Goal: Task Accomplishment & Management: Manage account settings

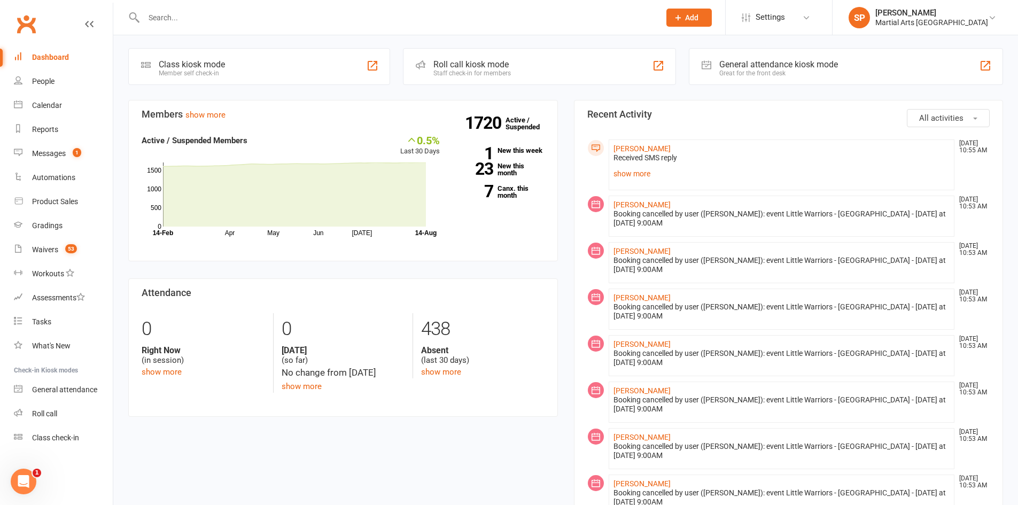
scroll to position [321, 0]
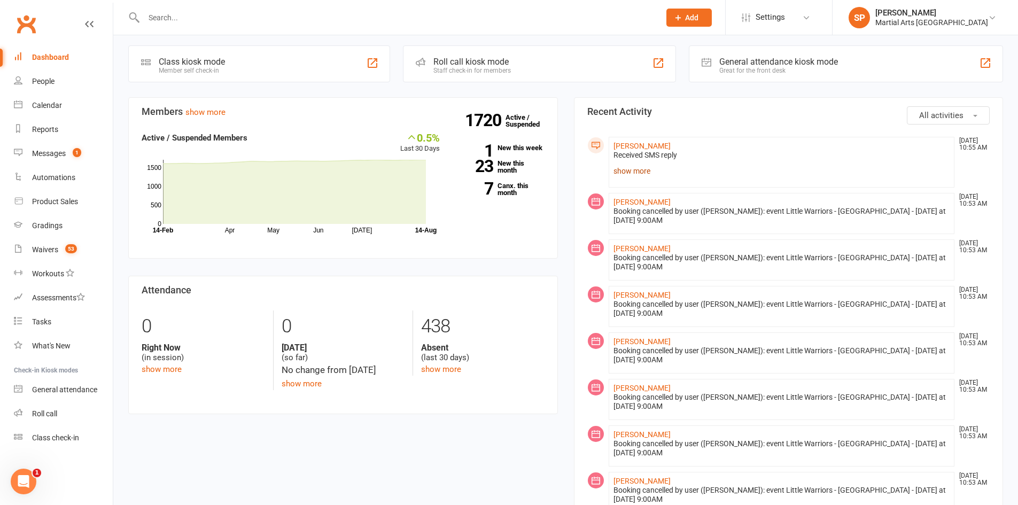
click at [639, 164] on link "show more" at bounding box center [782, 171] width 337 height 15
click at [631, 168] on div "Retry" at bounding box center [781, 172] width 331 height 9
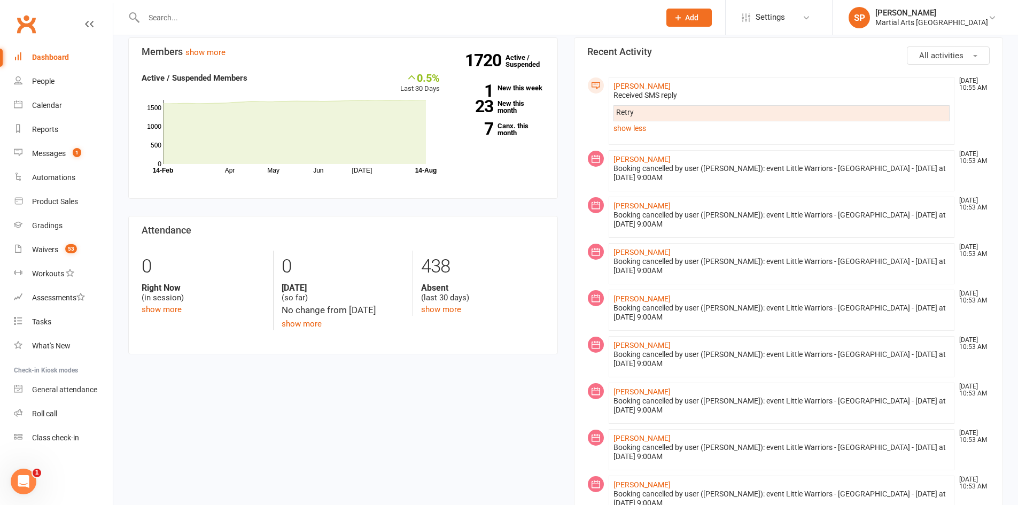
scroll to position [374, 0]
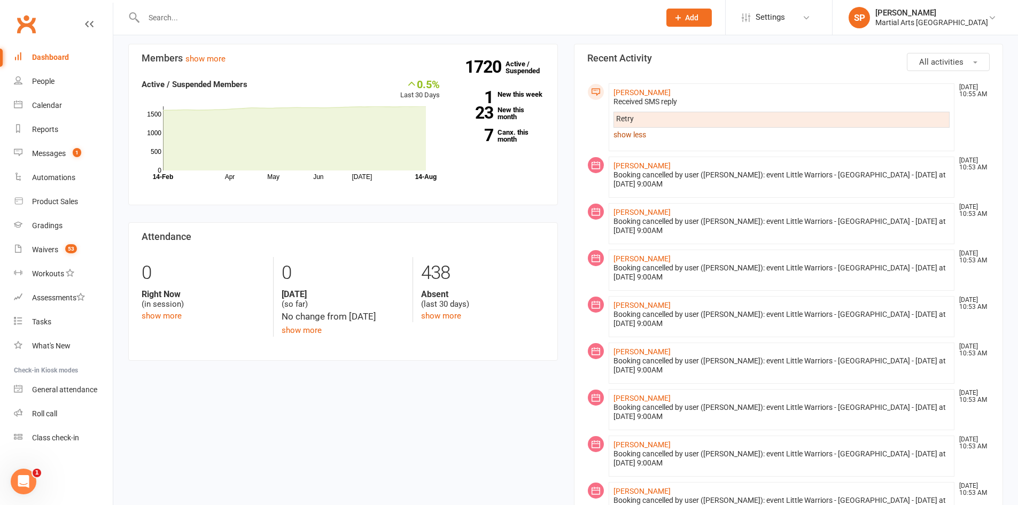
click at [633, 128] on link "show less" at bounding box center [782, 134] width 337 height 15
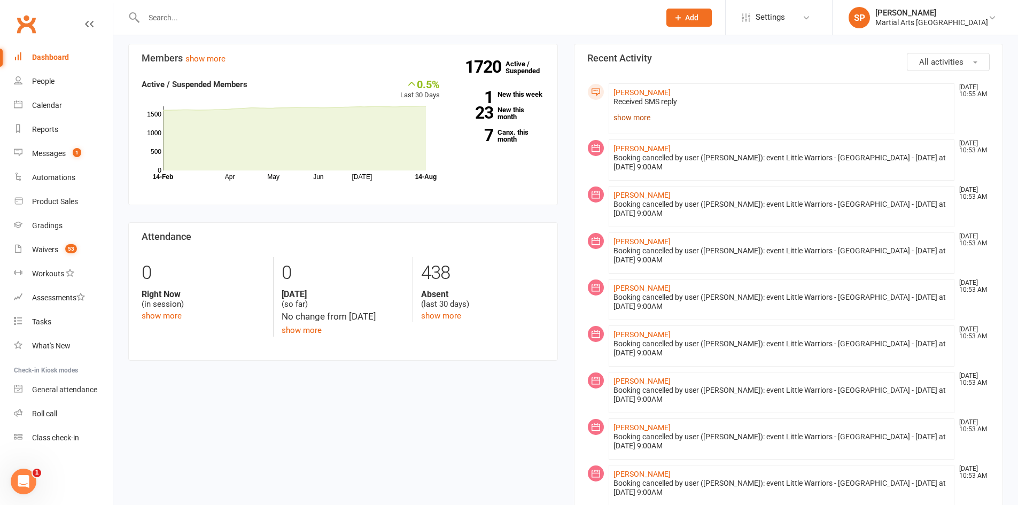
click at [635, 110] on link "show more" at bounding box center [782, 117] width 337 height 15
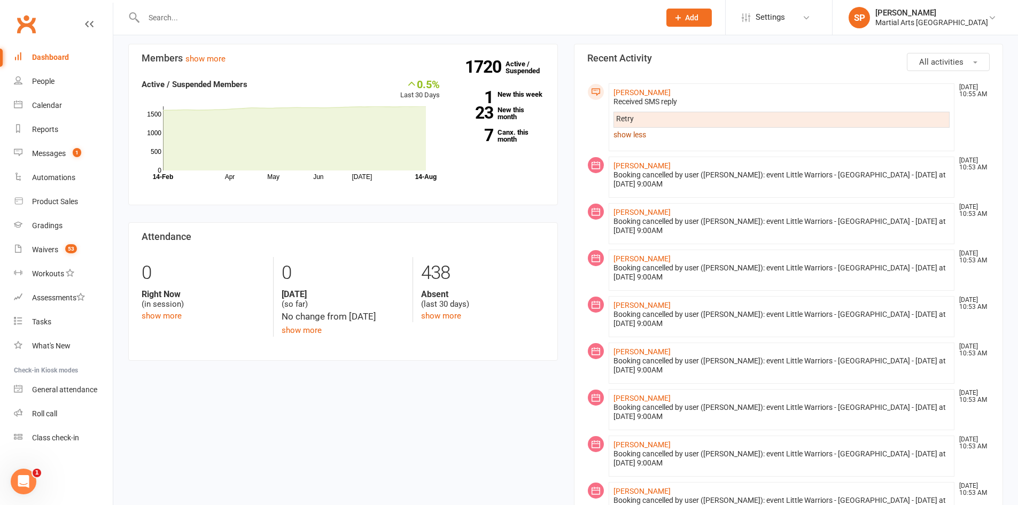
click at [636, 127] on link "show less" at bounding box center [782, 134] width 337 height 15
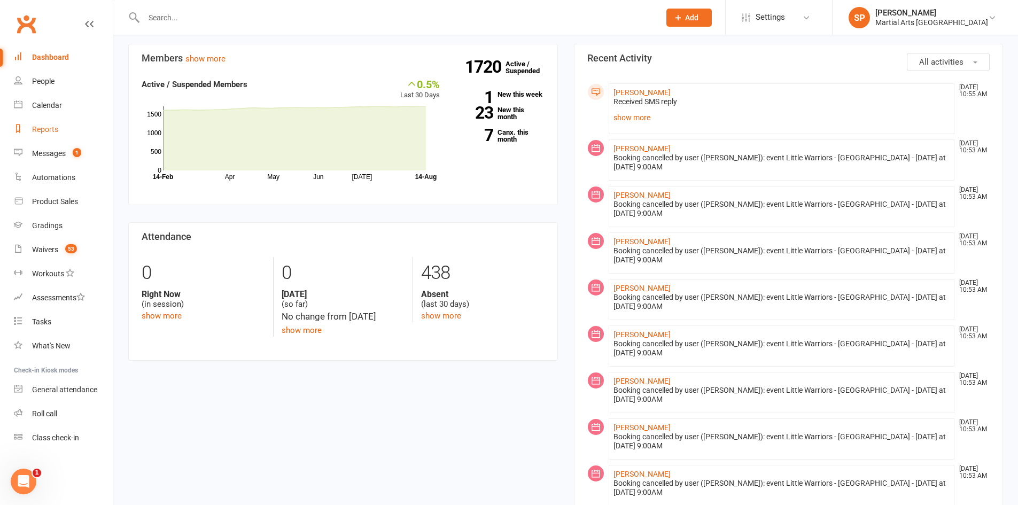
click at [54, 128] on div "Reports" at bounding box center [45, 129] width 26 height 9
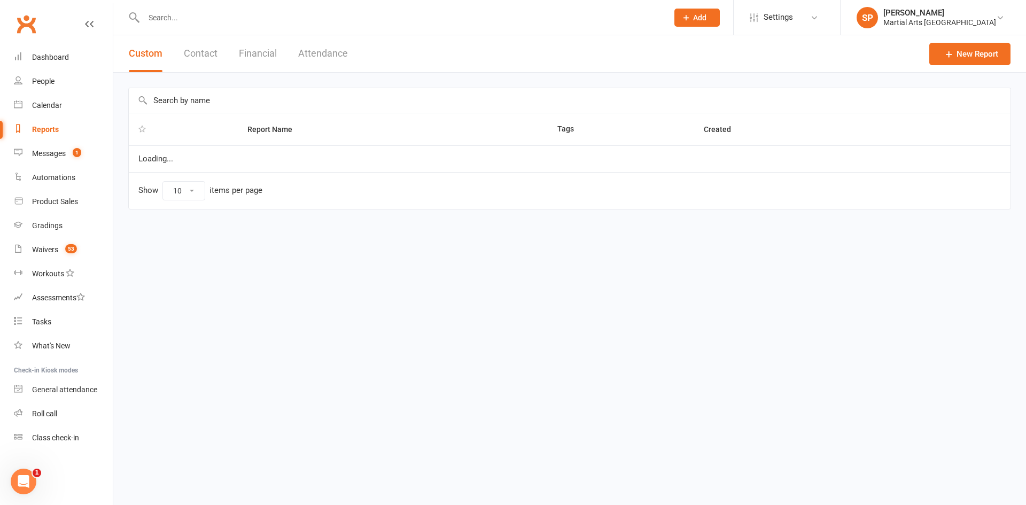
select select "100"
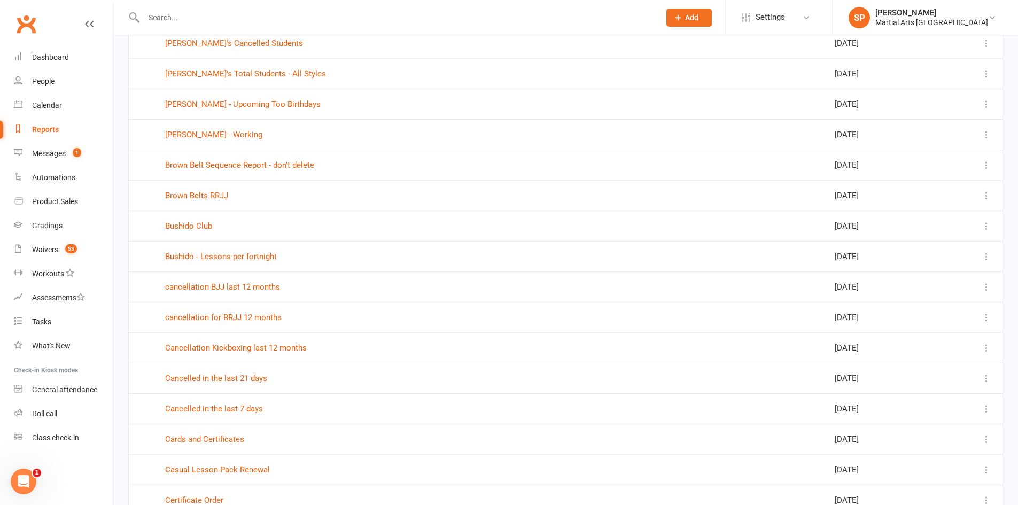
scroll to position [1710, 0]
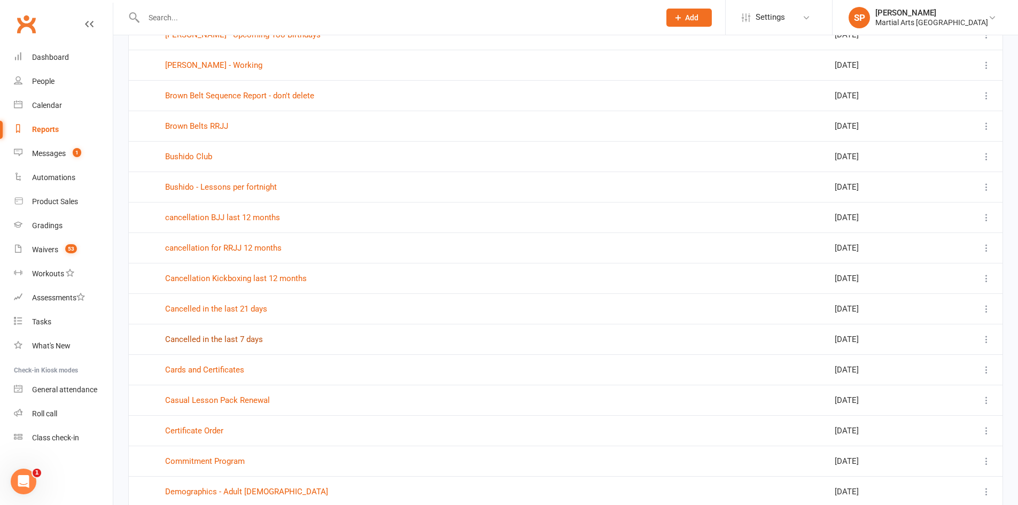
click at [237, 336] on link "Cancelled in the last 7 days" at bounding box center [214, 340] width 98 height 10
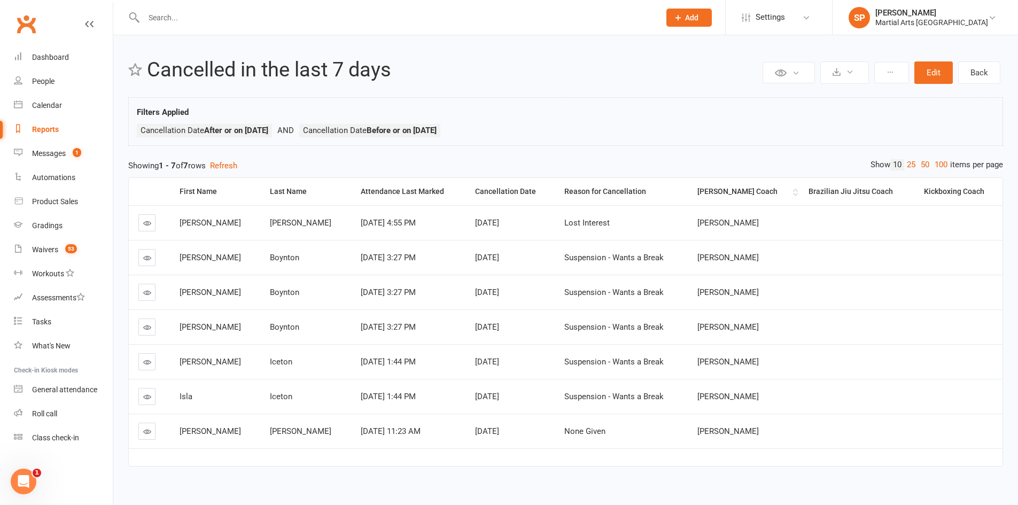
click at [722, 184] on th "Ronin Ryu Jujitsu Coach" at bounding box center [743, 191] width 111 height 27
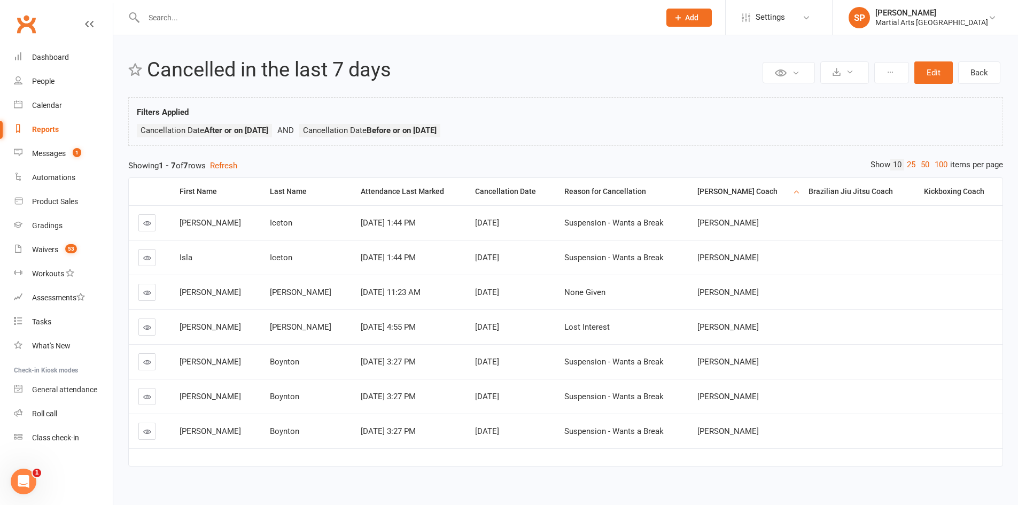
click at [188, 20] on input "text" at bounding box center [397, 17] width 512 height 15
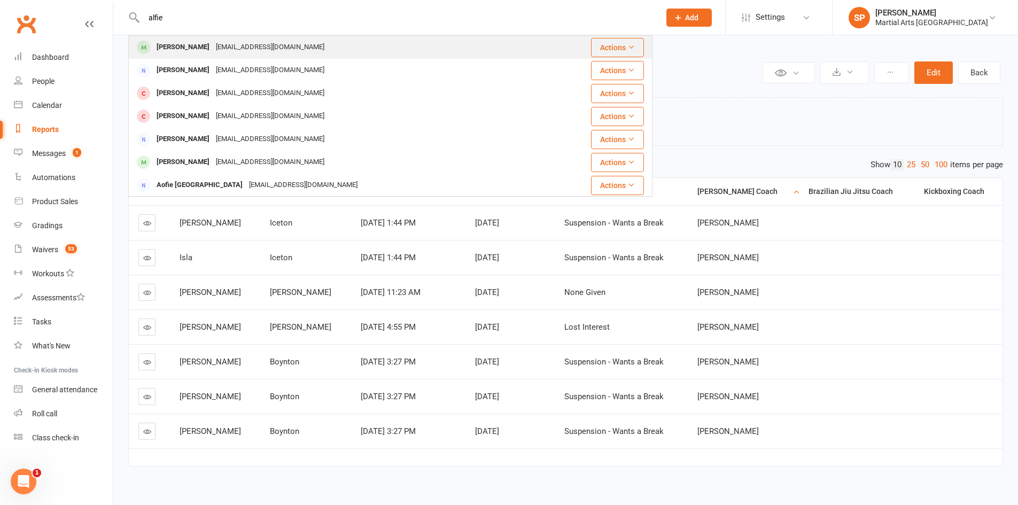
type input "alfie"
click at [213, 50] on div "alixseager@gmail.com" at bounding box center [270, 48] width 115 height 16
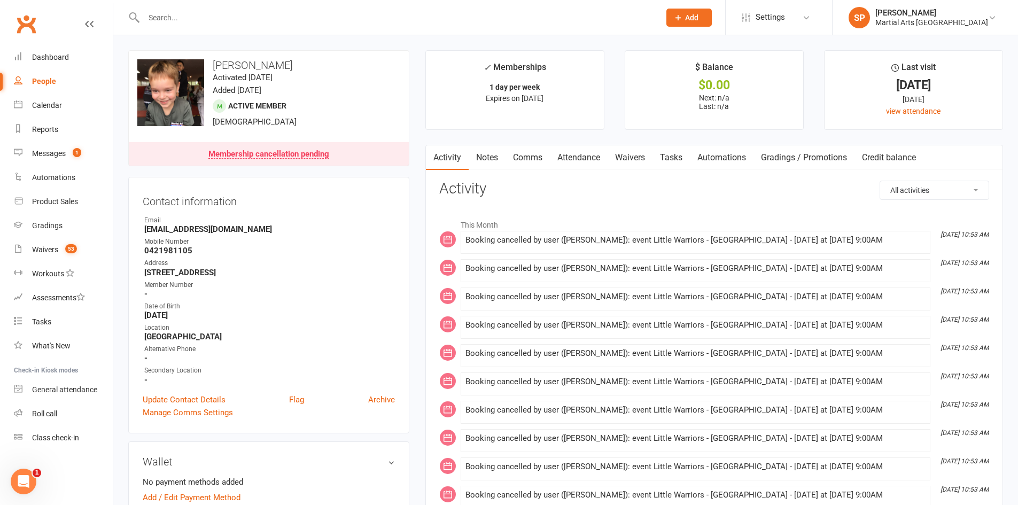
click at [487, 160] on link "Notes" at bounding box center [487, 157] width 37 height 25
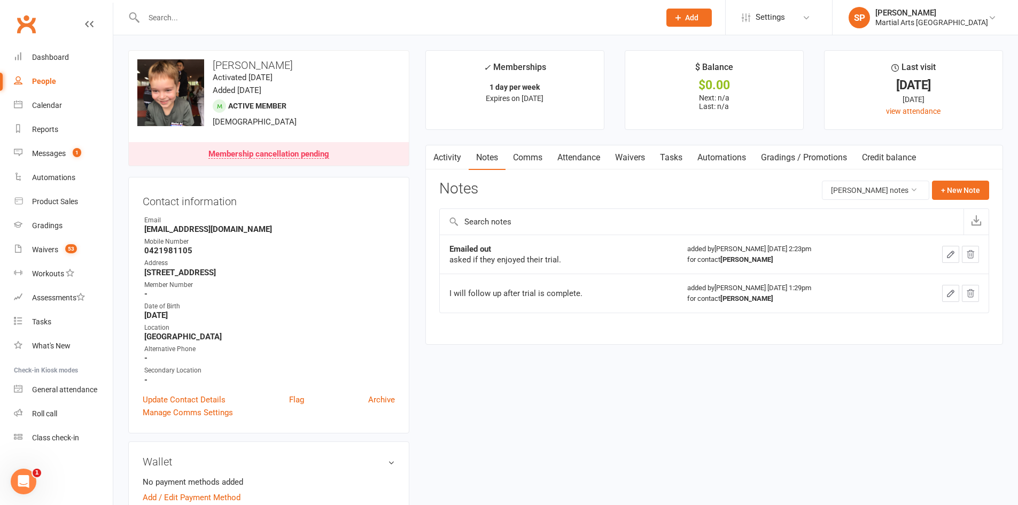
click at [453, 158] on link "Activity" at bounding box center [447, 157] width 43 height 25
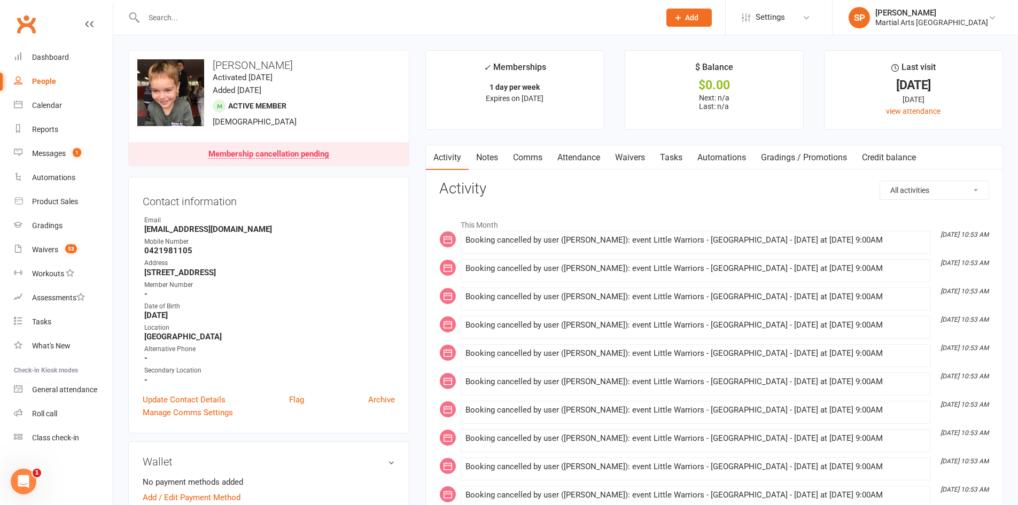
click at [585, 161] on link "Attendance" at bounding box center [579, 157] width 58 height 25
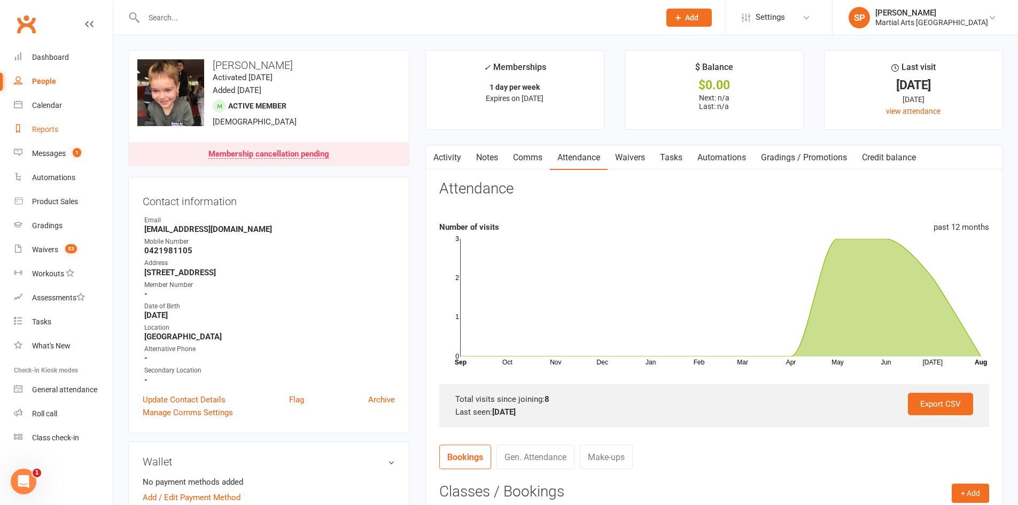
click at [50, 130] on div "Reports" at bounding box center [45, 129] width 26 height 9
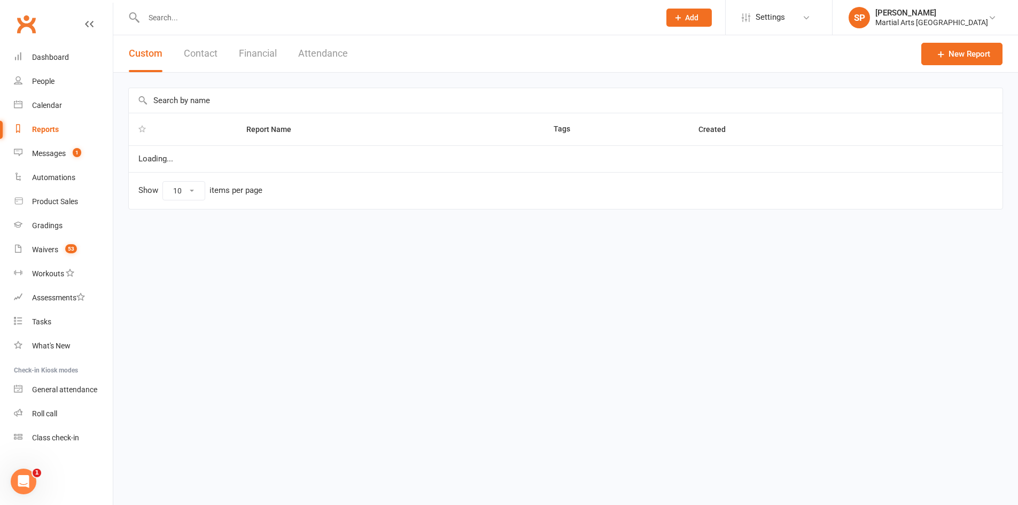
select select "100"
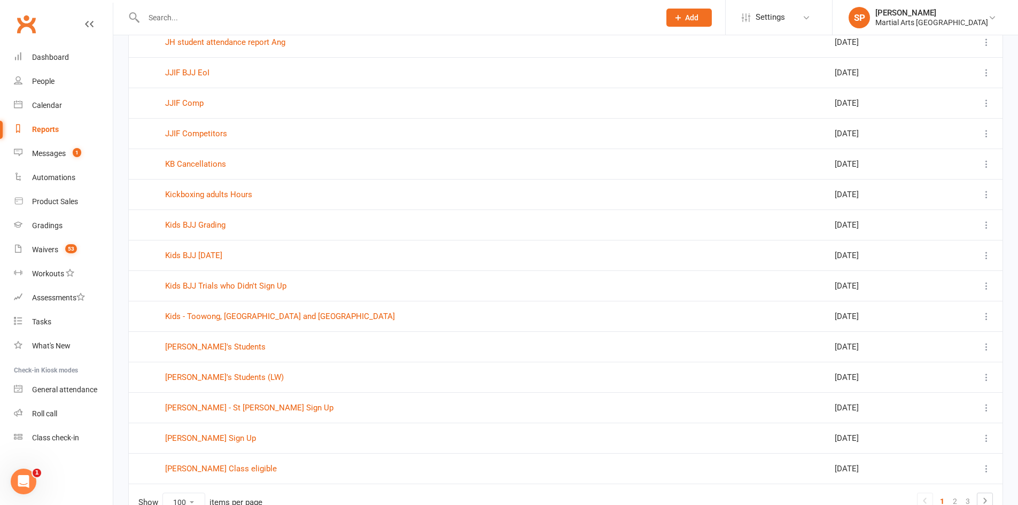
scroll to position [2770, 0]
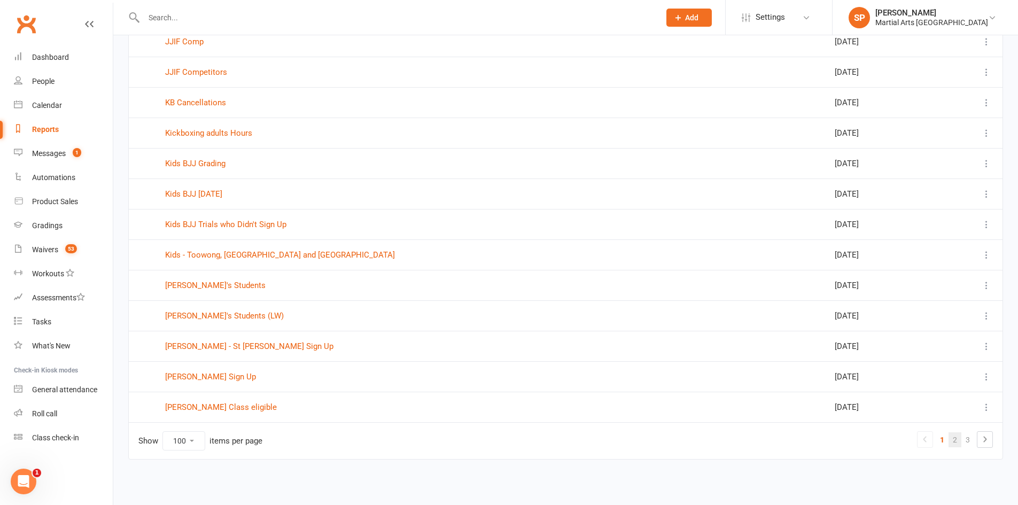
click at [956, 439] on link "2" at bounding box center [955, 439] width 13 height 15
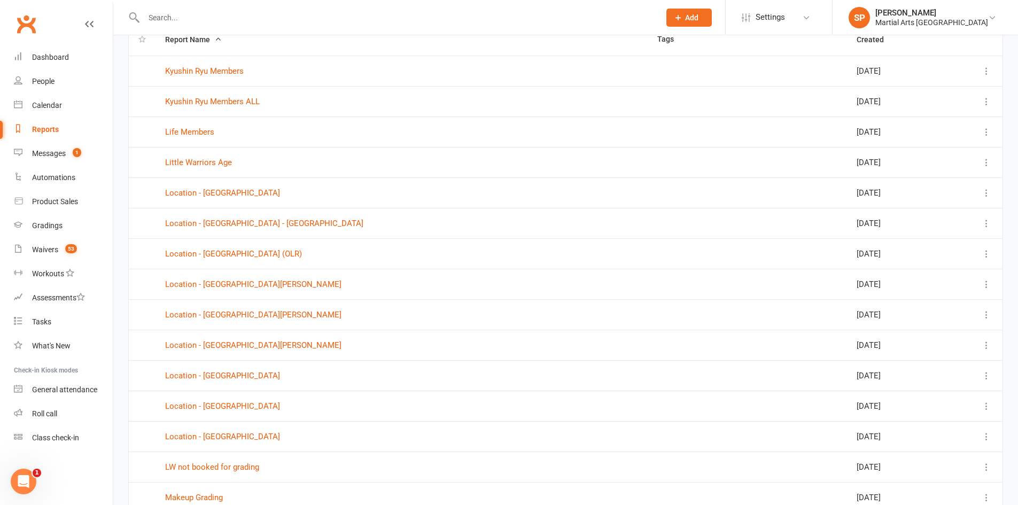
scroll to position [76, 0]
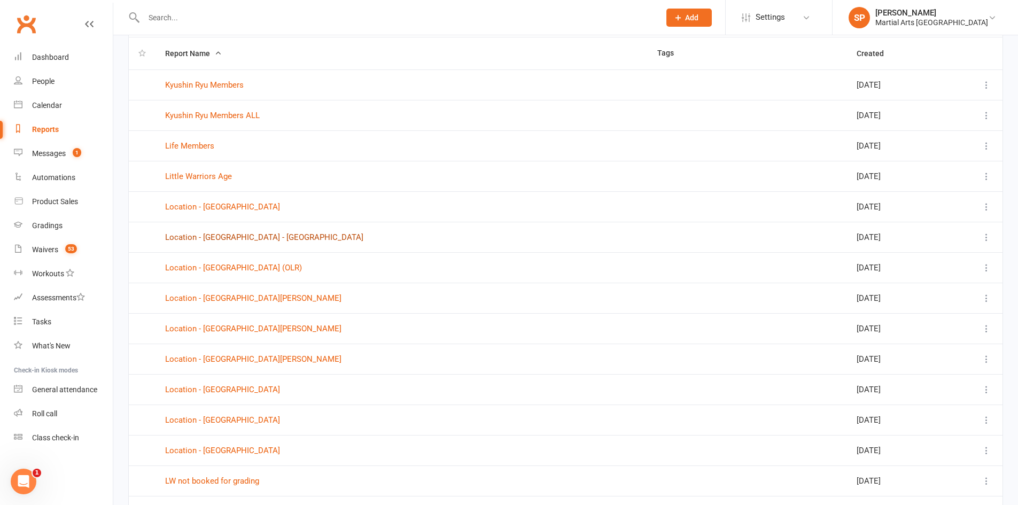
click at [231, 239] on link "Location - Jamboree Heights - New" at bounding box center [264, 238] width 198 height 10
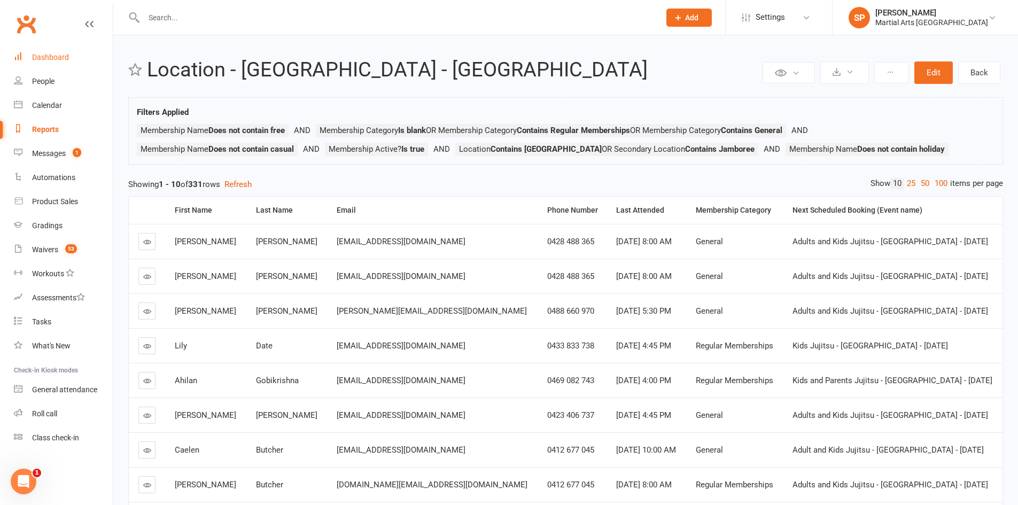
click at [53, 59] on div "Dashboard" at bounding box center [50, 57] width 37 height 9
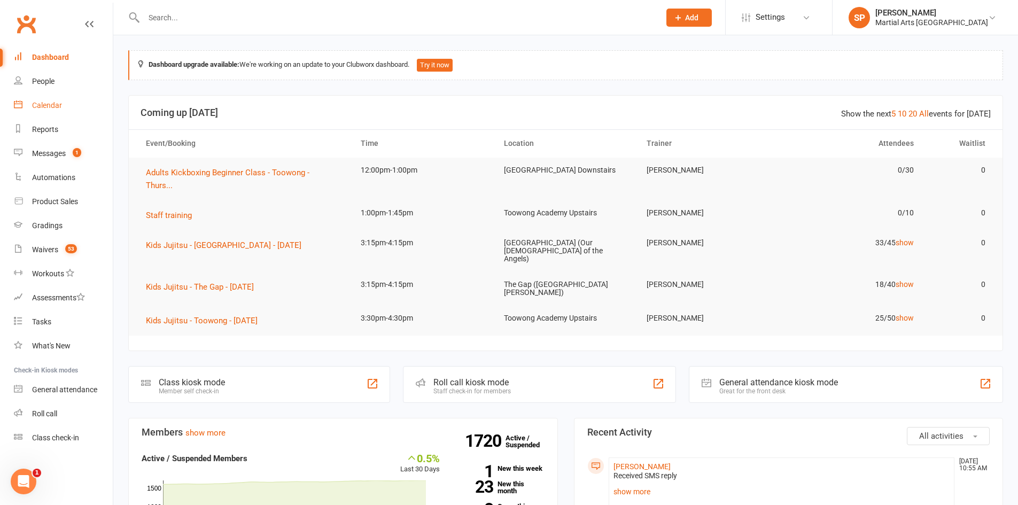
click at [49, 110] on link "Calendar" at bounding box center [63, 106] width 99 height 24
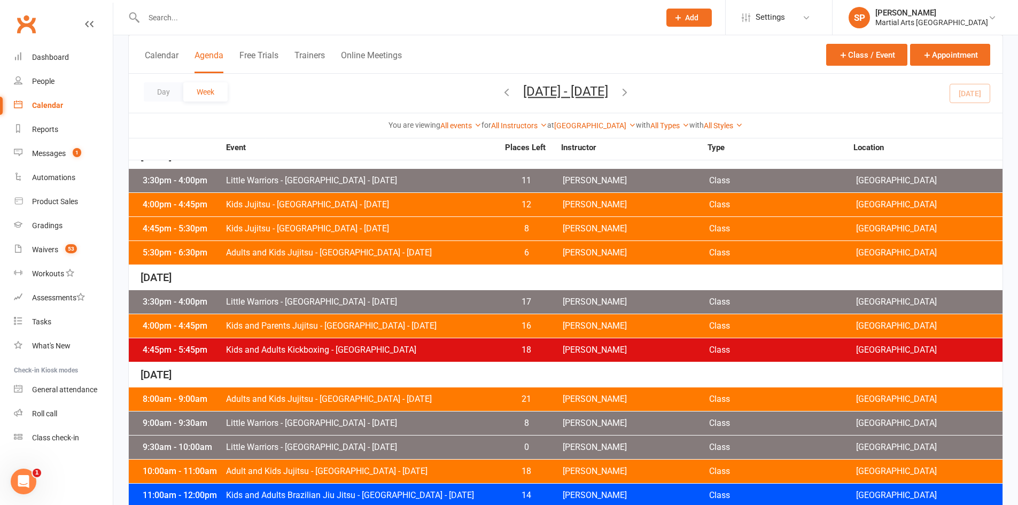
scroll to position [427, 0]
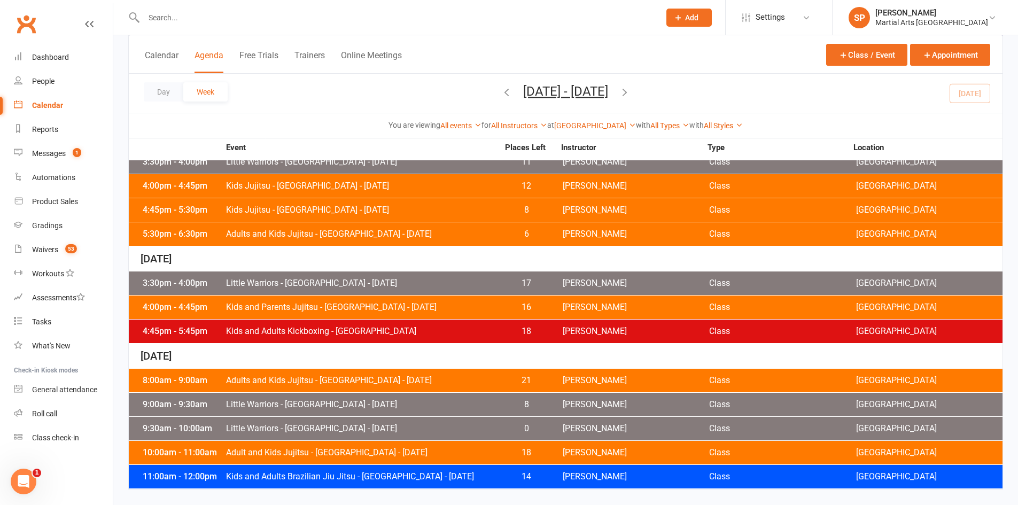
click at [382, 282] on span "Little Warriors - [GEOGRAPHIC_DATA] - [DATE]" at bounding box center [362, 283] width 273 height 9
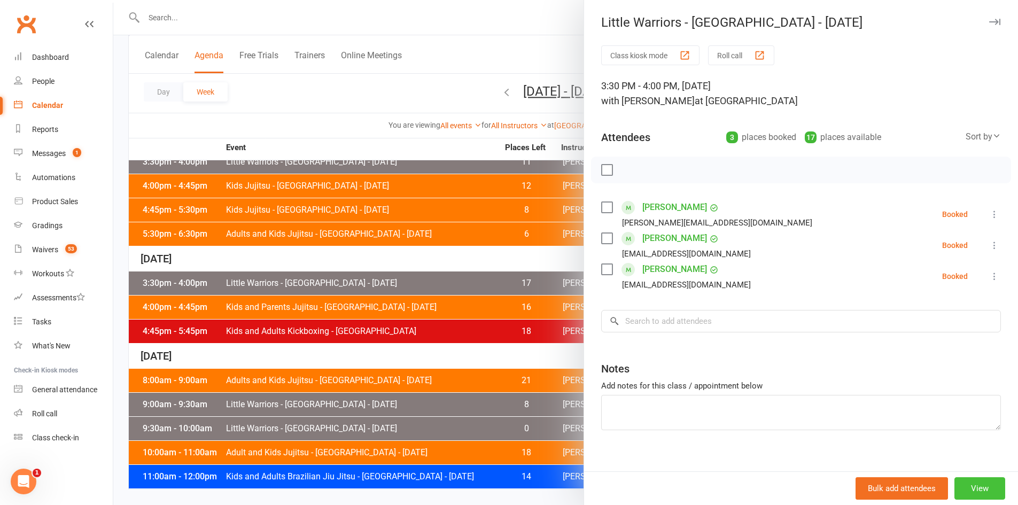
click at [959, 485] on button "View" at bounding box center [980, 488] width 51 height 22
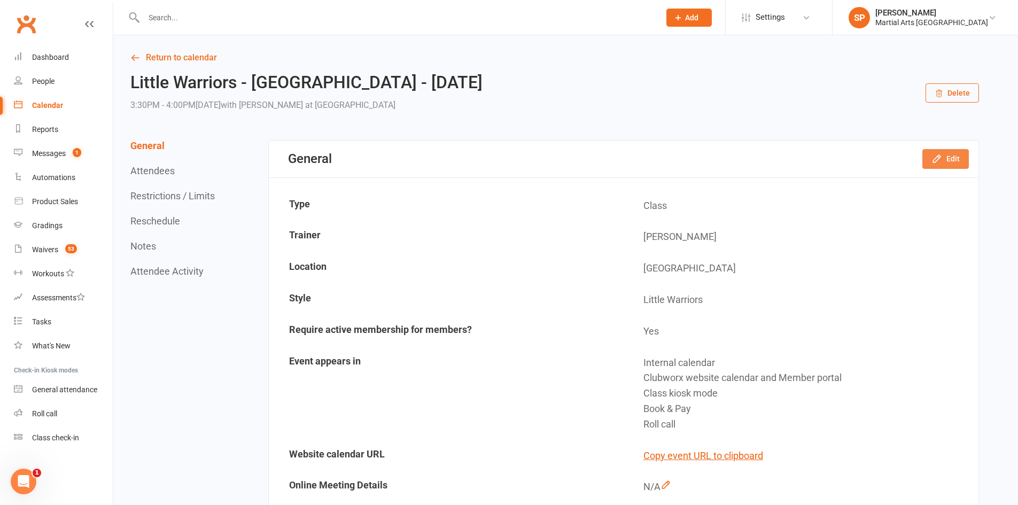
click at [954, 165] on button "Edit" at bounding box center [946, 158] width 47 height 19
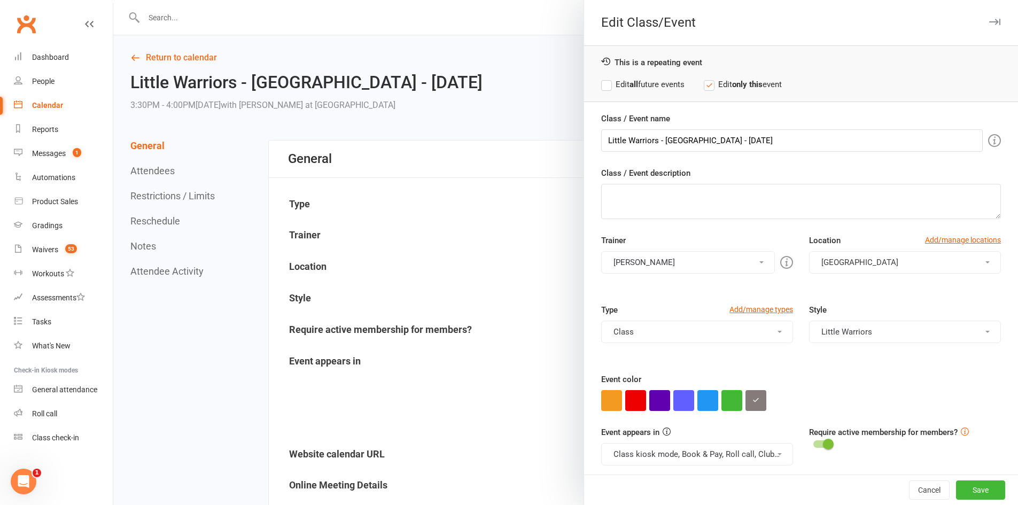
click at [692, 265] on button "[PERSON_NAME]" at bounding box center [688, 262] width 174 height 22
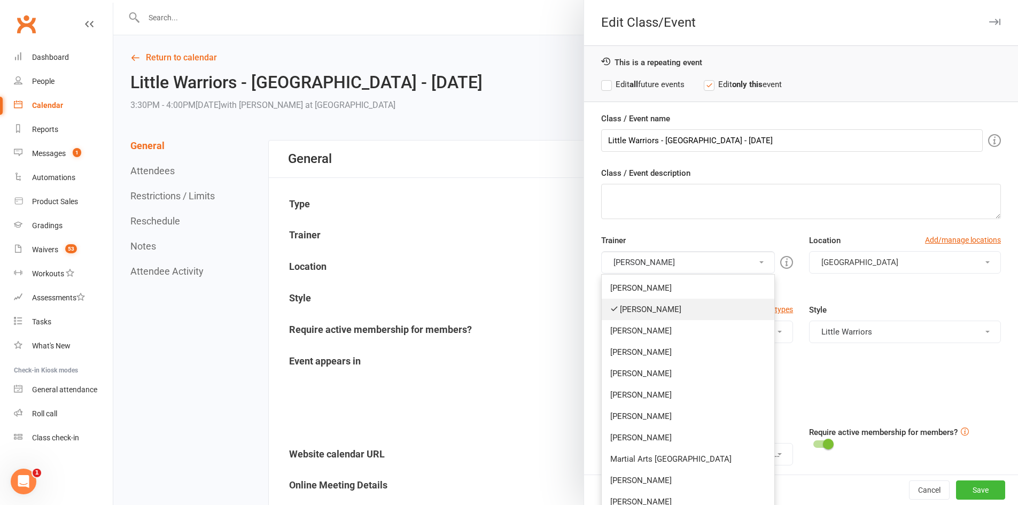
click at [655, 311] on link "[PERSON_NAME]" at bounding box center [688, 309] width 173 height 21
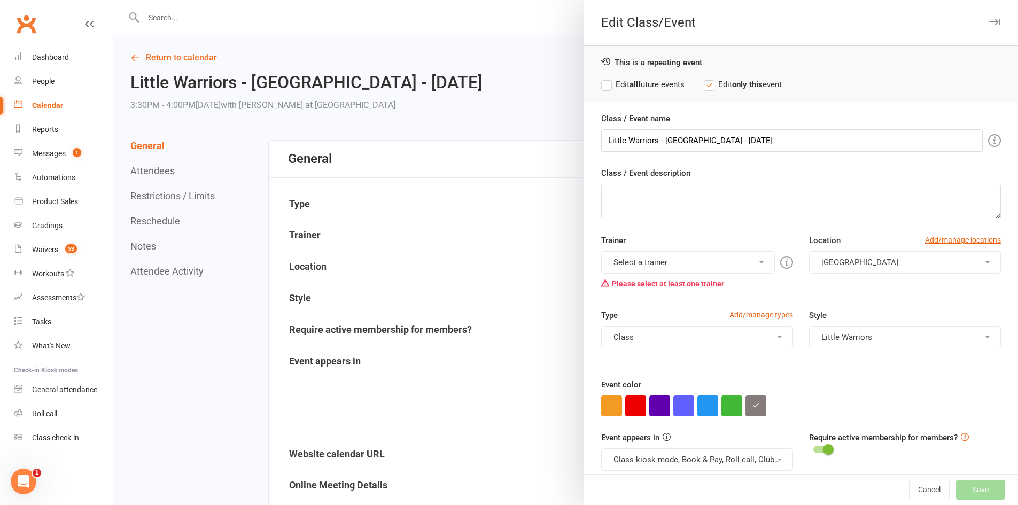
click at [672, 262] on button "Select a trainer" at bounding box center [688, 262] width 174 height 22
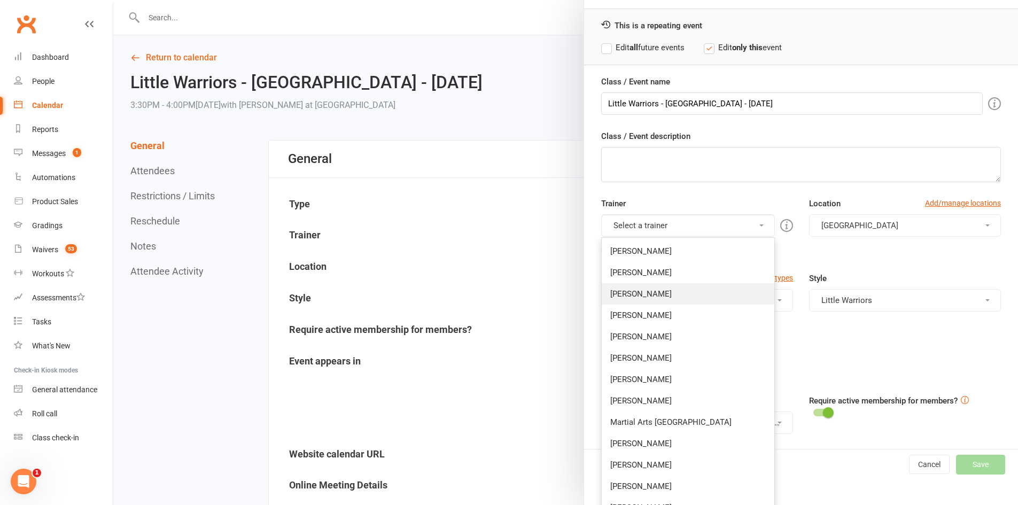
scroll to position [53, 0]
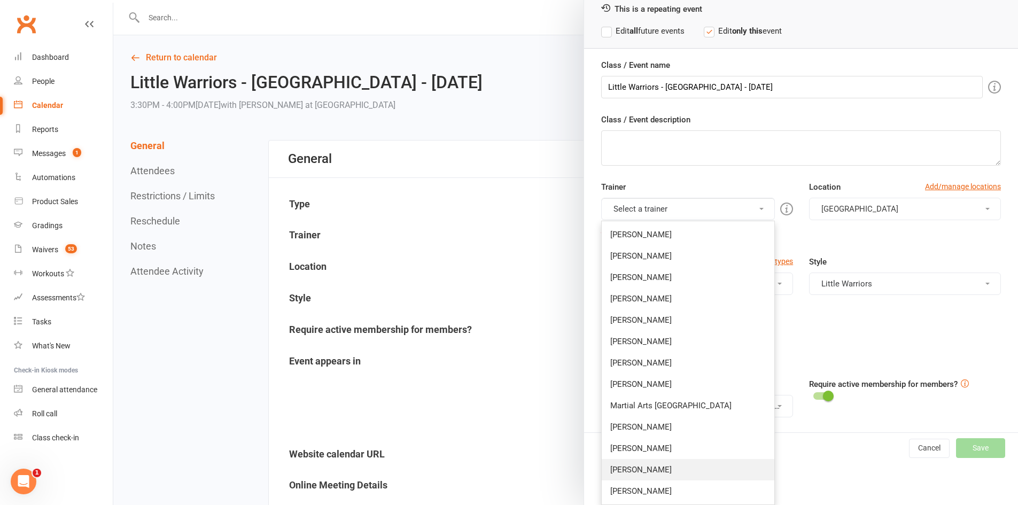
click at [644, 466] on link "[PERSON_NAME]" at bounding box center [688, 469] width 173 height 21
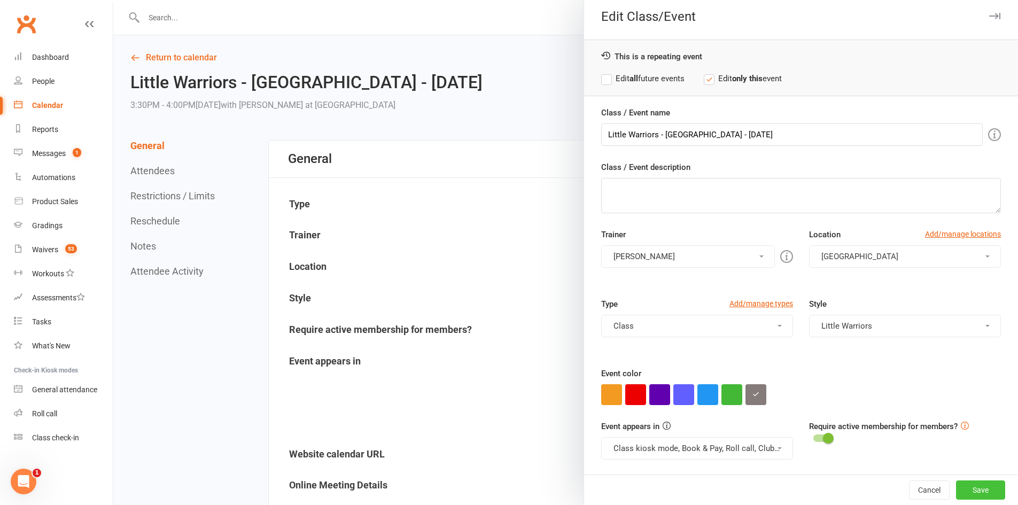
click at [966, 497] on button "Save" at bounding box center [980, 490] width 49 height 19
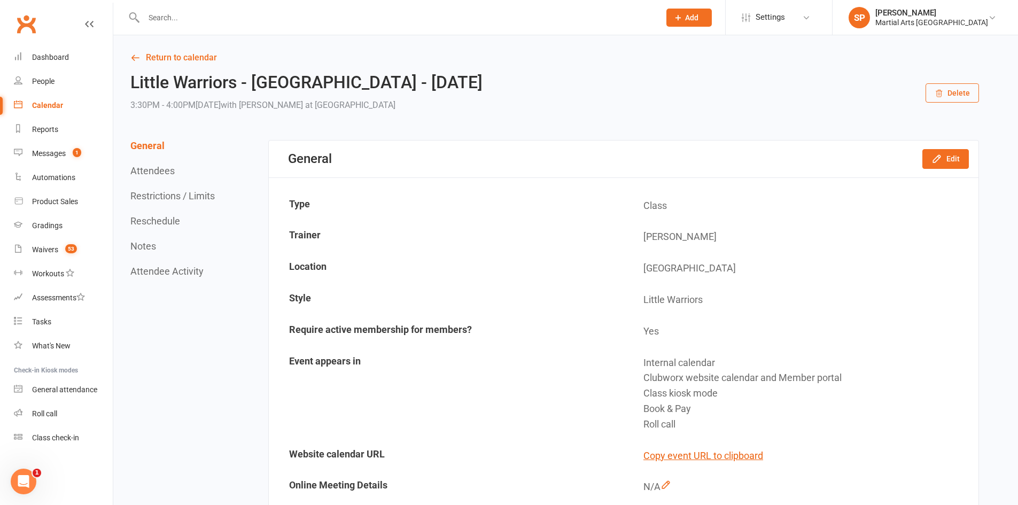
click at [39, 108] on div "Calendar" at bounding box center [47, 105] width 31 height 9
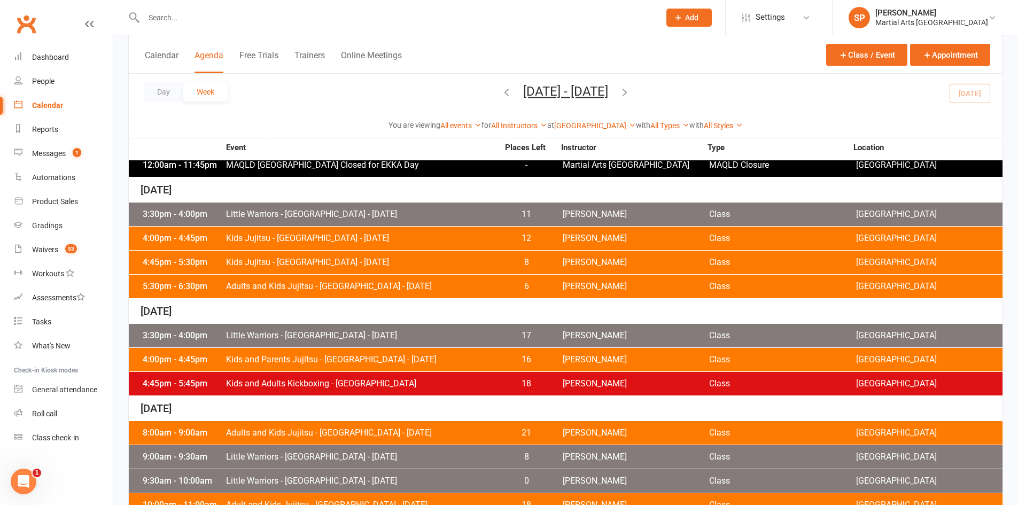
scroll to position [427, 0]
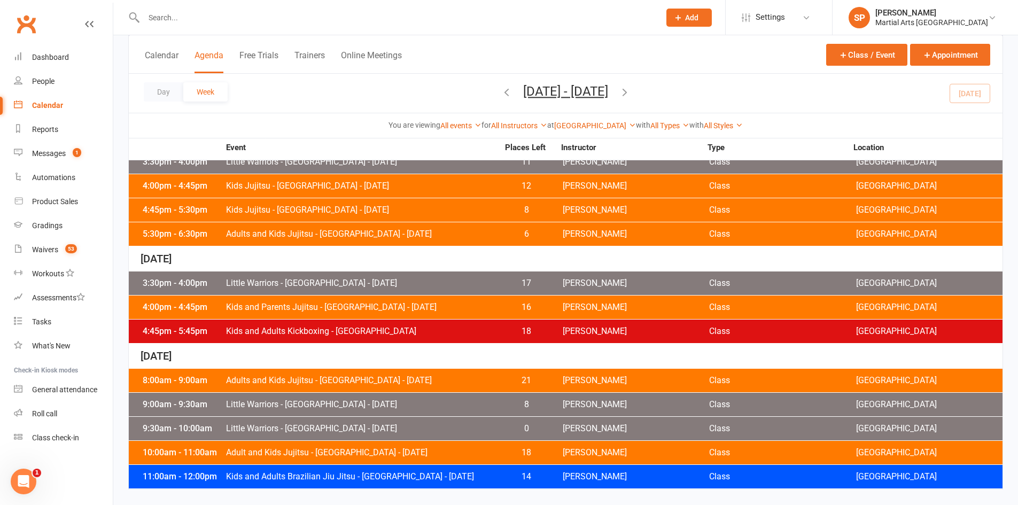
click at [631, 96] on icon "button" at bounding box center [625, 92] width 12 height 12
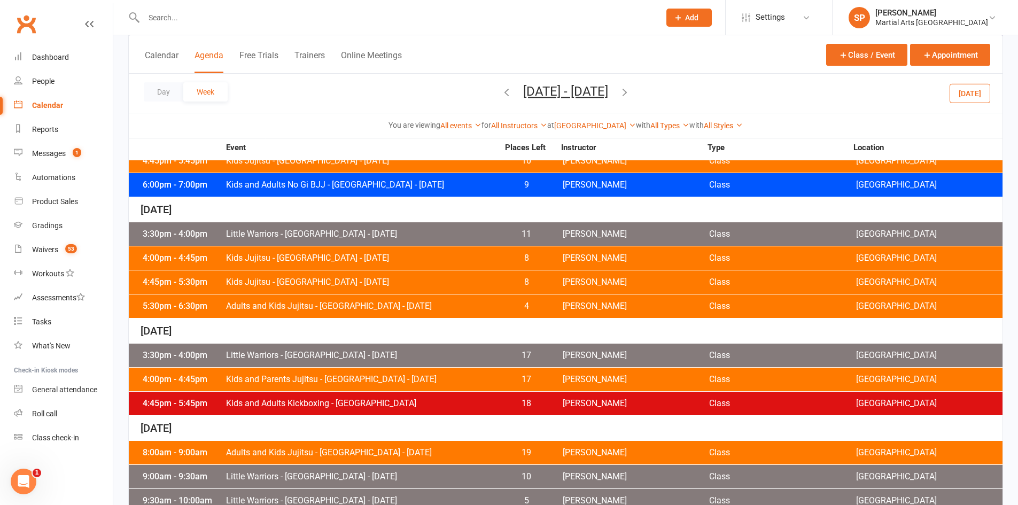
click at [501, 94] on icon "button" at bounding box center [507, 92] width 12 height 12
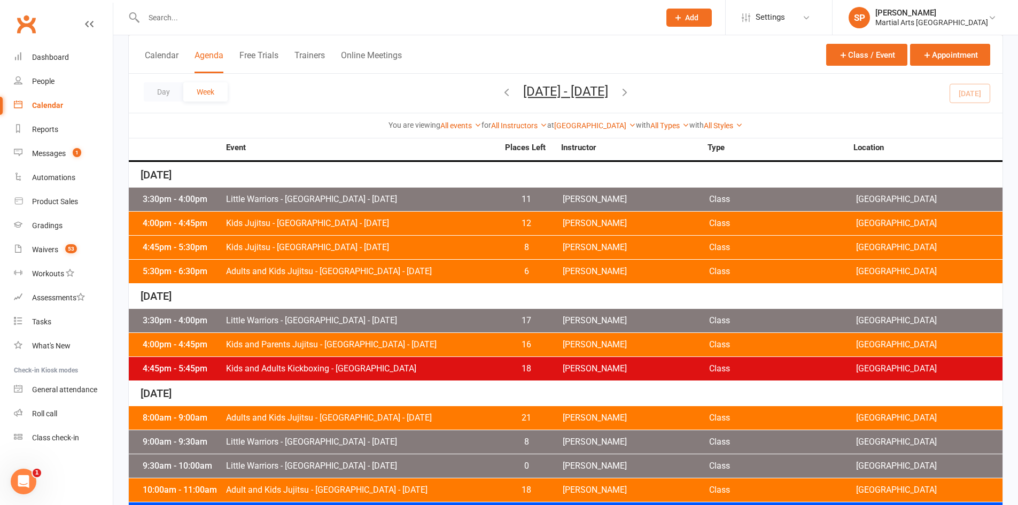
scroll to position [373, 0]
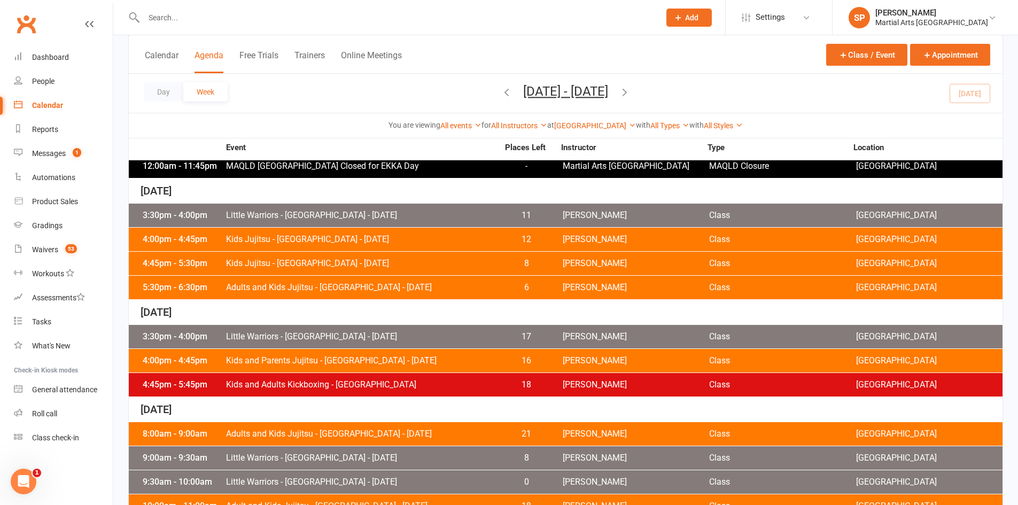
click at [613, 359] on span "[PERSON_NAME]" at bounding box center [636, 361] width 146 height 9
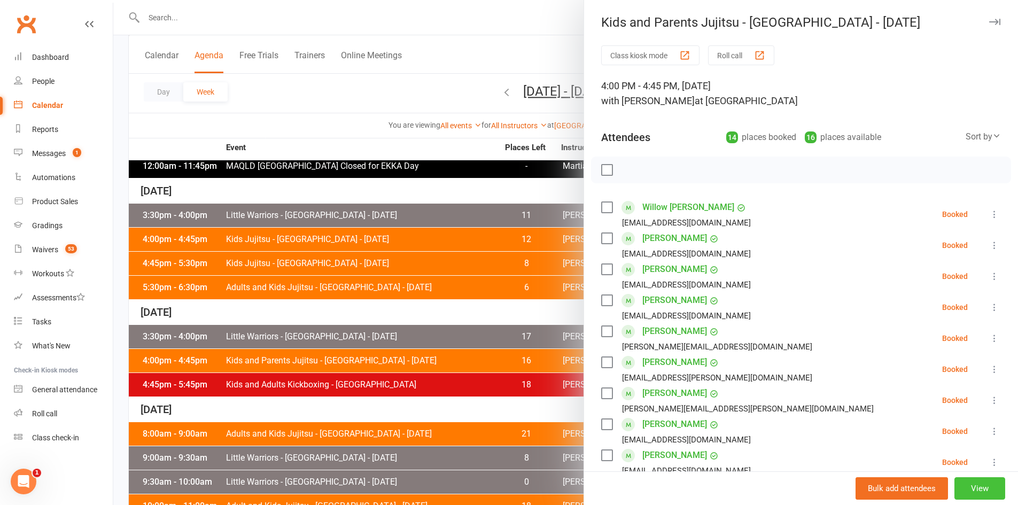
click at [967, 485] on button "View" at bounding box center [980, 488] width 51 height 22
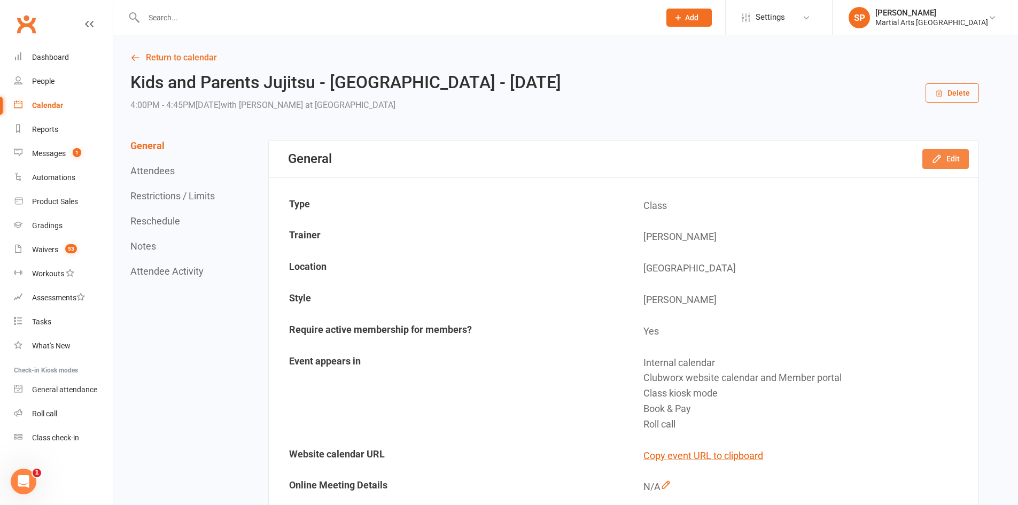
click at [941, 159] on icon "button" at bounding box center [937, 158] width 11 height 11
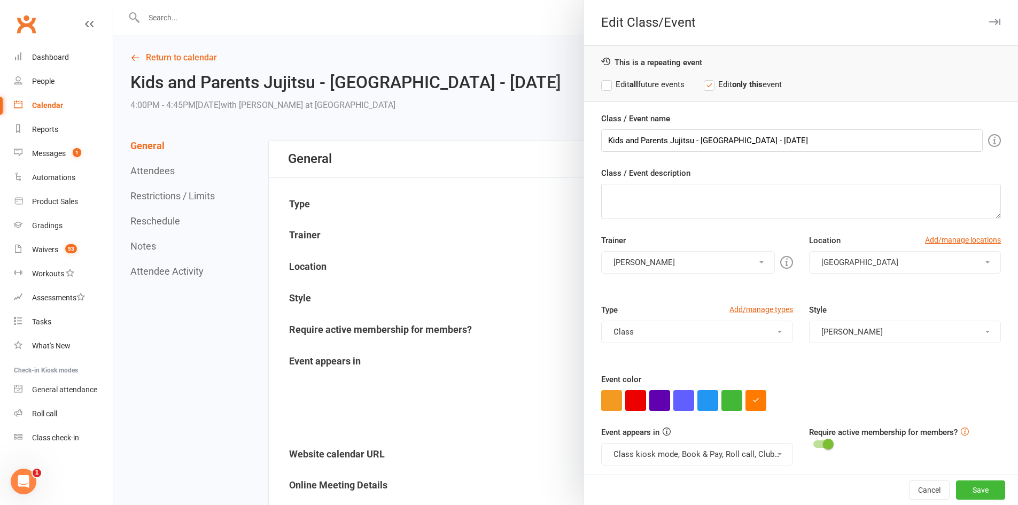
click at [692, 260] on button "[PERSON_NAME]" at bounding box center [688, 262] width 174 height 22
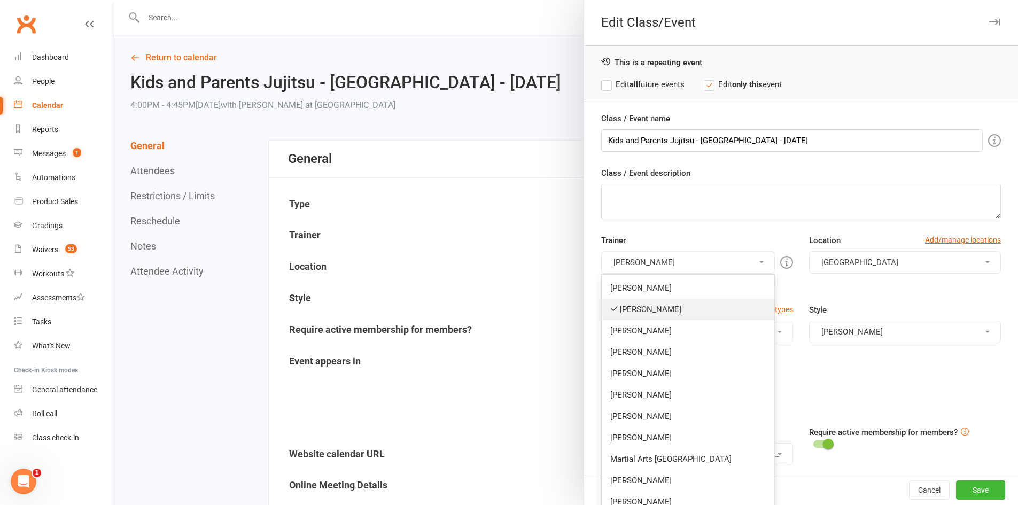
click at [665, 305] on link "[PERSON_NAME]" at bounding box center [688, 309] width 173 height 21
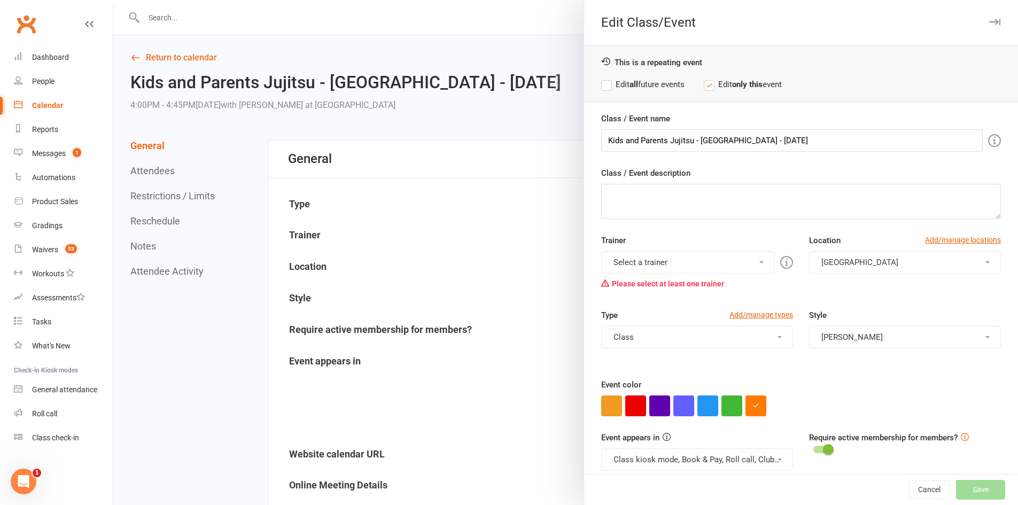
click at [682, 263] on button "Select a trainer" at bounding box center [688, 262] width 174 height 22
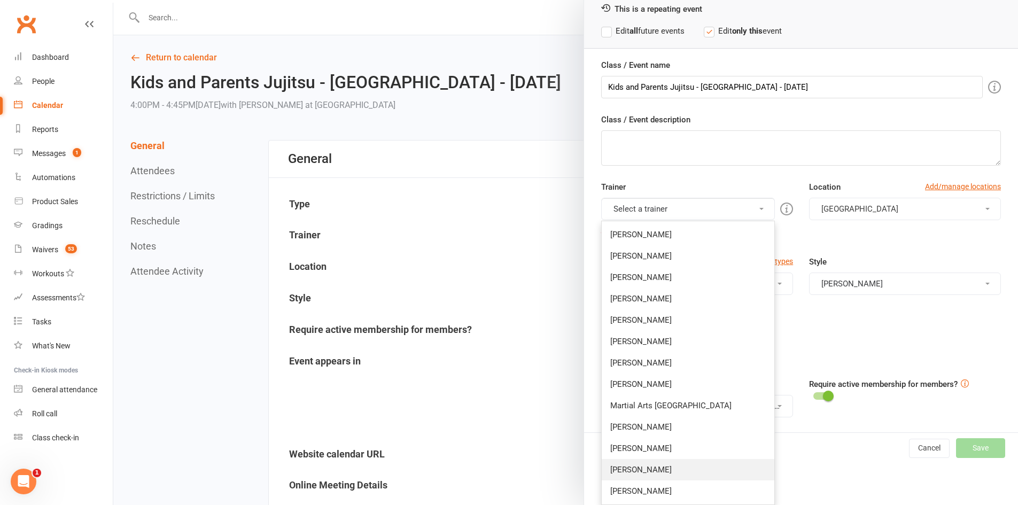
click at [645, 470] on link "[PERSON_NAME]" at bounding box center [688, 469] width 173 height 21
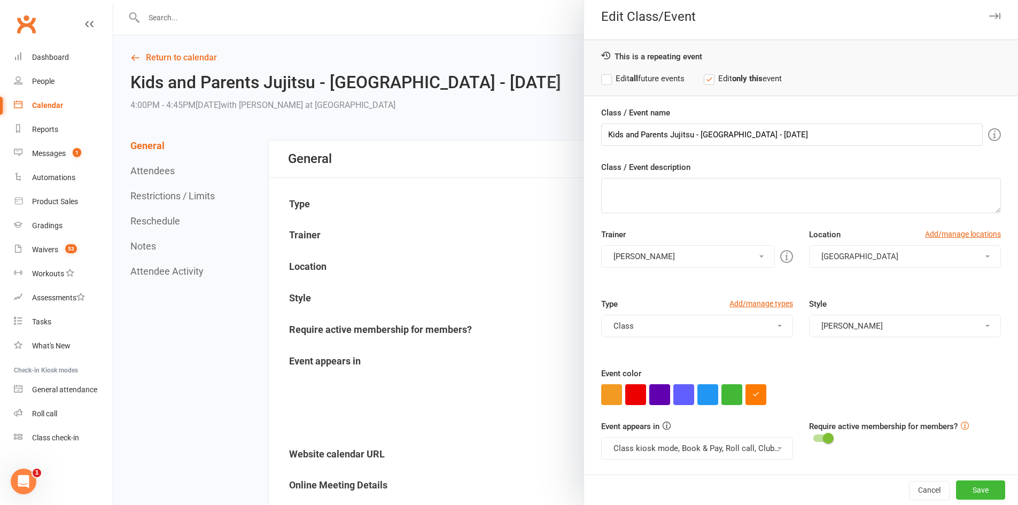
scroll to position [6, 0]
click at [964, 493] on button "Save" at bounding box center [980, 490] width 49 height 19
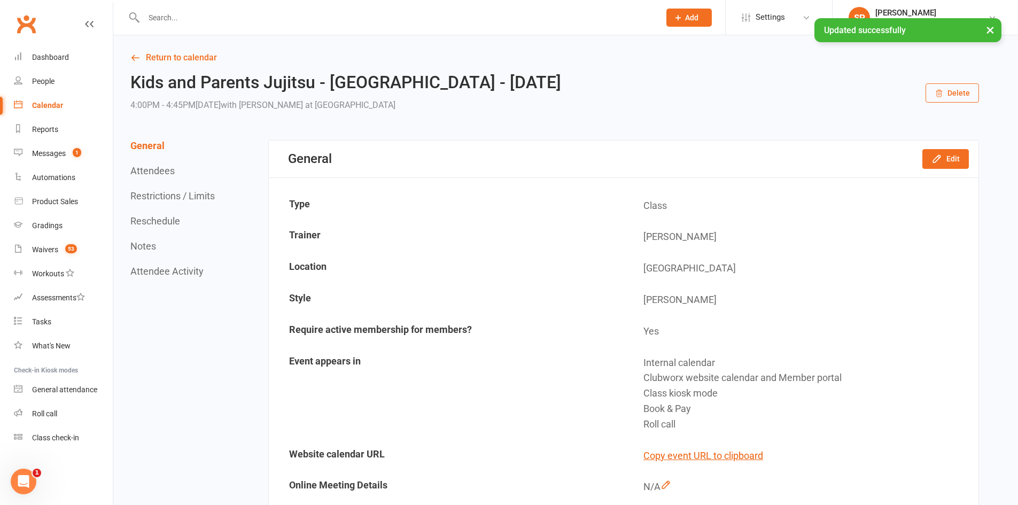
click at [57, 106] on div "Calendar" at bounding box center [47, 105] width 31 height 9
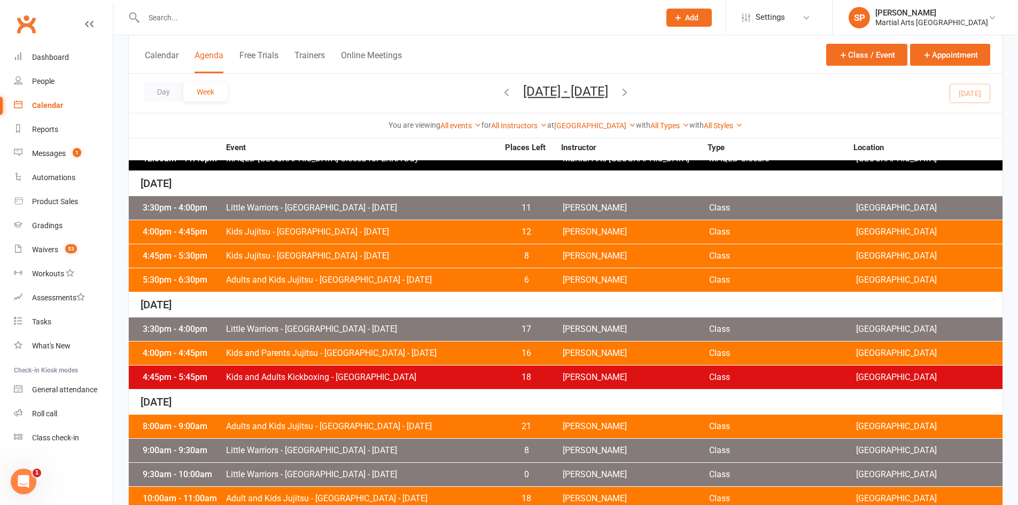
scroll to position [427, 0]
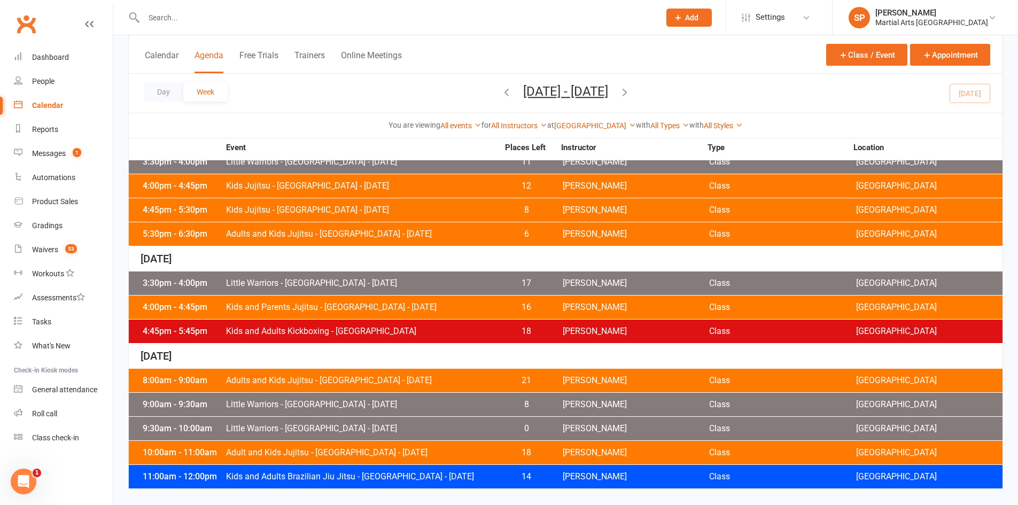
click at [483, 332] on span "Kids and Adults Kickboxing - [GEOGRAPHIC_DATA]" at bounding box center [362, 331] width 273 height 9
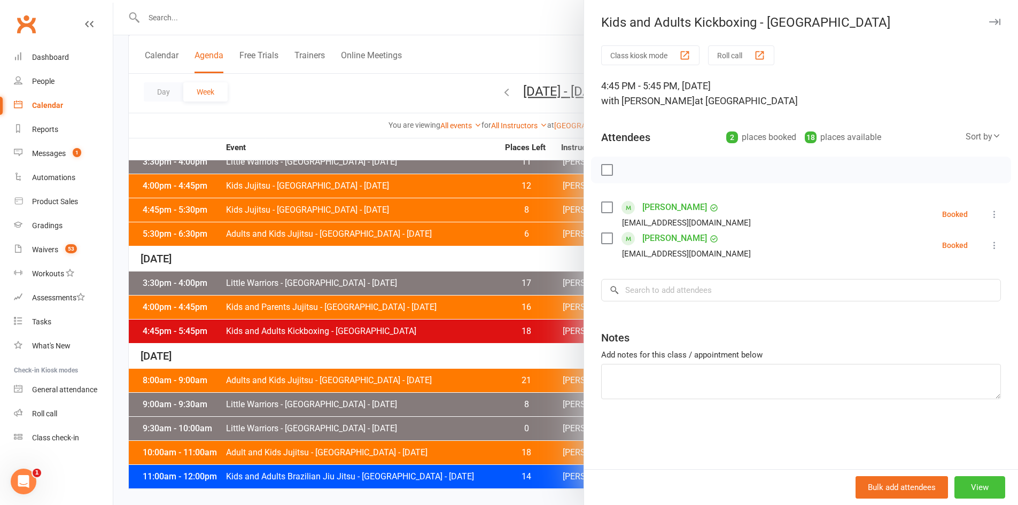
click at [983, 486] on button "View" at bounding box center [980, 487] width 51 height 22
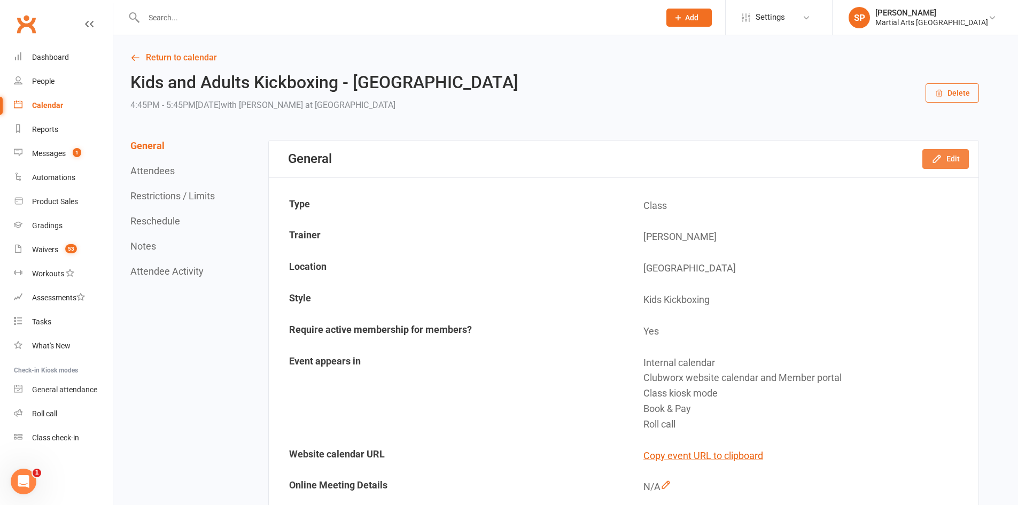
click at [953, 166] on button "Edit" at bounding box center [946, 158] width 47 height 19
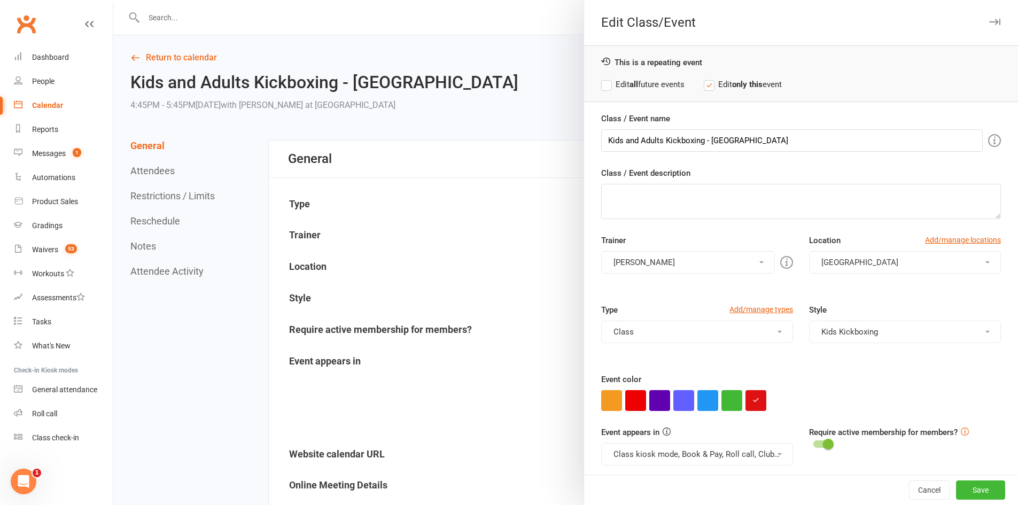
click at [644, 261] on button "[PERSON_NAME]" at bounding box center [688, 262] width 174 height 22
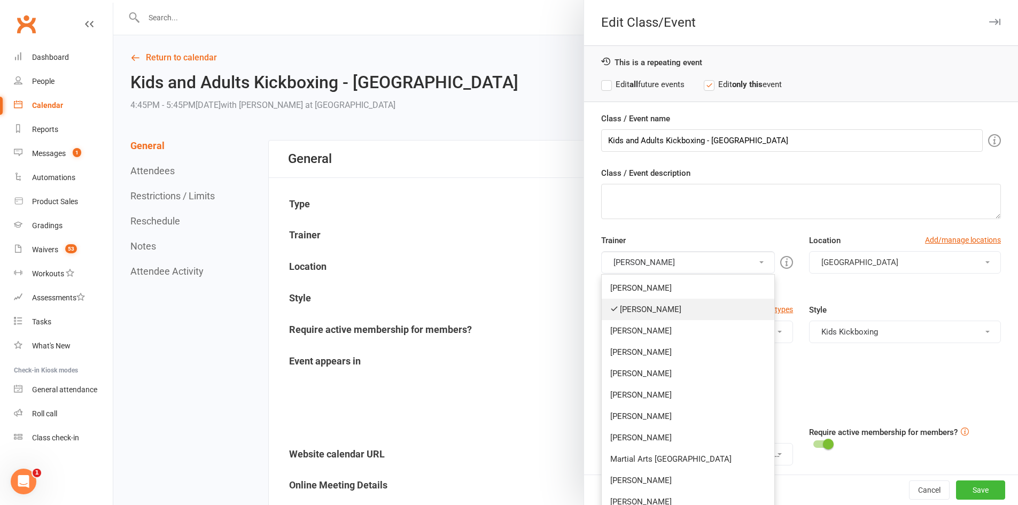
click at [644, 311] on link "[PERSON_NAME]" at bounding box center [688, 309] width 173 height 21
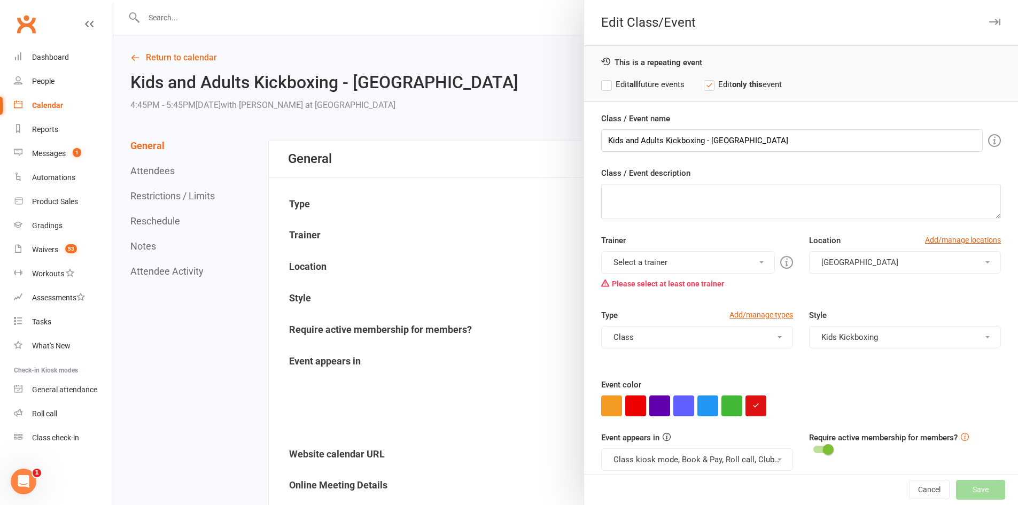
click at [654, 262] on button "Select a trainer" at bounding box center [688, 262] width 174 height 22
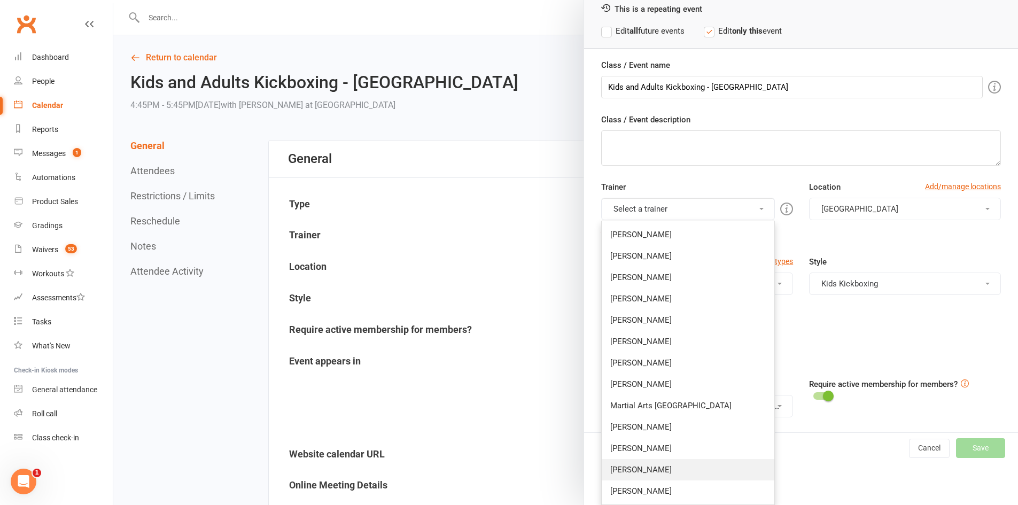
click at [640, 468] on link "[PERSON_NAME]" at bounding box center [688, 469] width 173 height 21
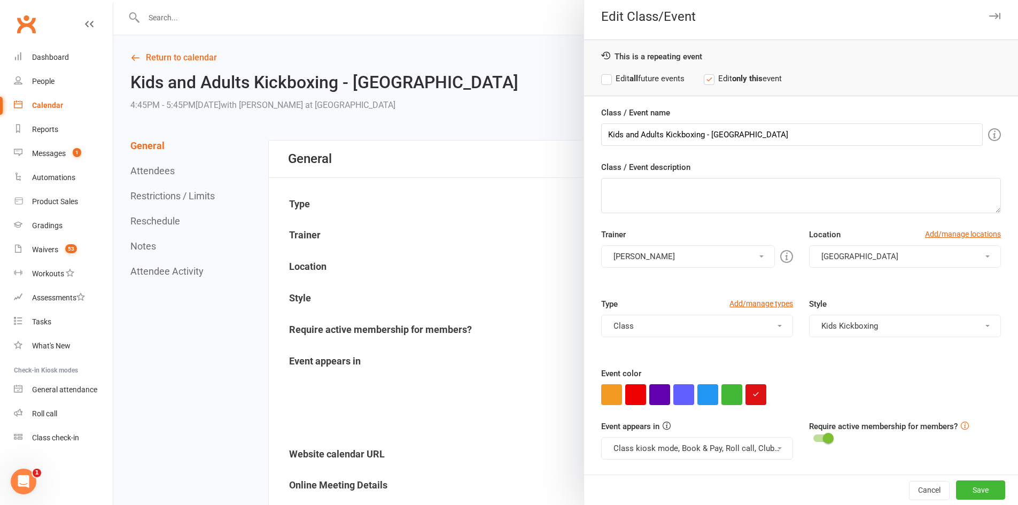
scroll to position [6, 0]
click at [967, 493] on button "Save" at bounding box center [980, 490] width 49 height 19
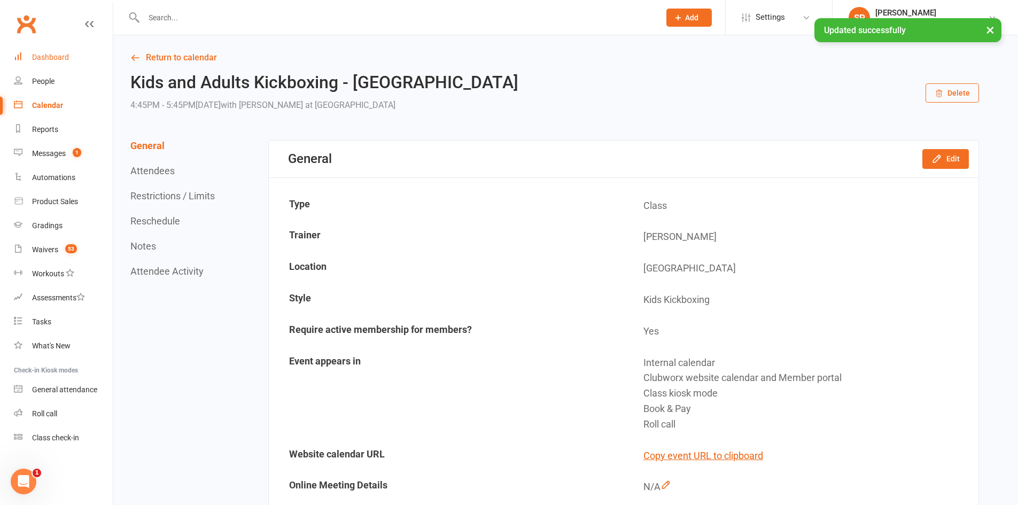
click at [57, 59] on div "Dashboard" at bounding box center [50, 57] width 37 height 9
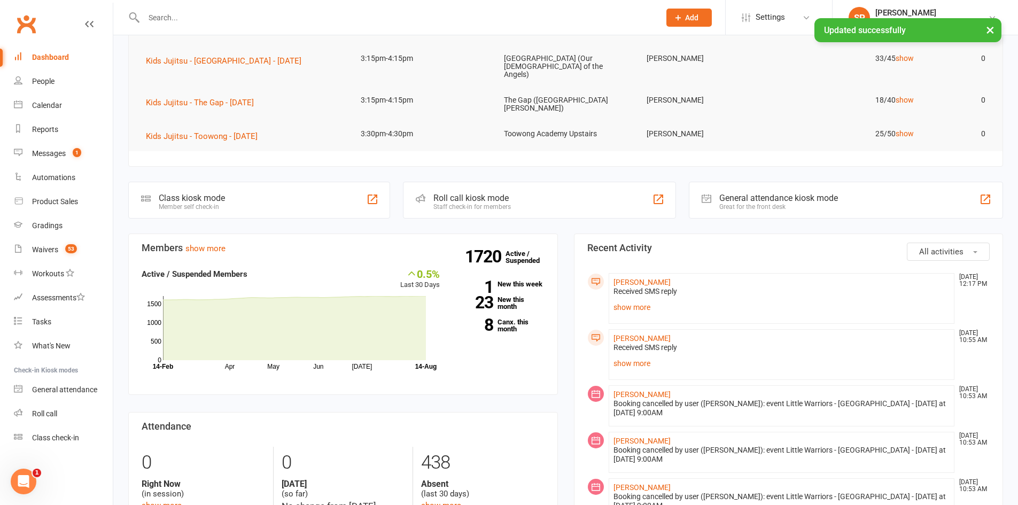
scroll to position [214, 0]
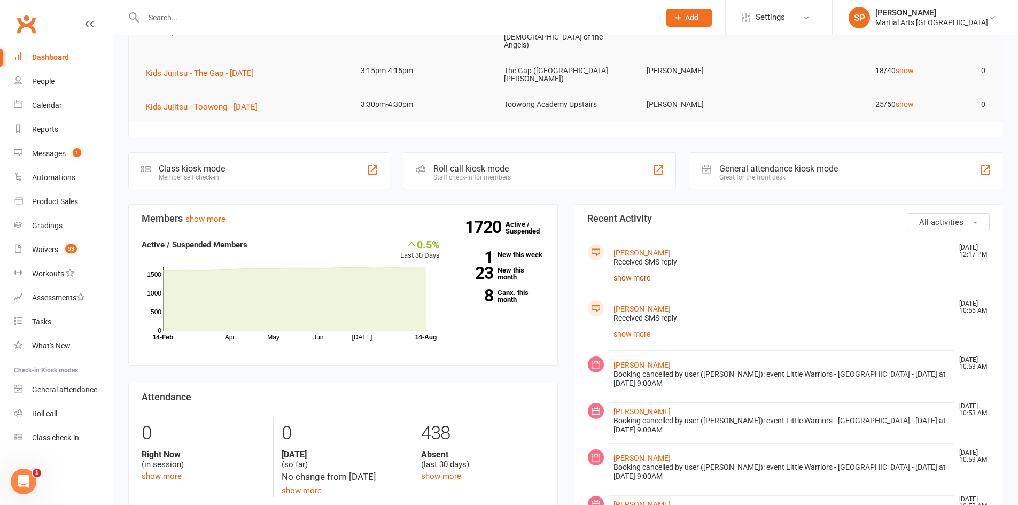
click at [642, 270] on link "show more" at bounding box center [782, 277] width 337 height 15
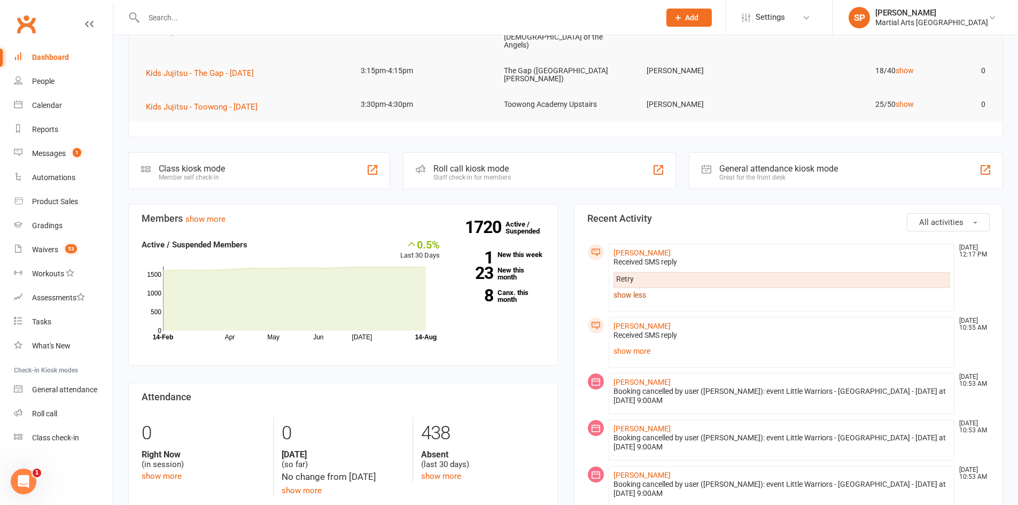
click at [638, 288] on link "show less" at bounding box center [782, 295] width 337 height 15
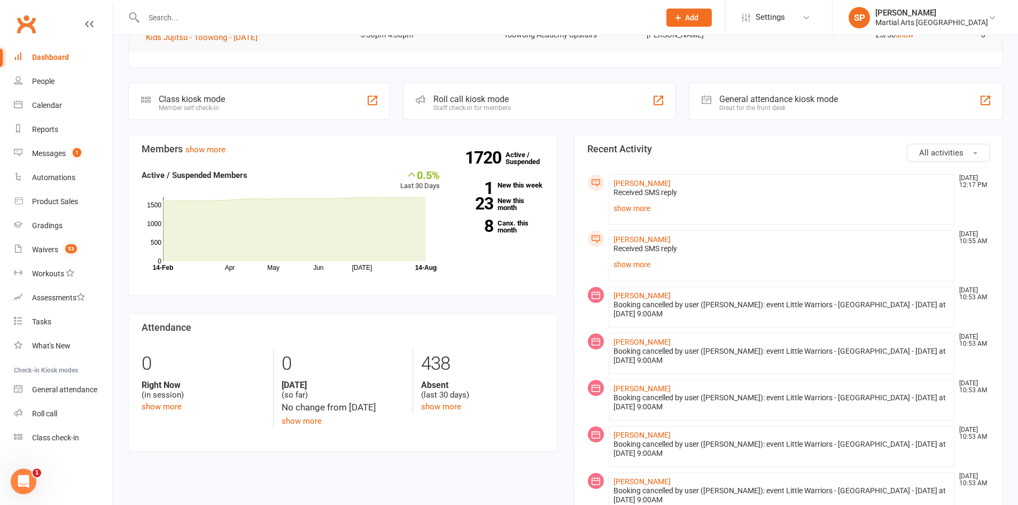
scroll to position [279, 0]
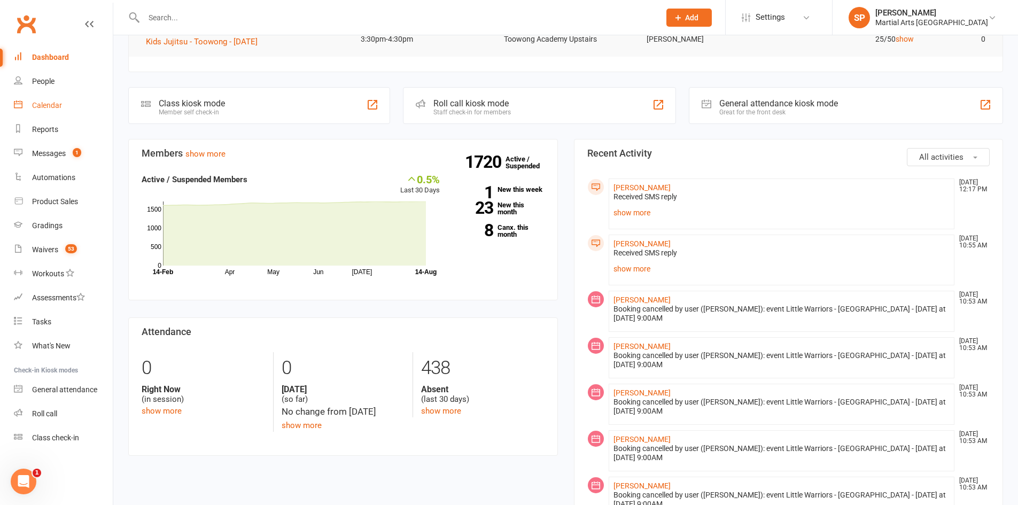
click at [42, 106] on div "Calendar" at bounding box center [47, 105] width 30 height 9
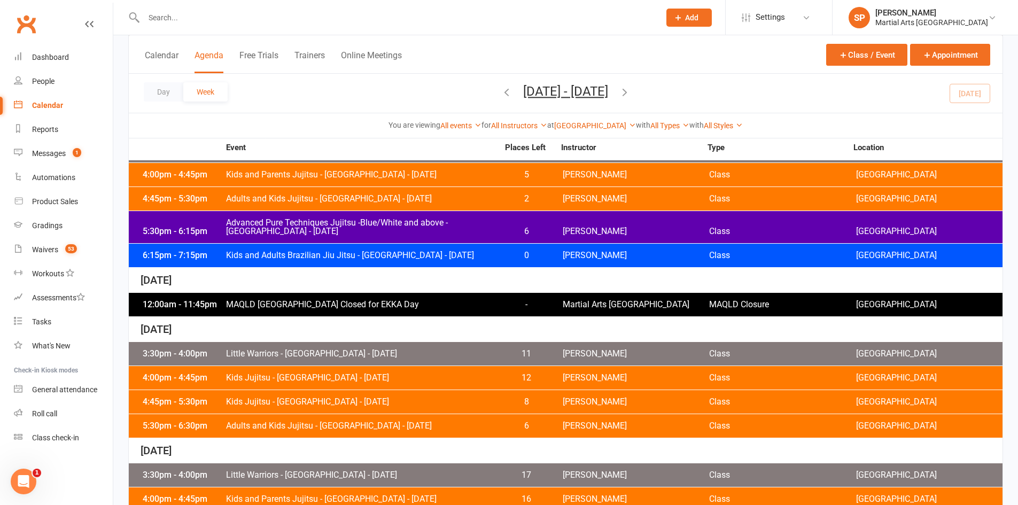
scroll to position [374, 0]
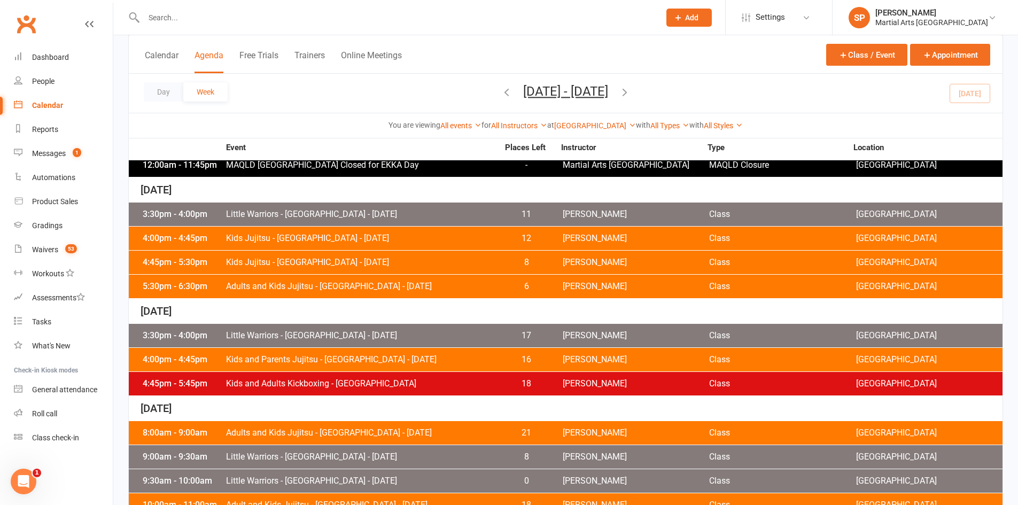
click at [332, 381] on span "Kids and Adults Kickboxing - [GEOGRAPHIC_DATA]" at bounding box center [362, 383] width 273 height 9
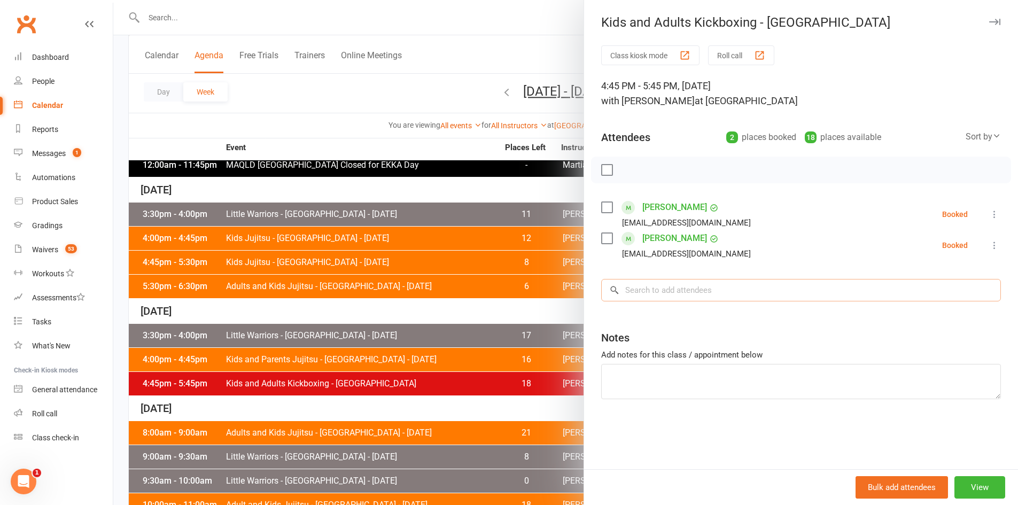
click at [686, 293] on input "search" at bounding box center [801, 290] width 400 height 22
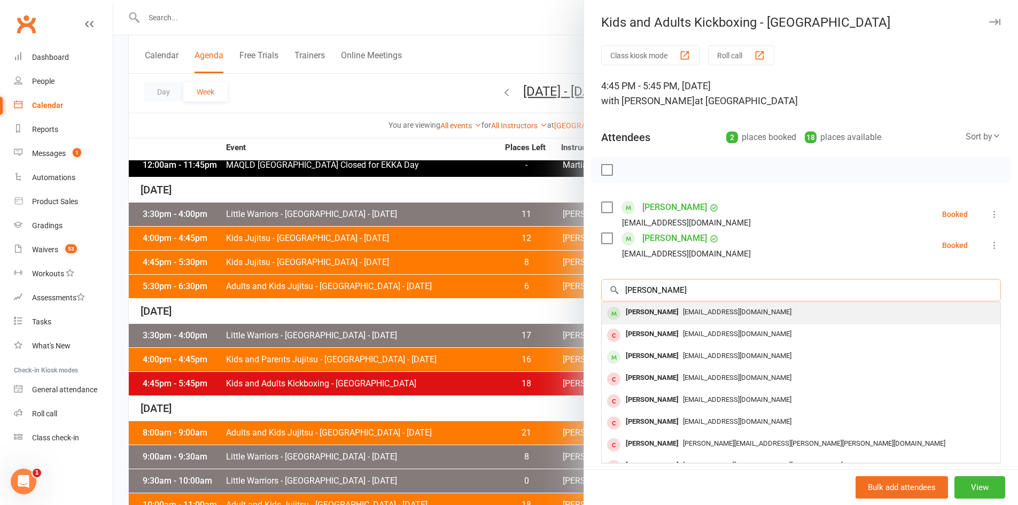
type input "oliver price"
click at [683, 314] on span "pricey84@hotmail.com" at bounding box center [737, 312] width 109 height 8
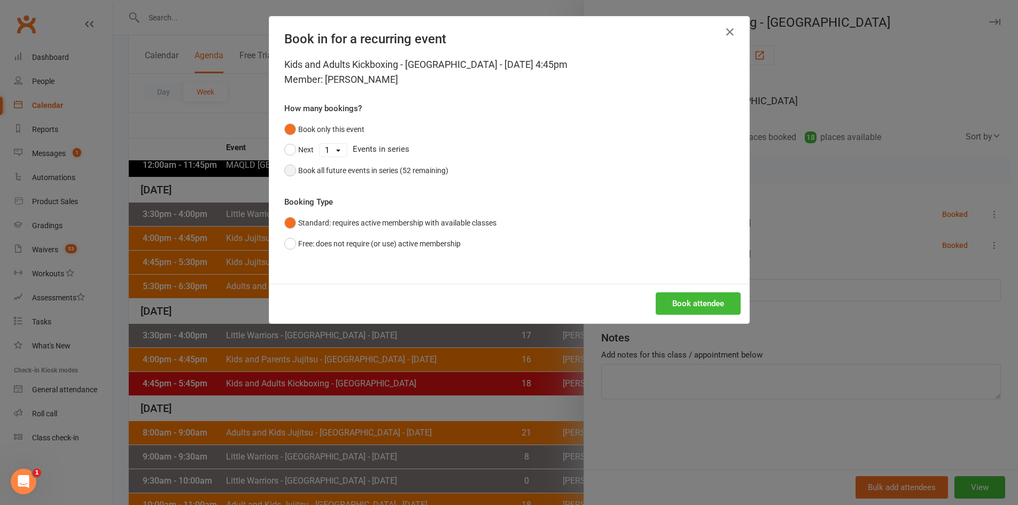
click at [428, 174] on div "Book all future events in series (52 remaining)" at bounding box center [373, 171] width 150 height 12
click at [710, 304] on button "Book attendee" at bounding box center [698, 303] width 85 height 22
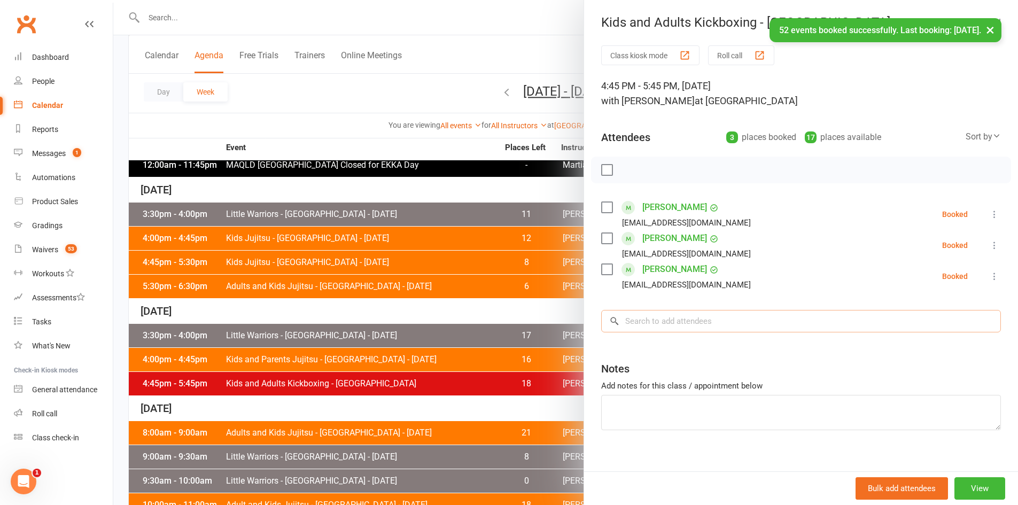
click at [672, 320] on input "search" at bounding box center [801, 321] width 400 height 22
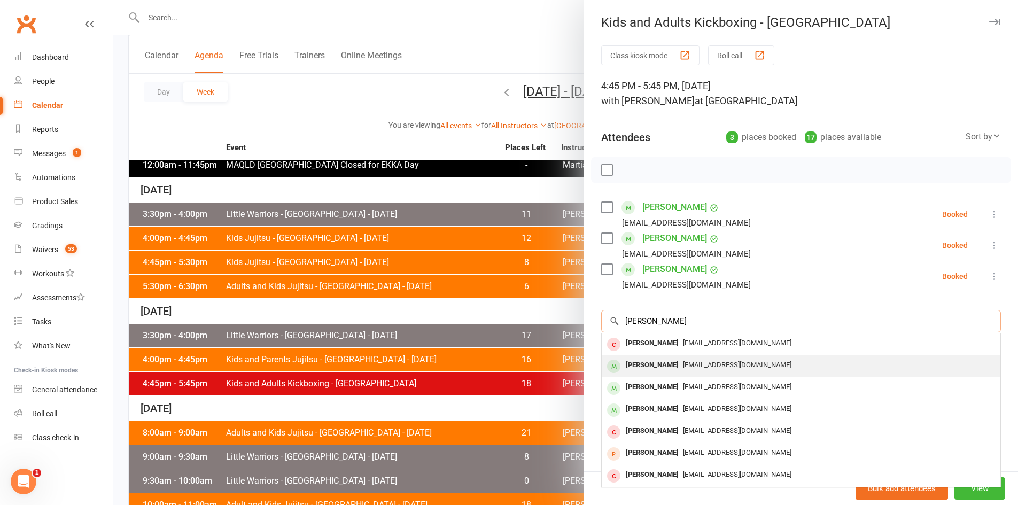
type input "elijah"
click at [640, 363] on div "Elijah Price" at bounding box center [652, 366] width 61 height 16
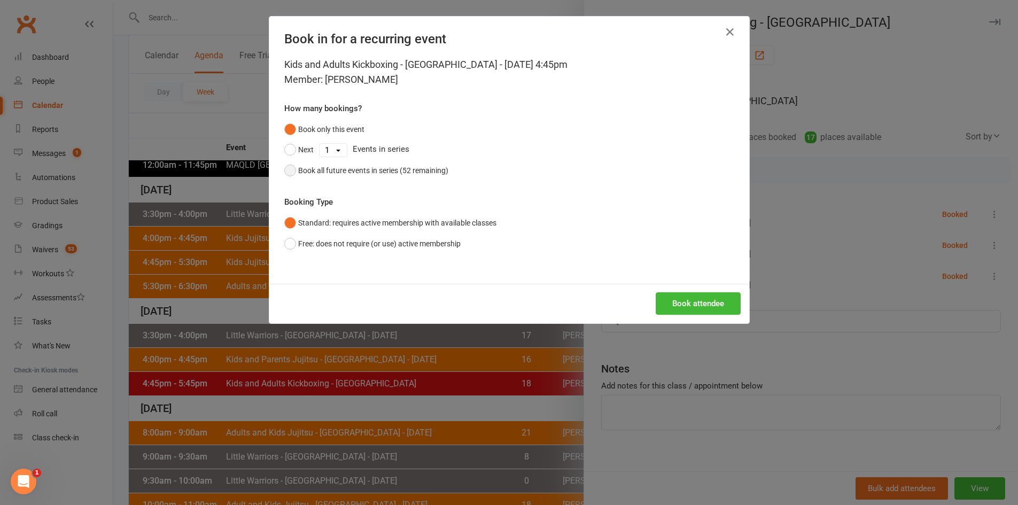
click at [401, 169] on div "Book all future events in series (52 remaining)" at bounding box center [373, 171] width 150 height 12
click at [684, 304] on button "Book attendee" at bounding box center [698, 303] width 85 height 22
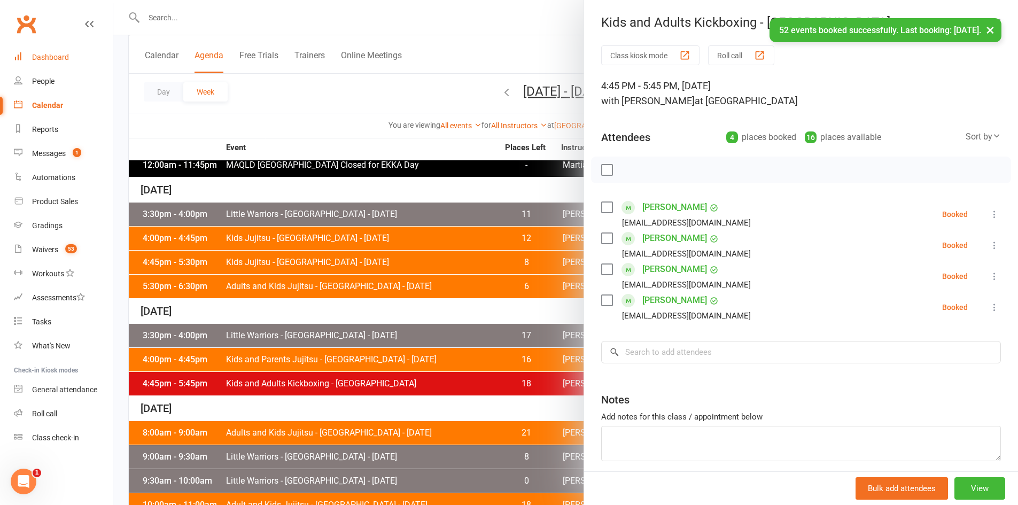
click at [29, 59] on link "Dashboard" at bounding box center [63, 57] width 99 height 24
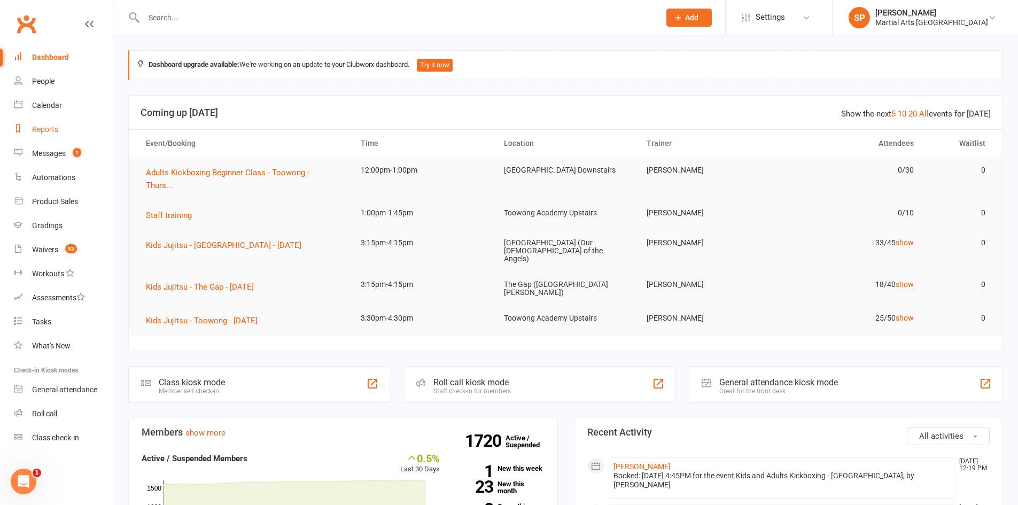
click at [53, 126] on div "Reports" at bounding box center [45, 129] width 26 height 9
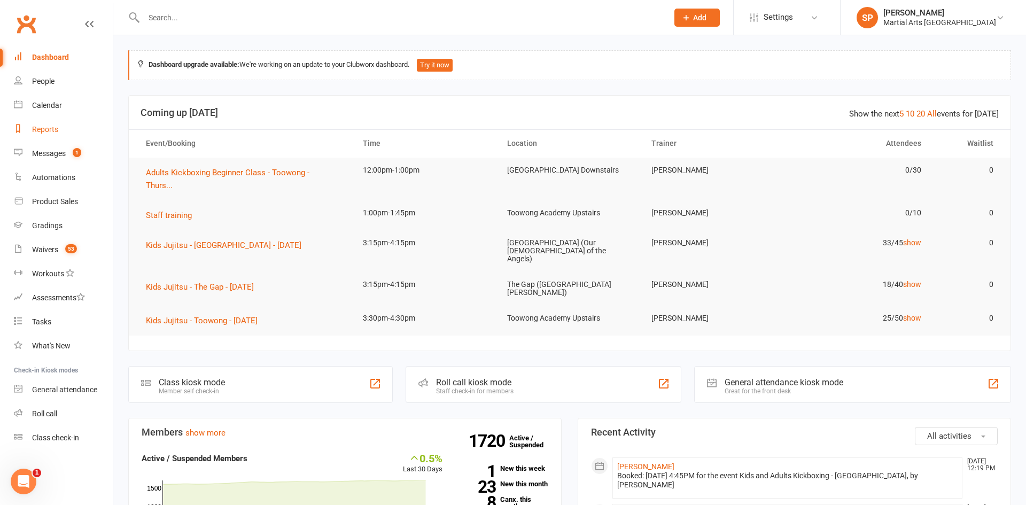
select select "100"
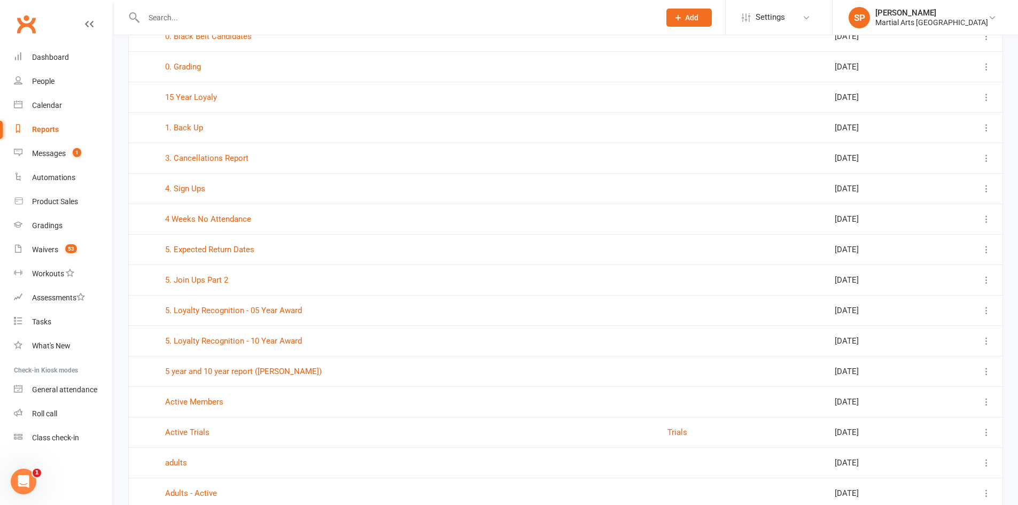
scroll to position [107, 0]
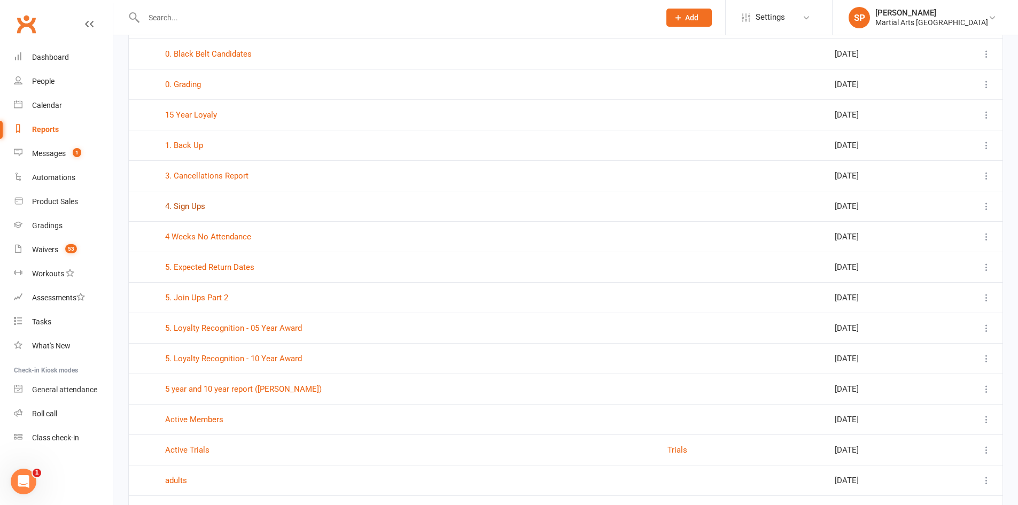
click at [190, 206] on link "4. Sign Ups" at bounding box center [185, 207] width 40 height 10
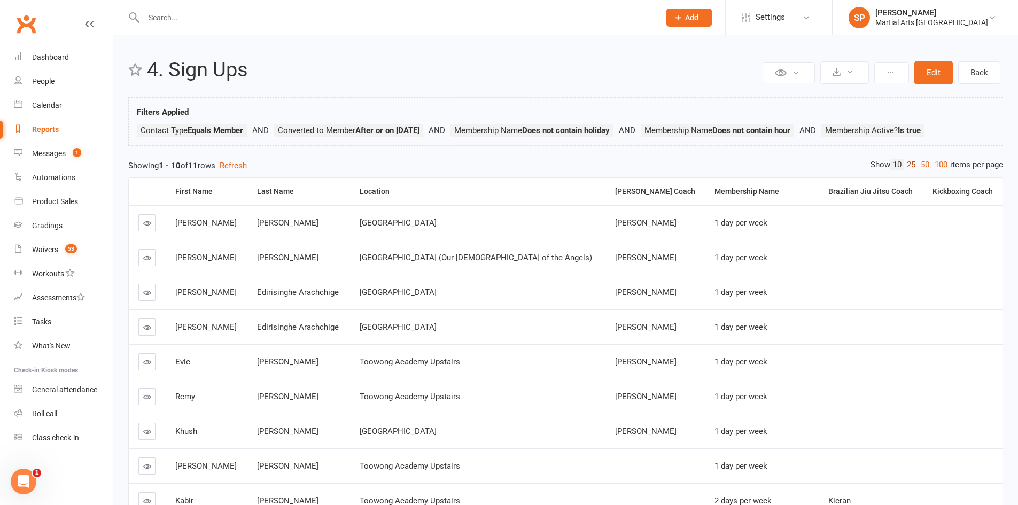
click at [905, 164] on link "25" at bounding box center [911, 164] width 14 height 11
click at [615, 189] on div "Ronin Ryu Jujitsu Coach" at bounding box center [656, 192] width 82 height 8
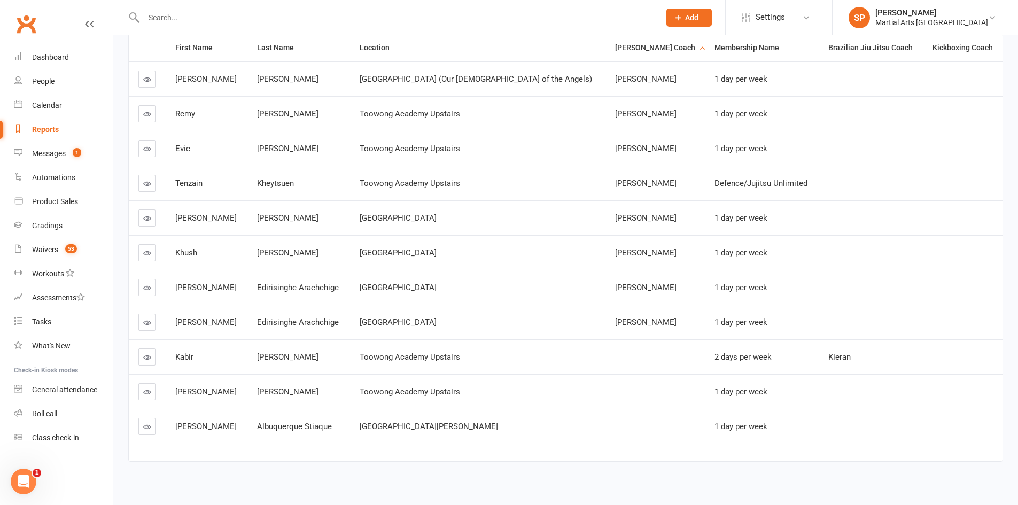
scroll to position [151, 0]
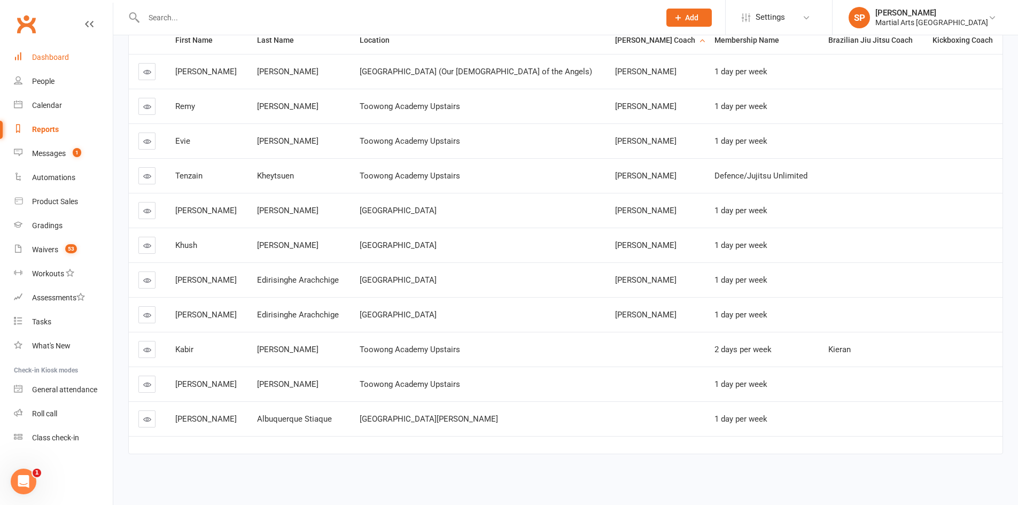
click at [62, 55] on div "Dashboard" at bounding box center [50, 57] width 37 height 9
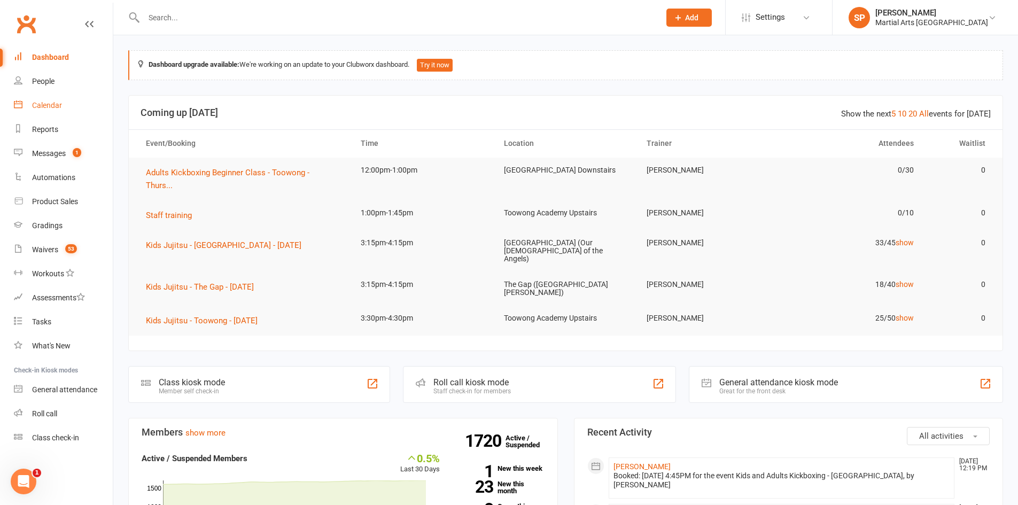
click at [48, 102] on div "Calendar" at bounding box center [47, 105] width 30 height 9
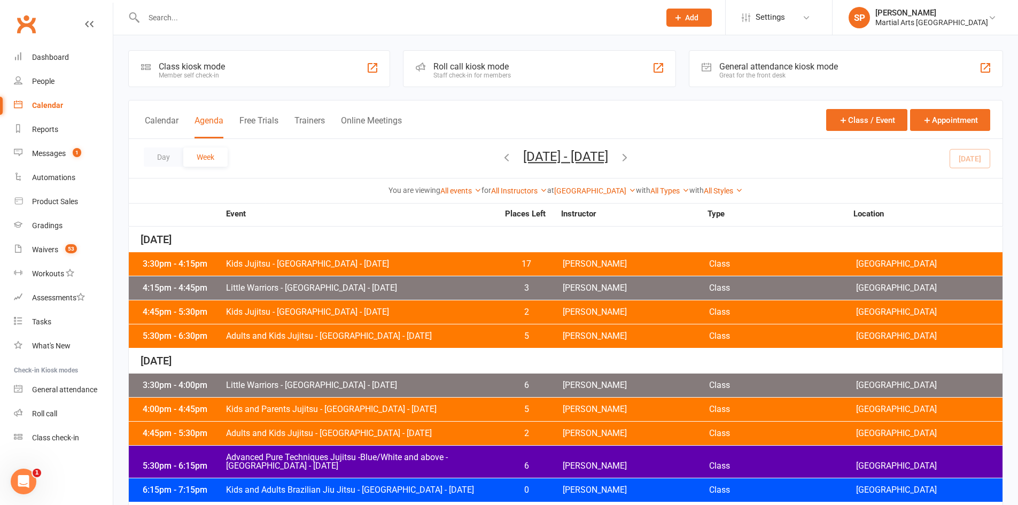
click at [501, 158] on icon "button" at bounding box center [507, 157] width 12 height 12
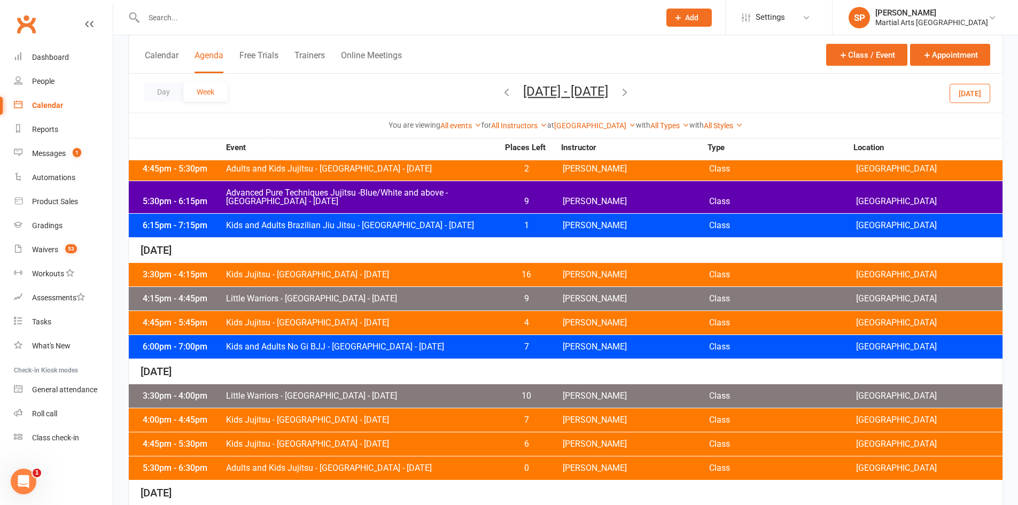
scroll to position [374, 0]
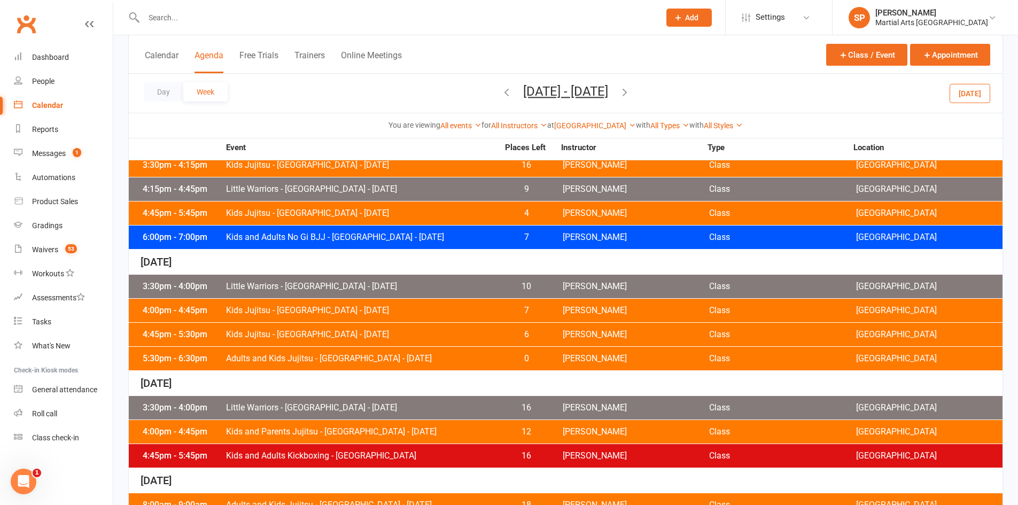
click at [462, 281] on div "3:30pm - 4:00pm Little Warriors - Jamboree Heights - Thursday 10 Shane Philpot …" at bounding box center [566, 287] width 874 height 24
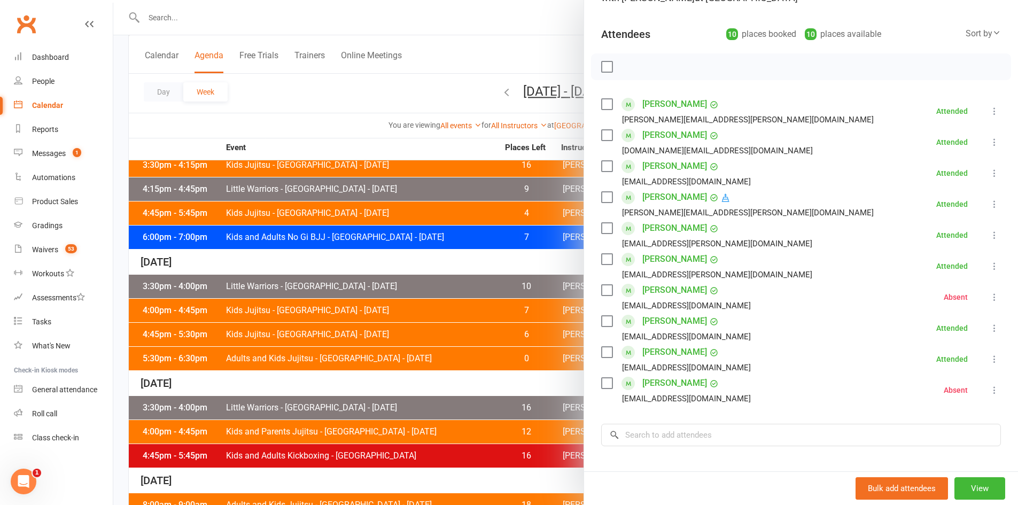
scroll to position [107, 0]
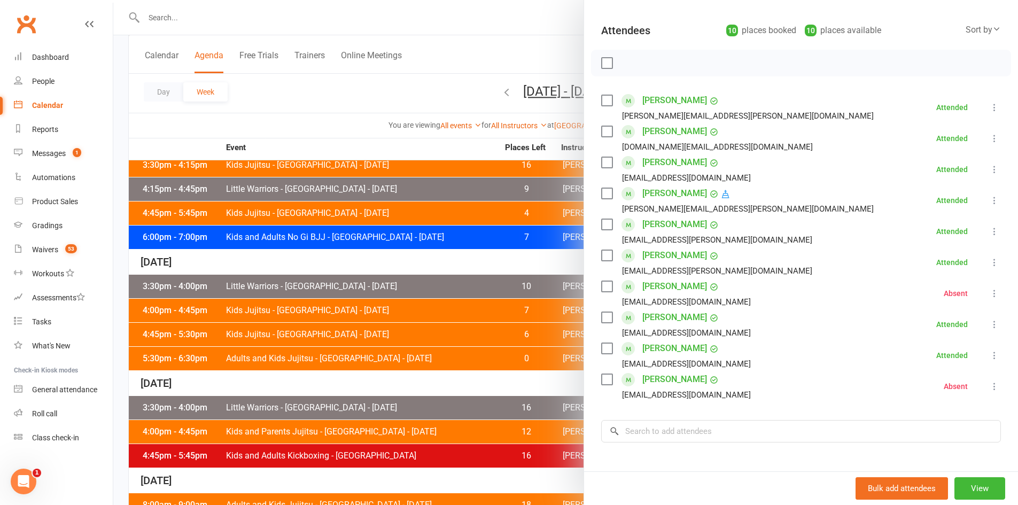
click at [440, 312] on div at bounding box center [565, 252] width 905 height 505
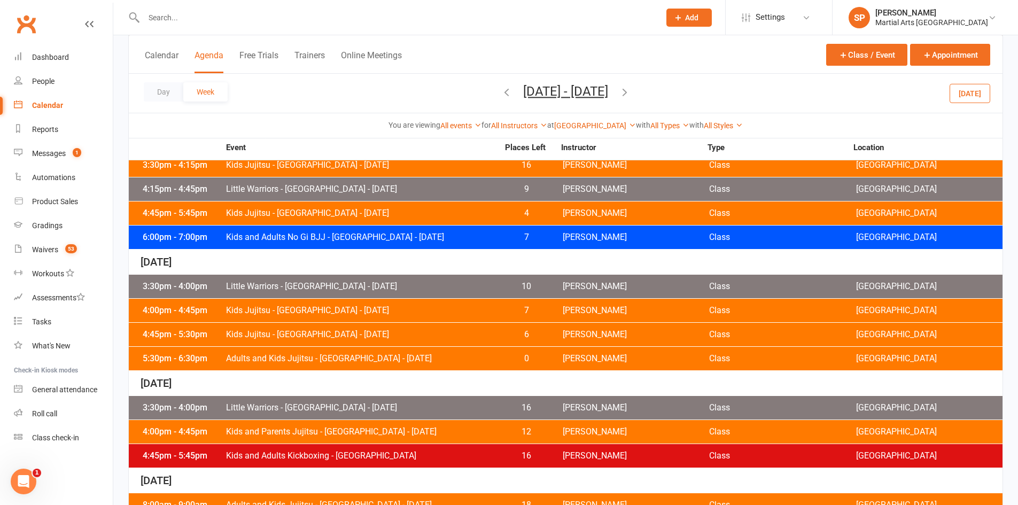
click at [440, 312] on span "Kids Jujitsu - [GEOGRAPHIC_DATA] - [DATE]" at bounding box center [362, 310] width 273 height 9
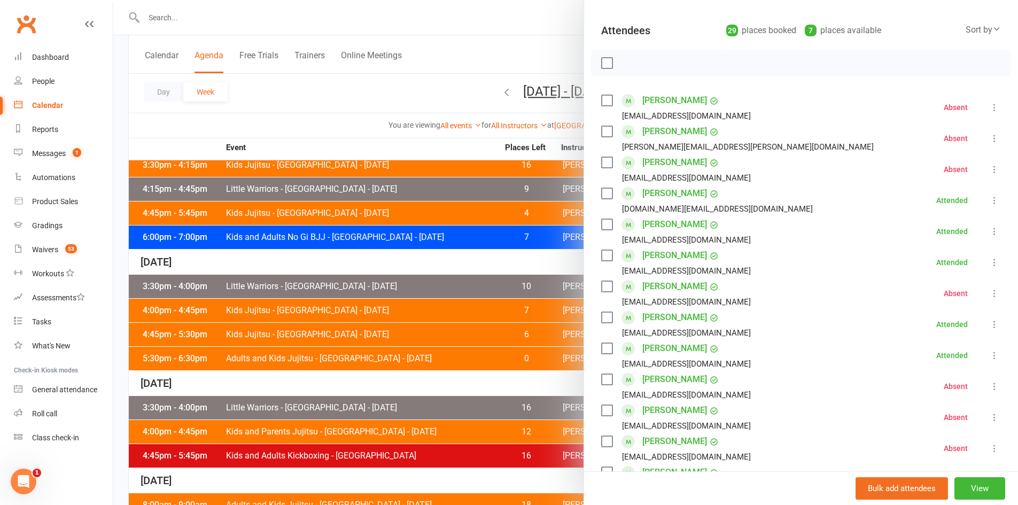
scroll to position [0, 0]
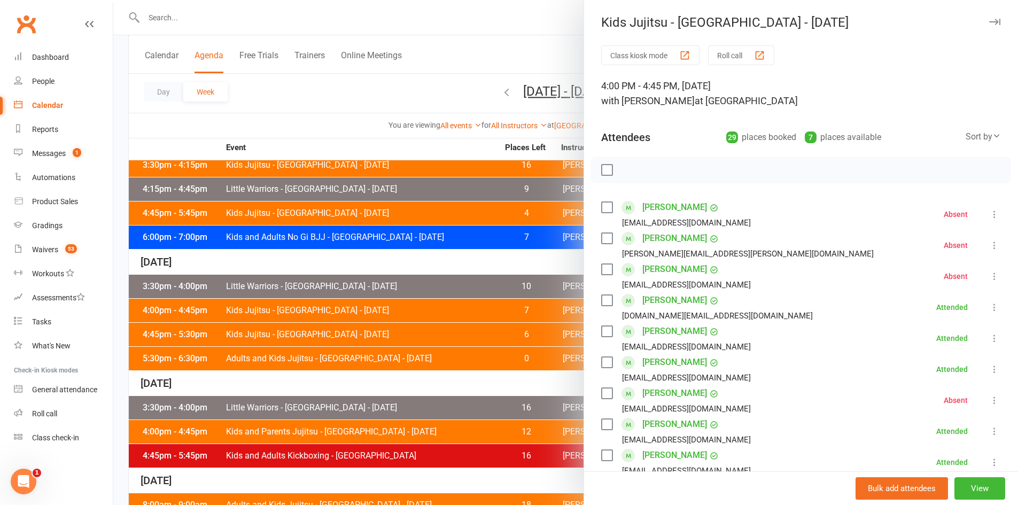
click at [477, 329] on div at bounding box center [565, 252] width 905 height 505
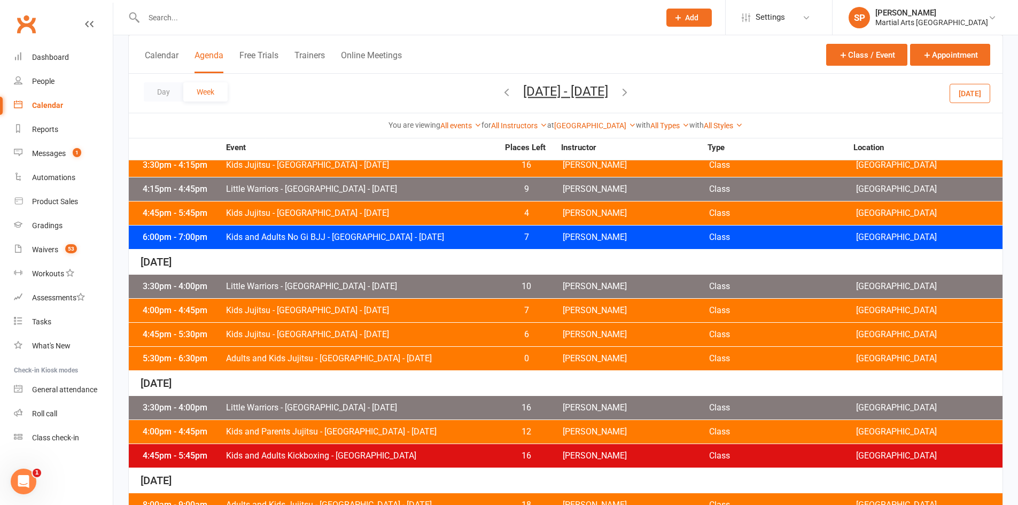
click at [477, 334] on span "Kids Jujitsu - [GEOGRAPHIC_DATA] - [DATE]" at bounding box center [362, 334] width 273 height 9
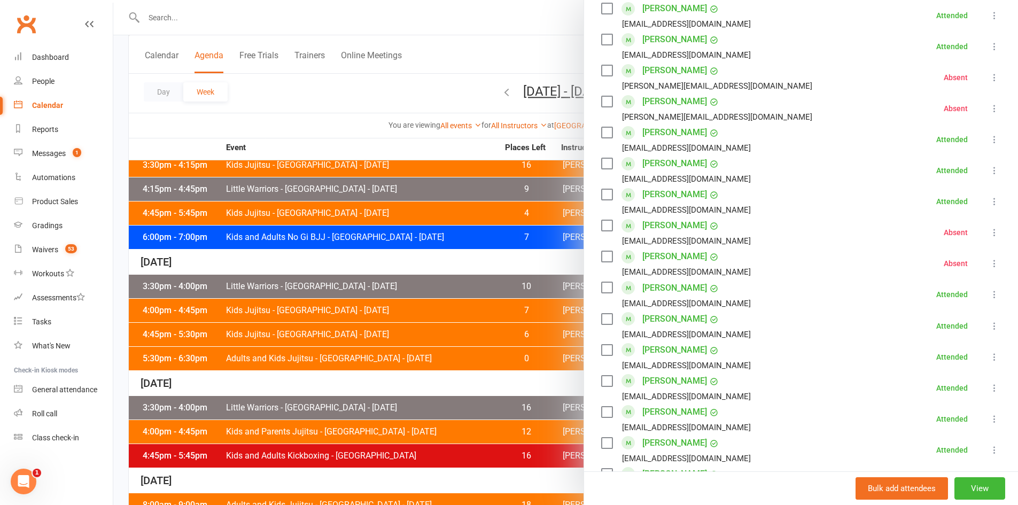
scroll to position [664, 0]
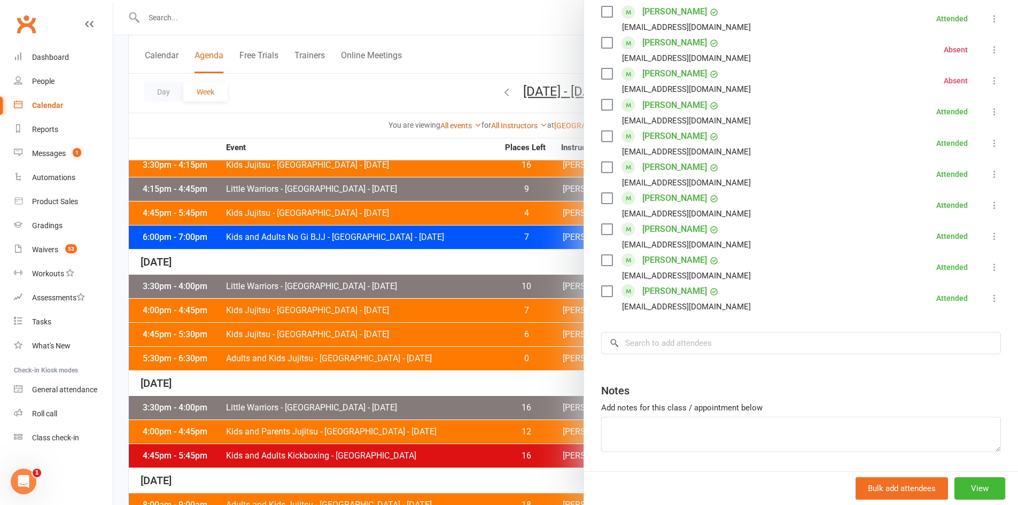
click at [439, 366] on div at bounding box center [565, 252] width 905 height 505
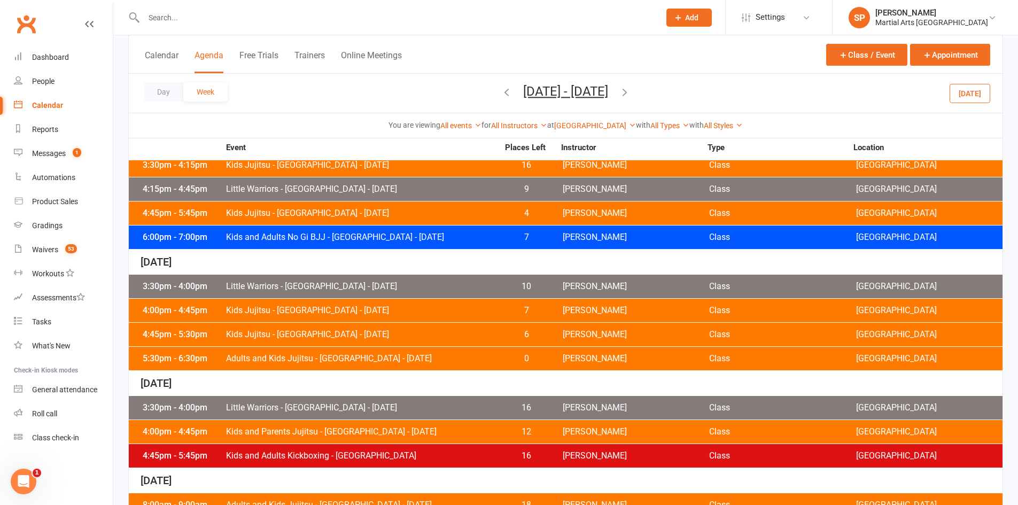
click at [442, 363] on div "5:30pm - 6:30pm Adults and Kids Jujitsu - Jamboree Heights - Thursday 0 Shane P…" at bounding box center [566, 359] width 874 height 24
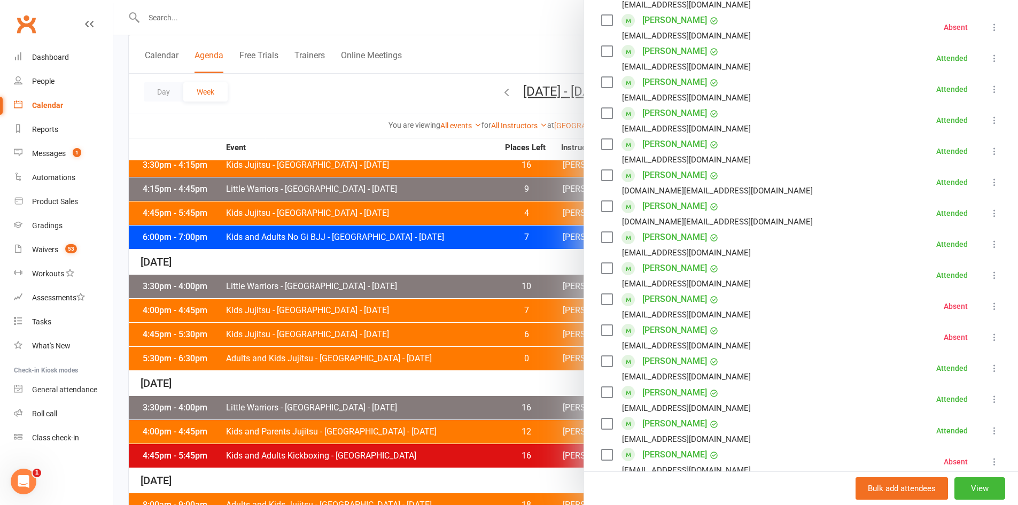
scroll to position [0, 0]
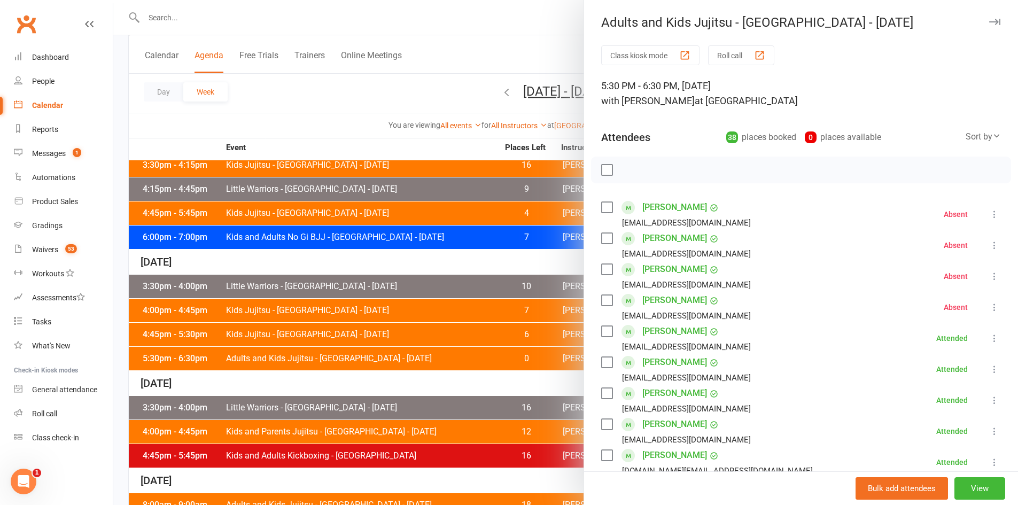
click at [307, 112] on div at bounding box center [565, 252] width 905 height 505
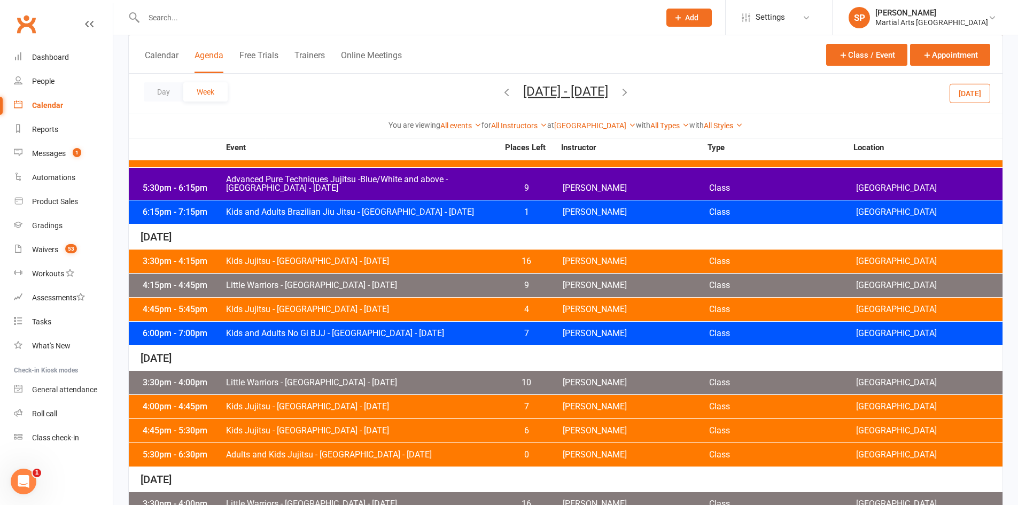
scroll to position [267, 0]
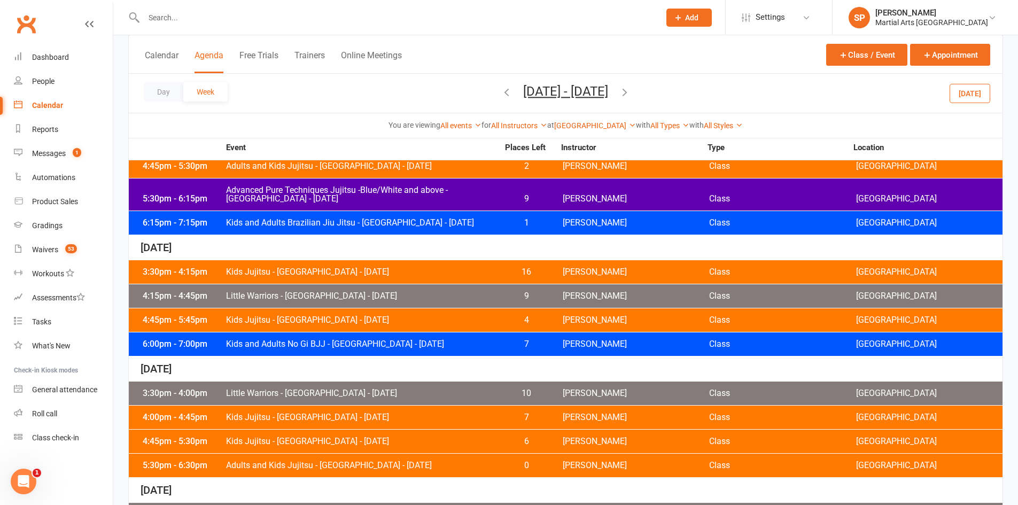
click at [380, 280] on div "3:30pm - 4:15pm Kids Jujitsu - Jamboree Heights - Wednesday 16 Shane Philpot Cl…" at bounding box center [566, 272] width 874 height 24
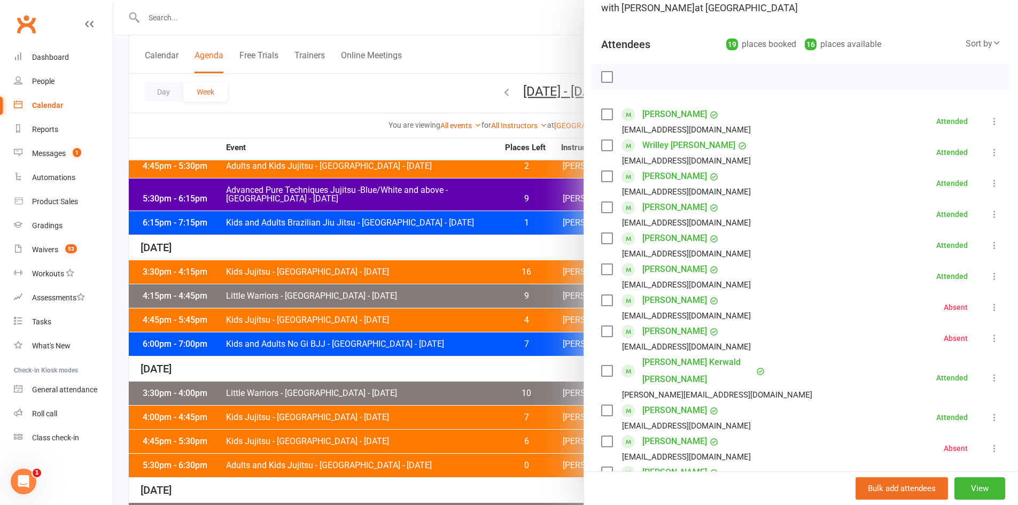
scroll to position [481, 0]
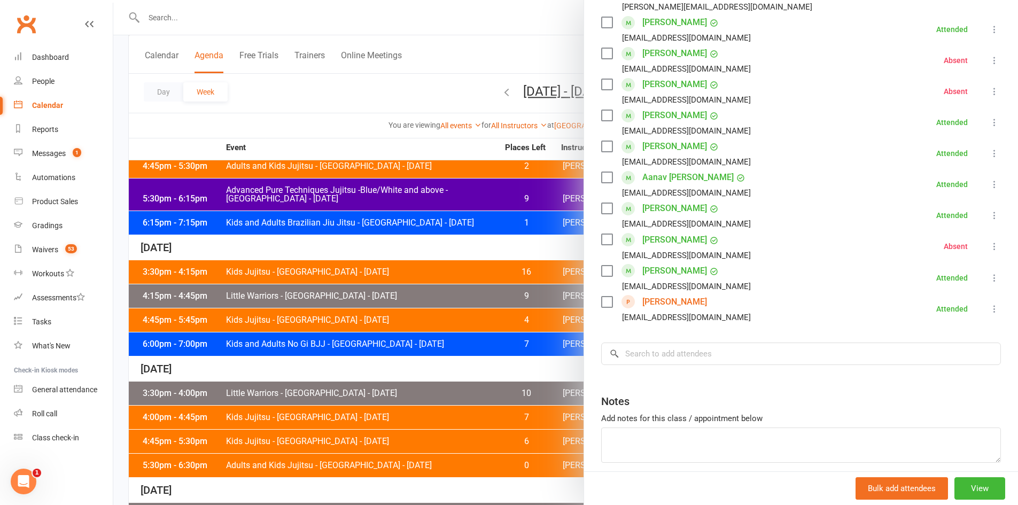
click at [365, 302] on div at bounding box center [565, 252] width 905 height 505
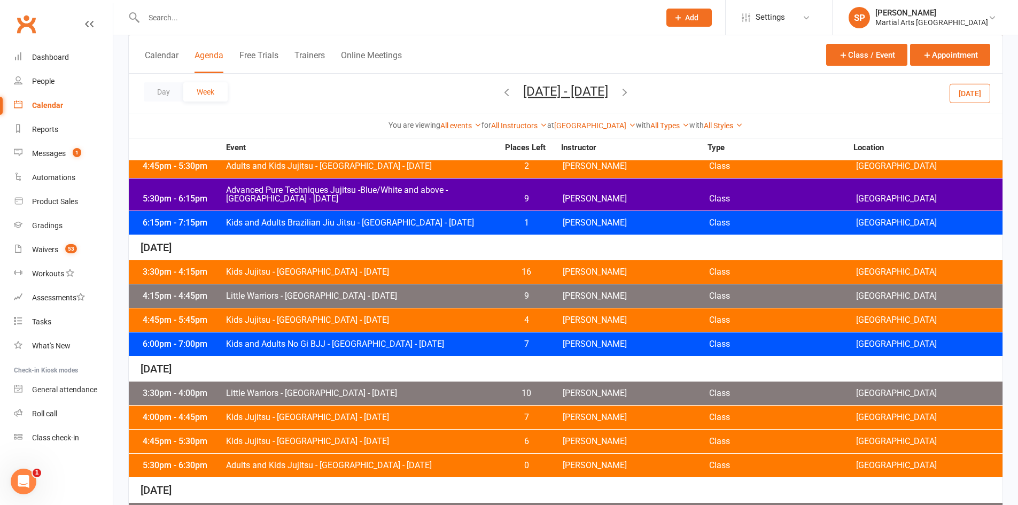
click at [378, 299] on span "Little Warriors - Jamboree Heights - Wednesday" at bounding box center [362, 296] width 273 height 9
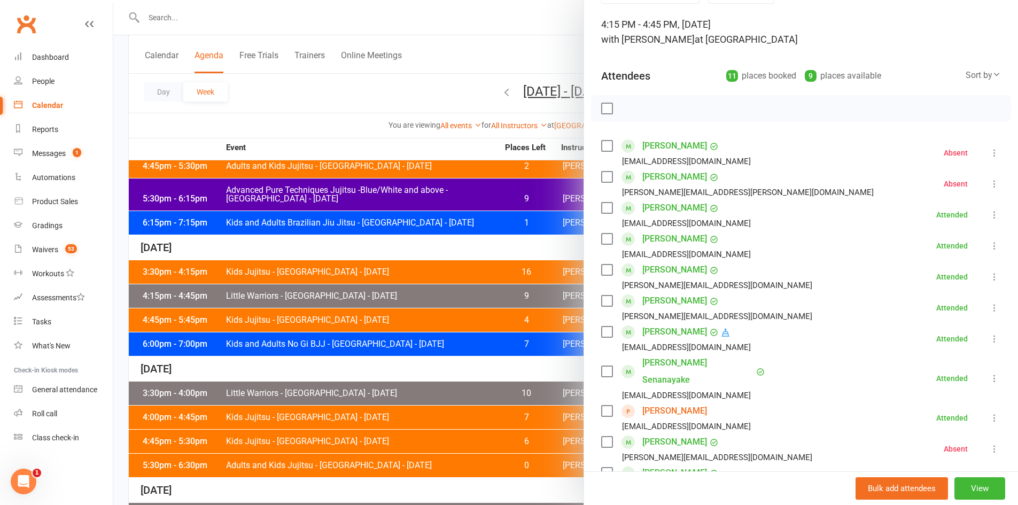
scroll to position [160, 0]
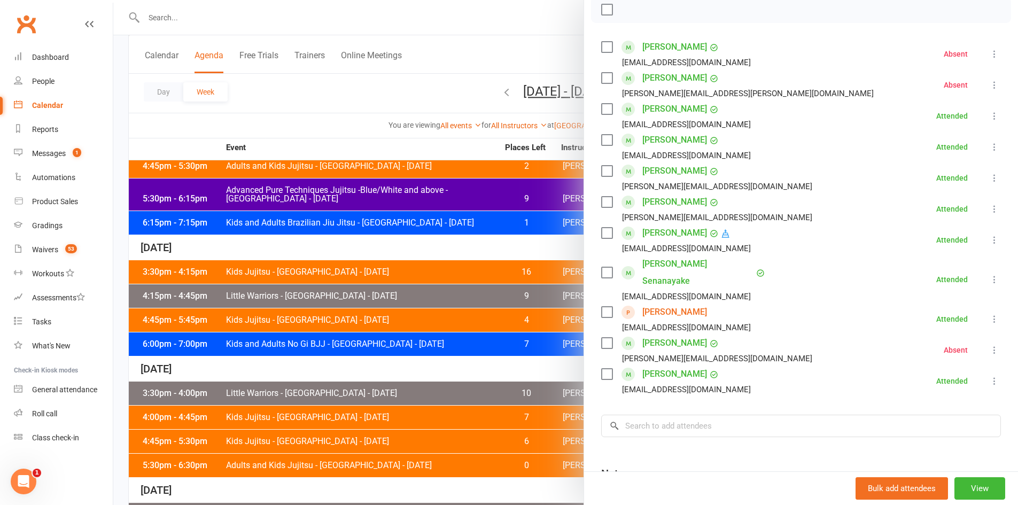
click at [430, 326] on div at bounding box center [565, 252] width 905 height 505
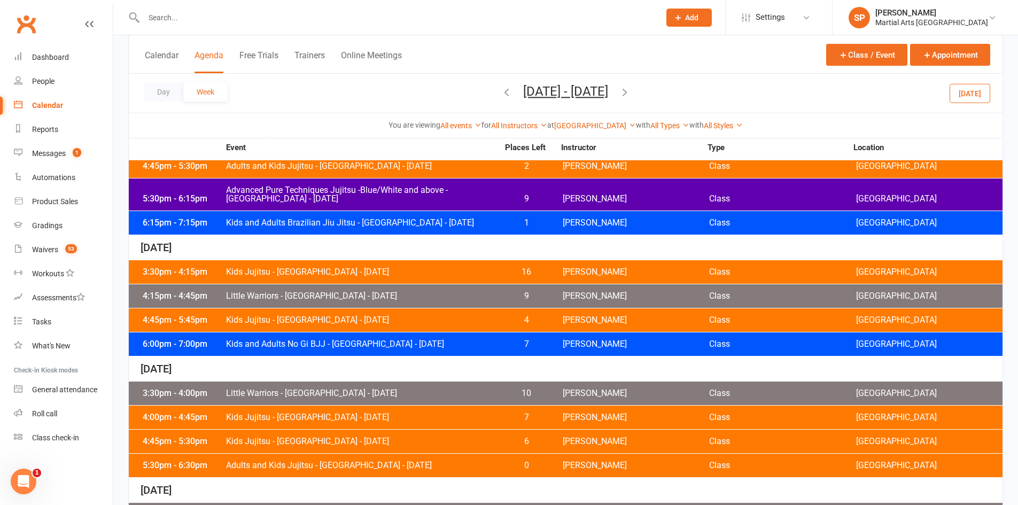
click at [432, 324] on div "4:45pm - 5:45pm Kids Jujitsu - Jamboree Heights - Wednesday 4 Shane Philpot Cla…" at bounding box center [566, 320] width 874 height 24
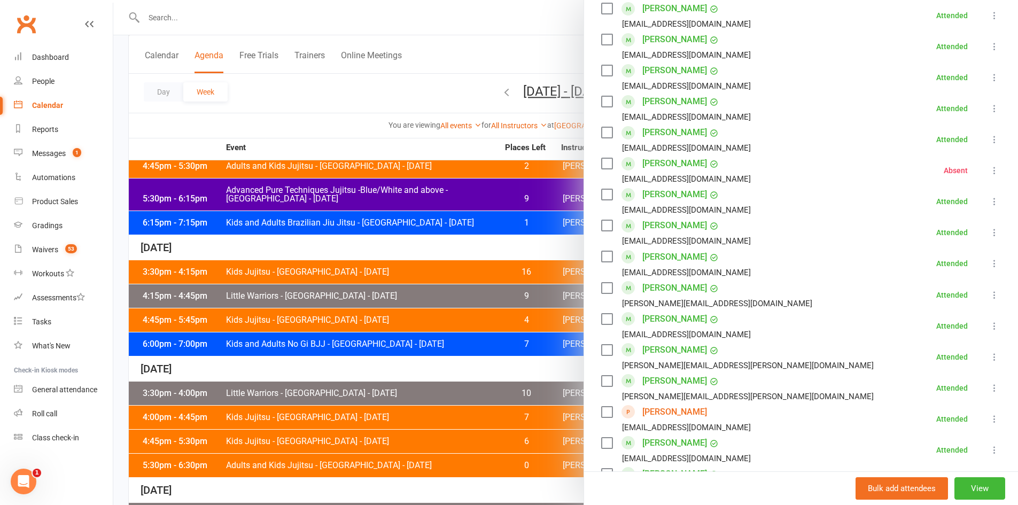
scroll to position [588, 0]
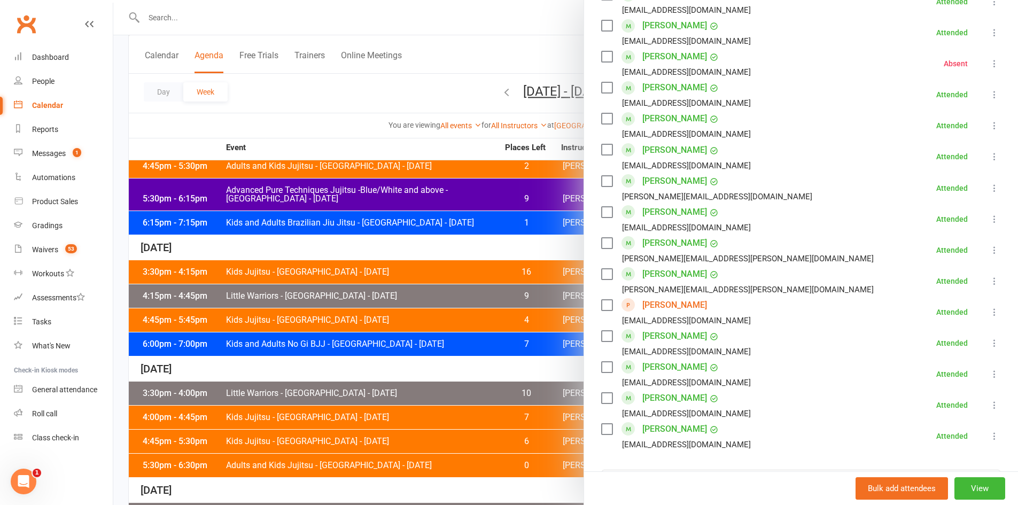
click at [380, 348] on div at bounding box center [565, 252] width 905 height 505
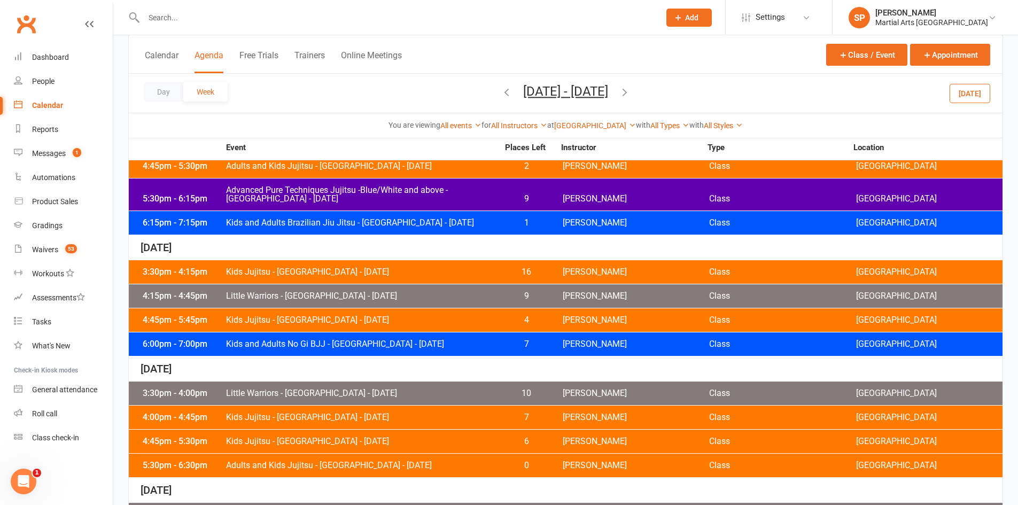
click at [394, 349] on div "6:00pm - 7:00pm Kids and Adults No Gi BJJ - Jamboree Heights - Wednesday 7 Shan…" at bounding box center [566, 344] width 874 height 24
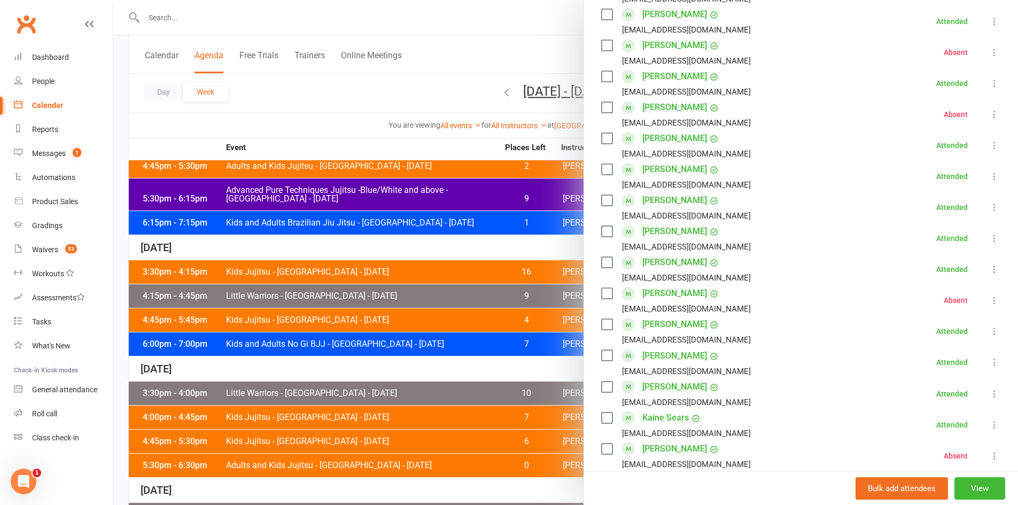
scroll to position [481, 0]
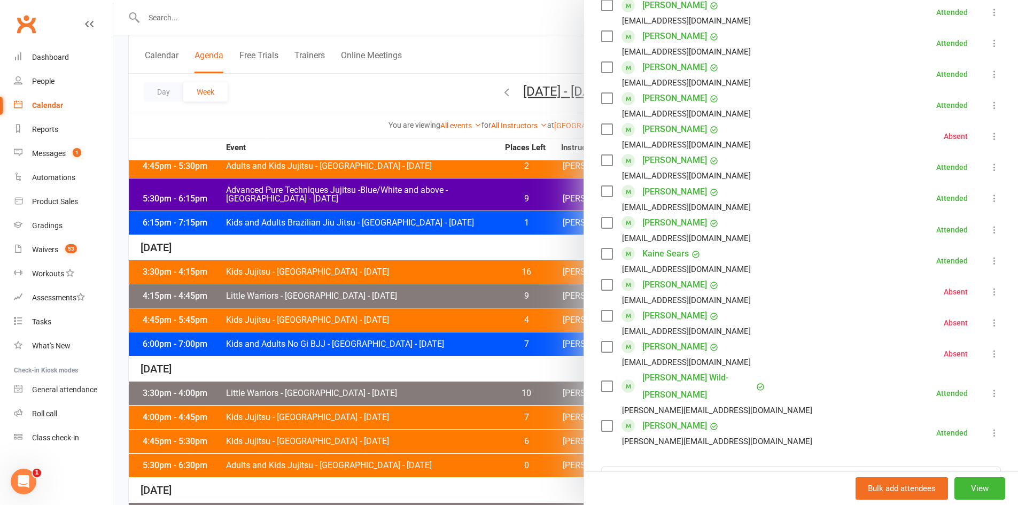
click at [335, 125] on div at bounding box center [565, 252] width 905 height 505
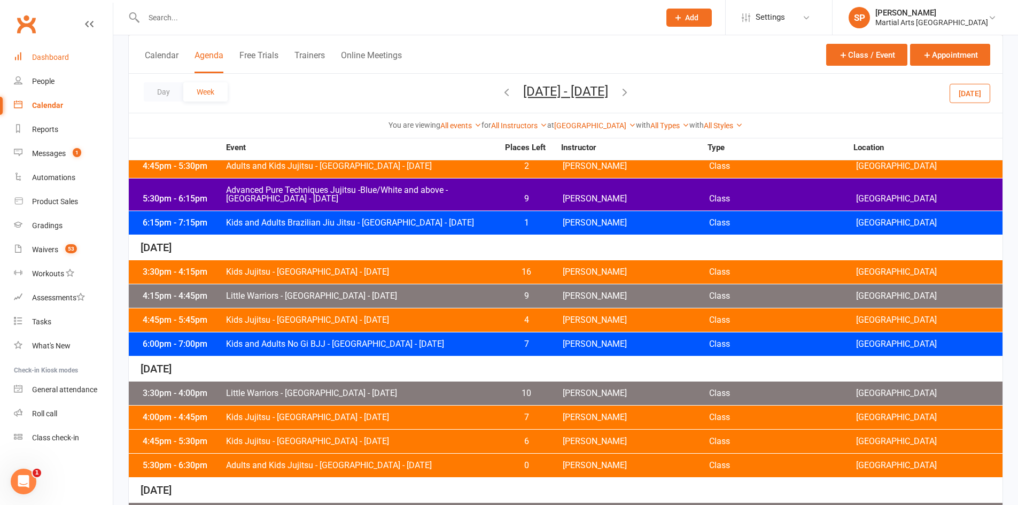
click at [56, 60] on div "Dashboard" at bounding box center [50, 57] width 37 height 9
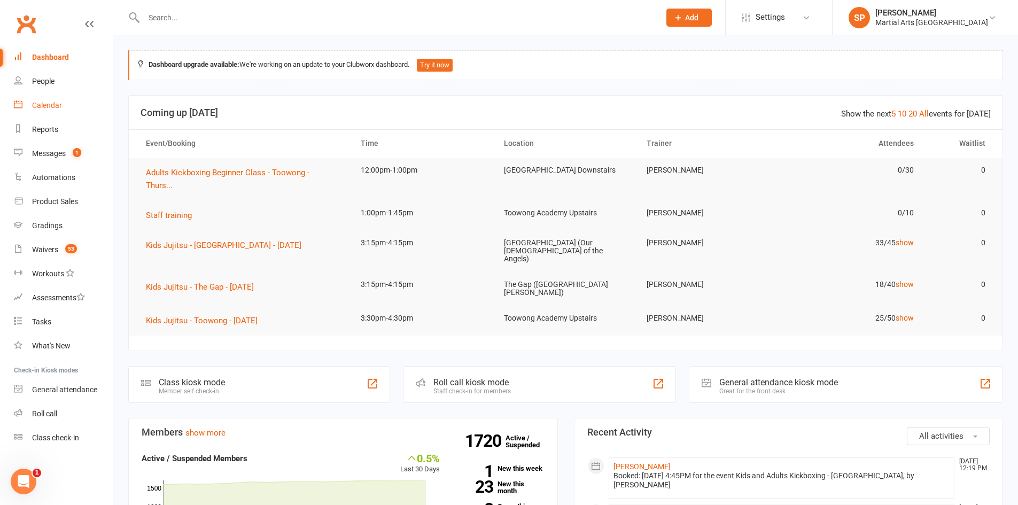
click at [45, 100] on link "Calendar" at bounding box center [63, 106] width 99 height 24
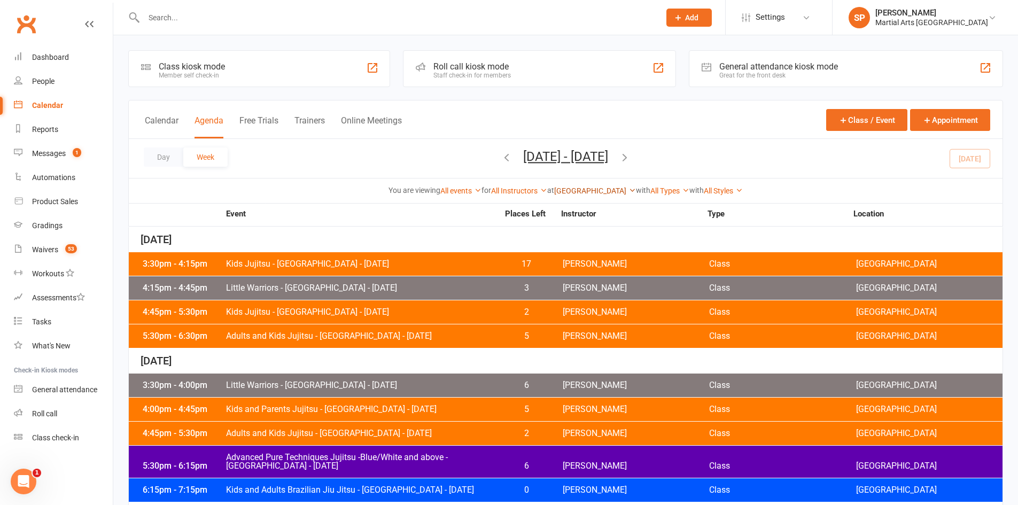
click at [610, 190] on link "[GEOGRAPHIC_DATA]" at bounding box center [595, 191] width 82 height 9
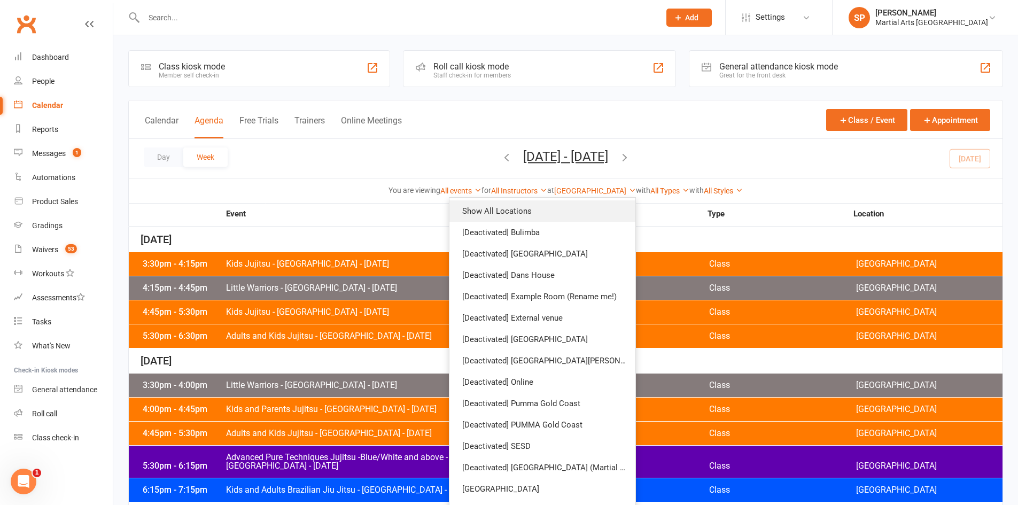
click at [552, 208] on link "Show All Locations" at bounding box center [543, 210] width 186 height 21
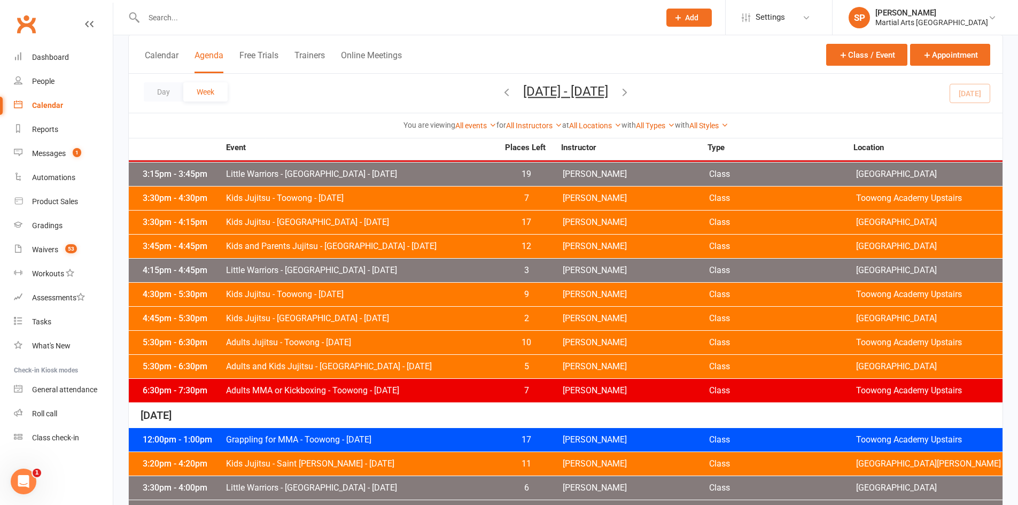
scroll to position [53, 0]
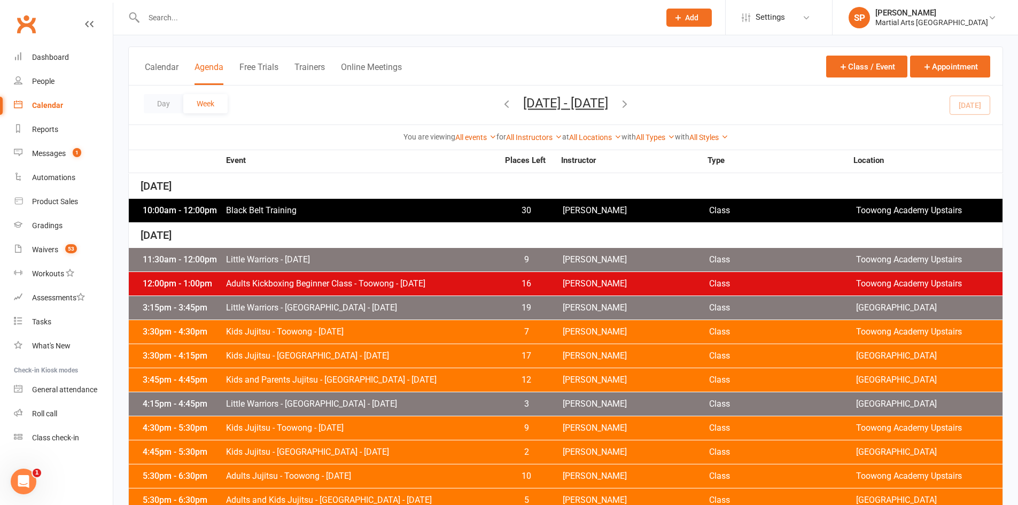
click at [501, 100] on icon "button" at bounding box center [507, 104] width 12 height 12
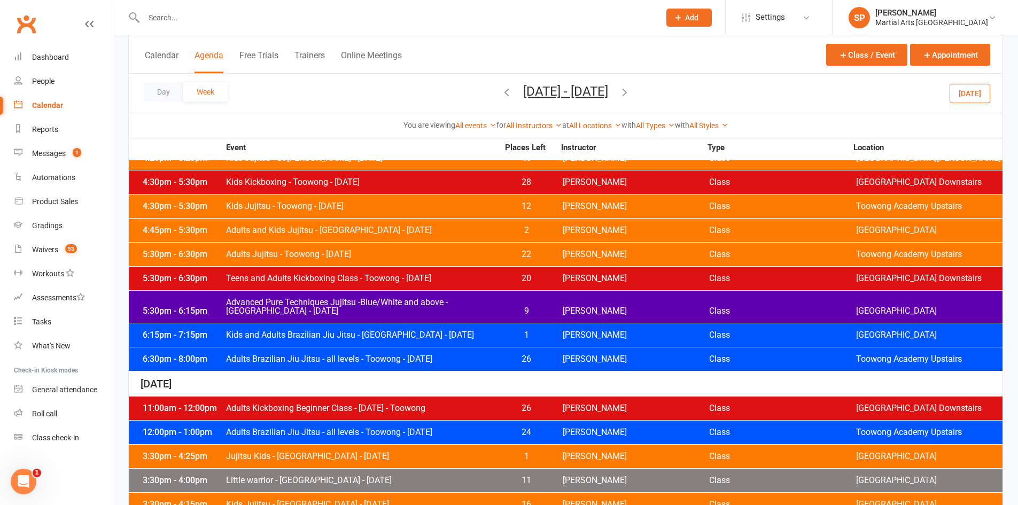
scroll to position [214, 0]
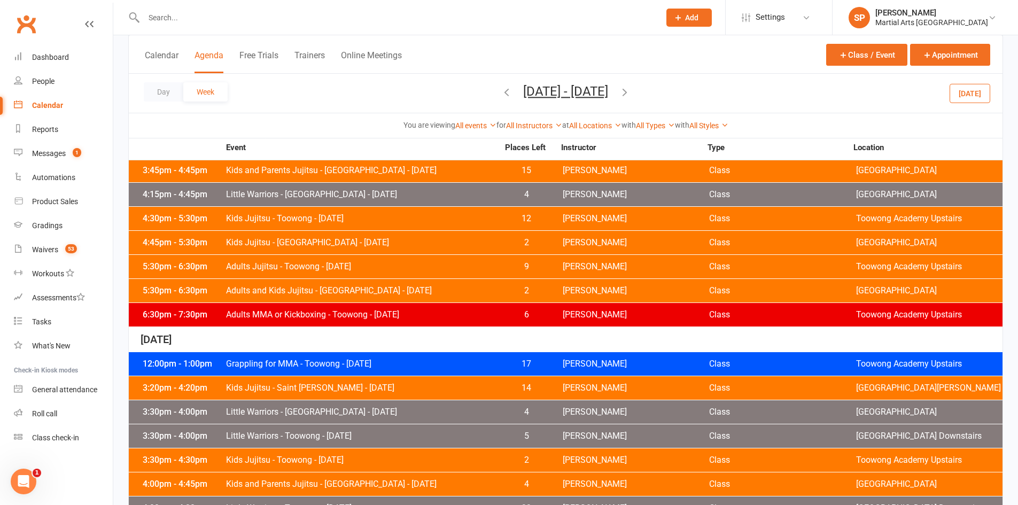
click at [501, 91] on icon "button" at bounding box center [507, 92] width 12 height 12
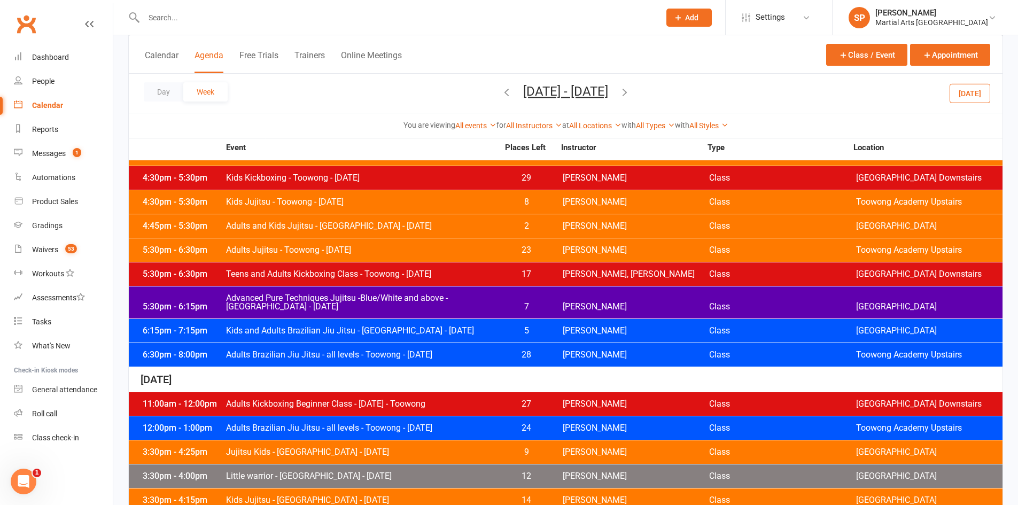
scroll to position [107, 0]
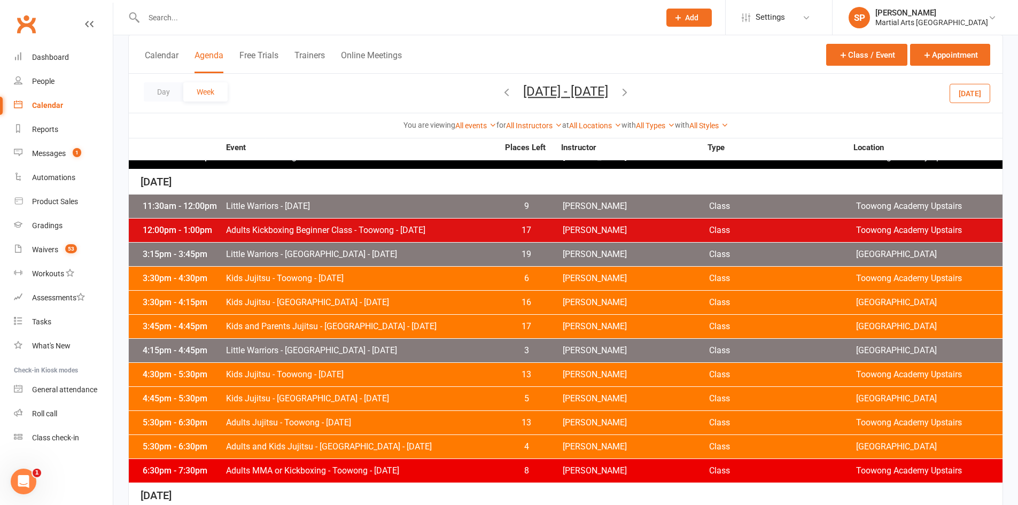
click at [973, 84] on button "[DATE]" at bounding box center [970, 92] width 41 height 19
click at [395, 373] on span "Kids Jujitsu - Toowong - Monday" at bounding box center [362, 374] width 273 height 9
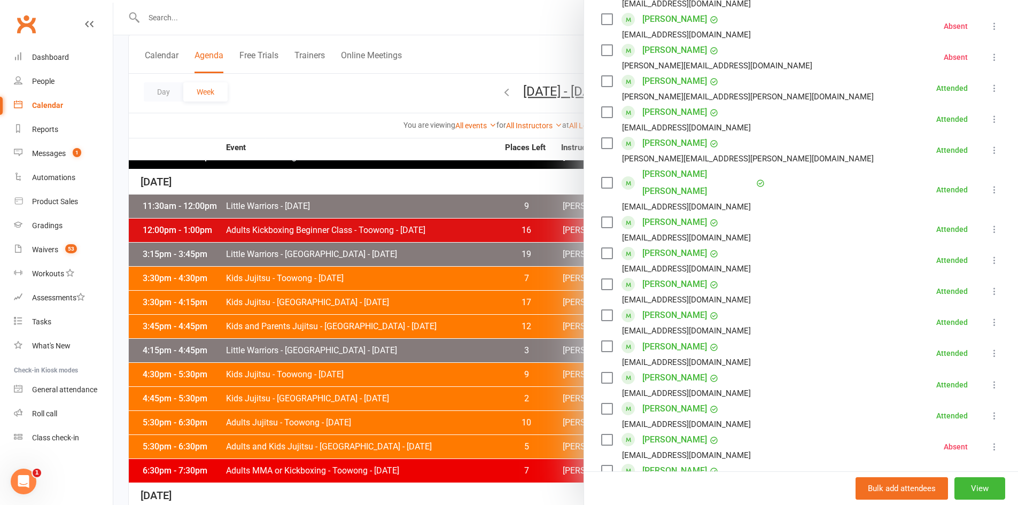
scroll to position [160, 0]
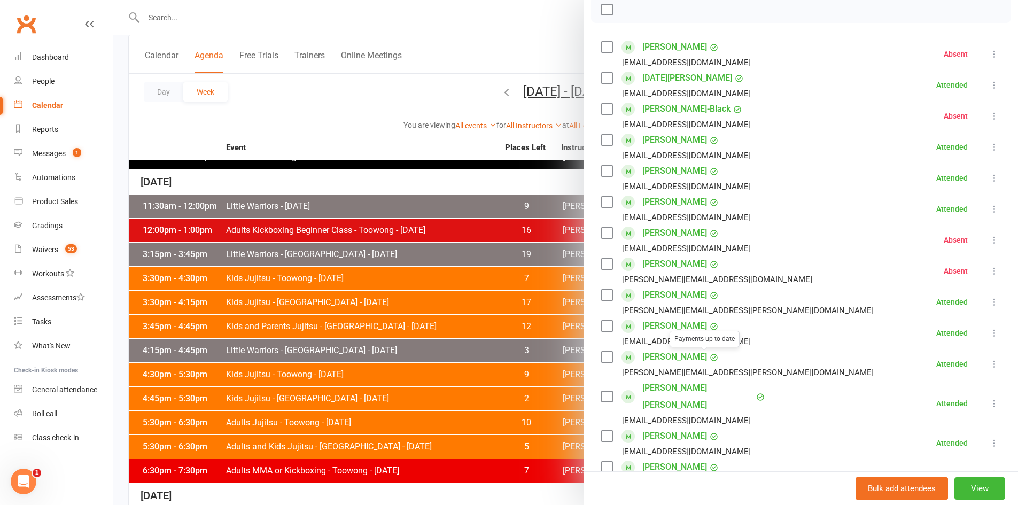
click at [368, 113] on div at bounding box center [565, 252] width 905 height 505
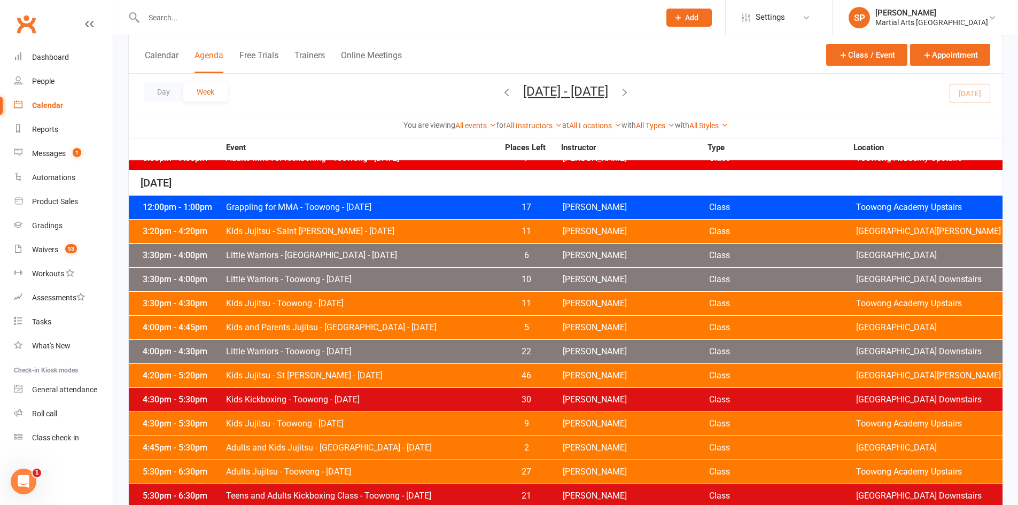
scroll to position [428, 0]
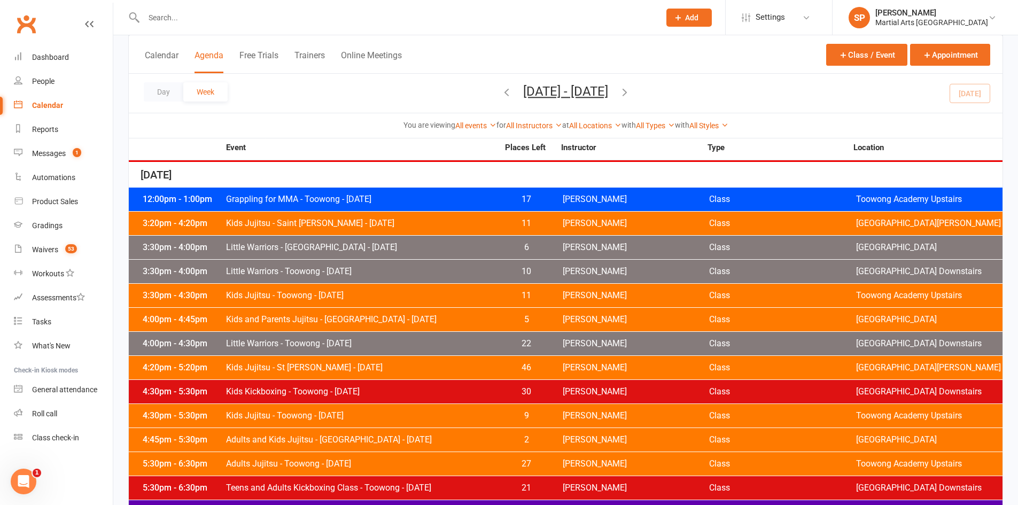
click at [425, 193] on div "12:00pm - 1:00pm Grappling for MMA - Toowong - Tuesday 17 Kieran Brammer Class …" at bounding box center [566, 200] width 874 height 24
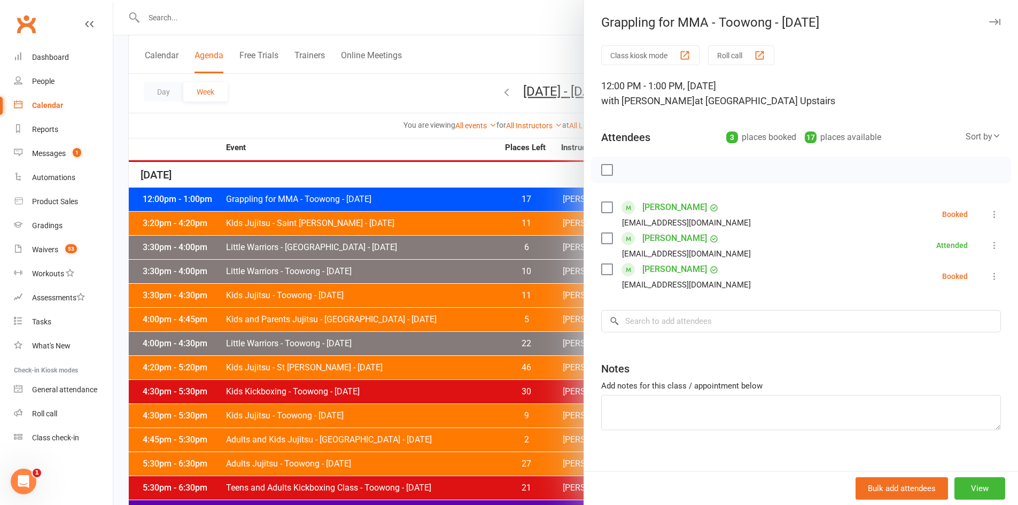
click at [316, 136] on div at bounding box center [565, 252] width 905 height 505
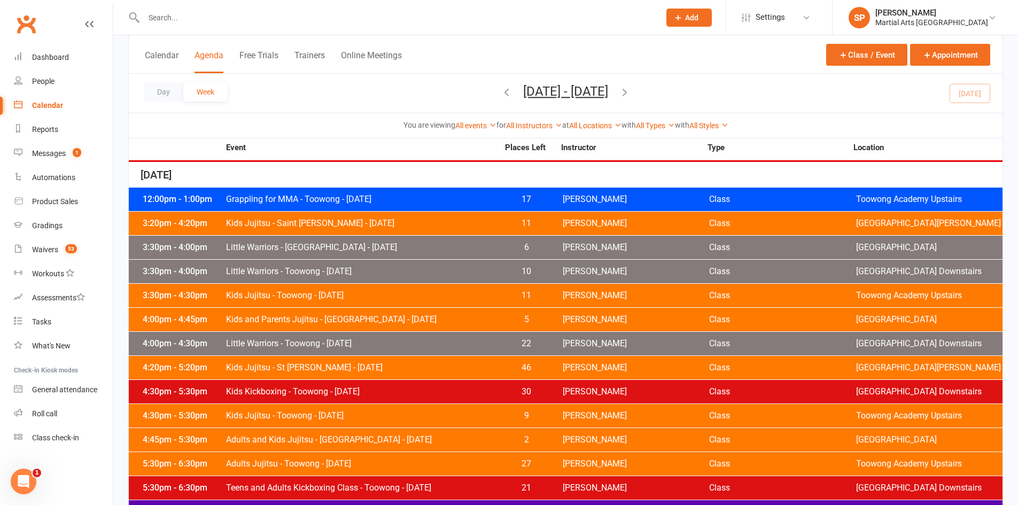
click at [358, 221] on span "Kids Jujitsu - Saint Williams - Tuesday" at bounding box center [362, 223] width 273 height 9
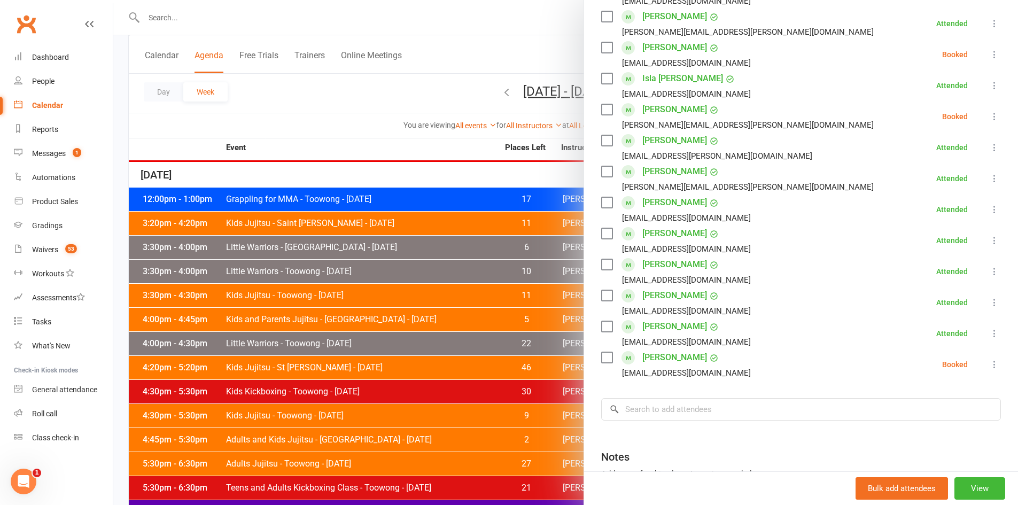
scroll to position [1457, 0]
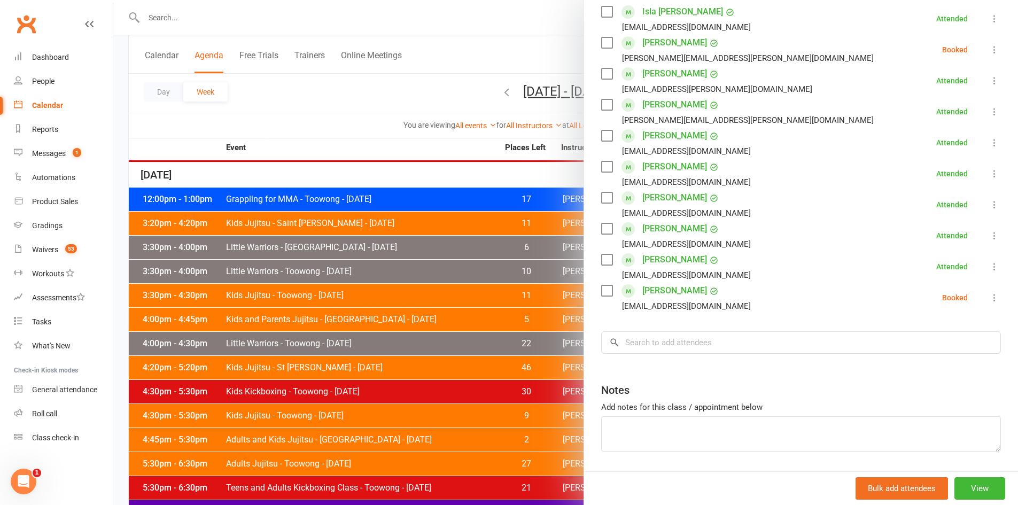
click at [361, 130] on div at bounding box center [565, 252] width 905 height 505
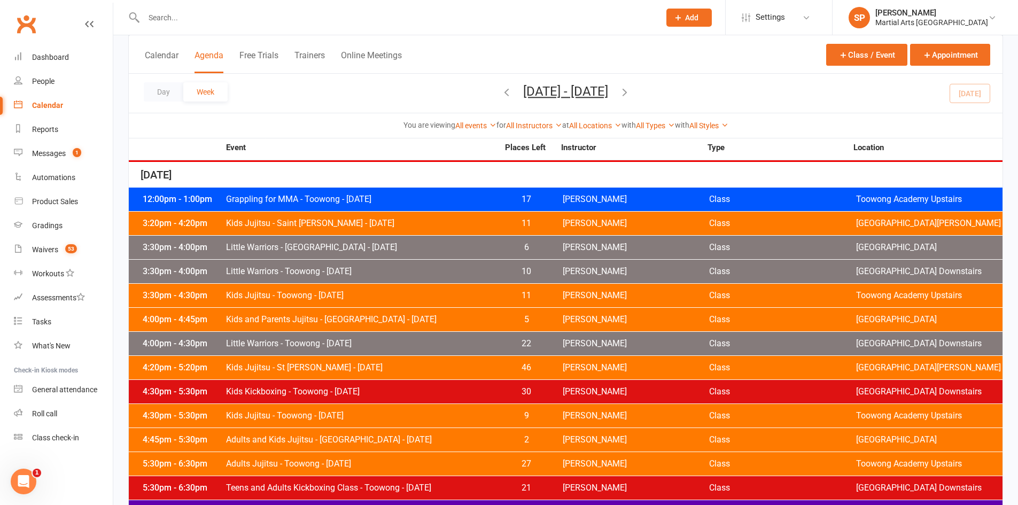
click at [377, 274] on span "Little Warriors - Toowong - Tuesday" at bounding box center [362, 271] width 273 height 9
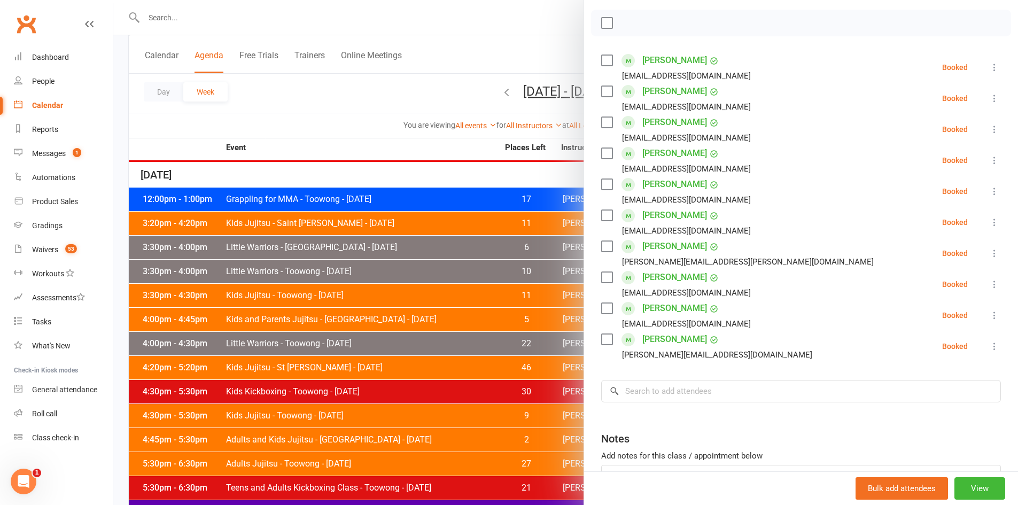
scroll to position [0, 0]
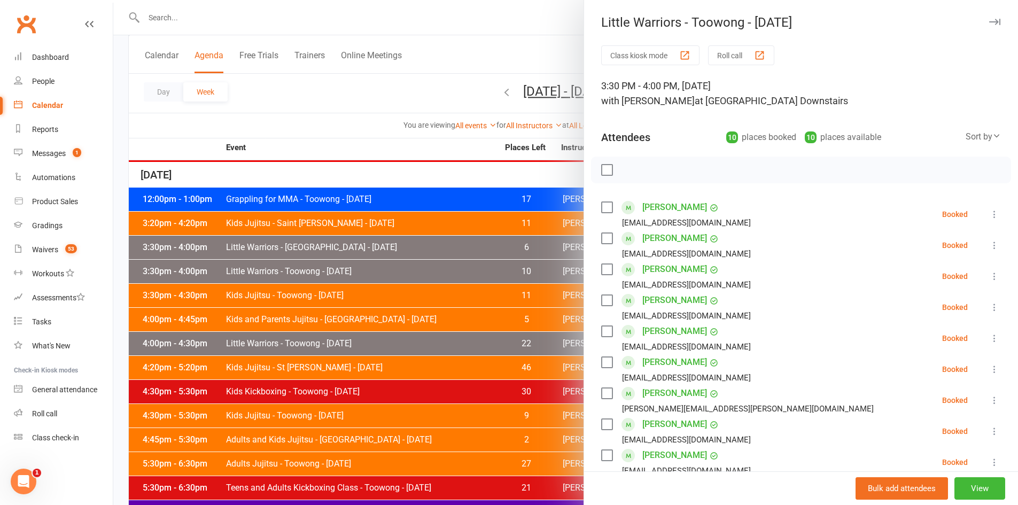
click at [321, 125] on div at bounding box center [565, 252] width 905 height 505
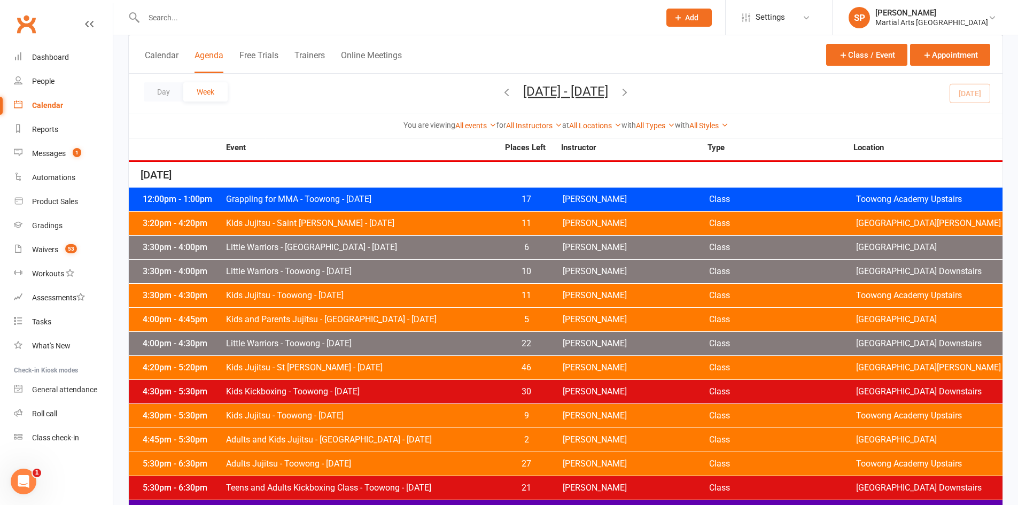
click at [372, 299] on span "Kids Jujitsu - Toowong - Tuesday" at bounding box center [362, 295] width 273 height 9
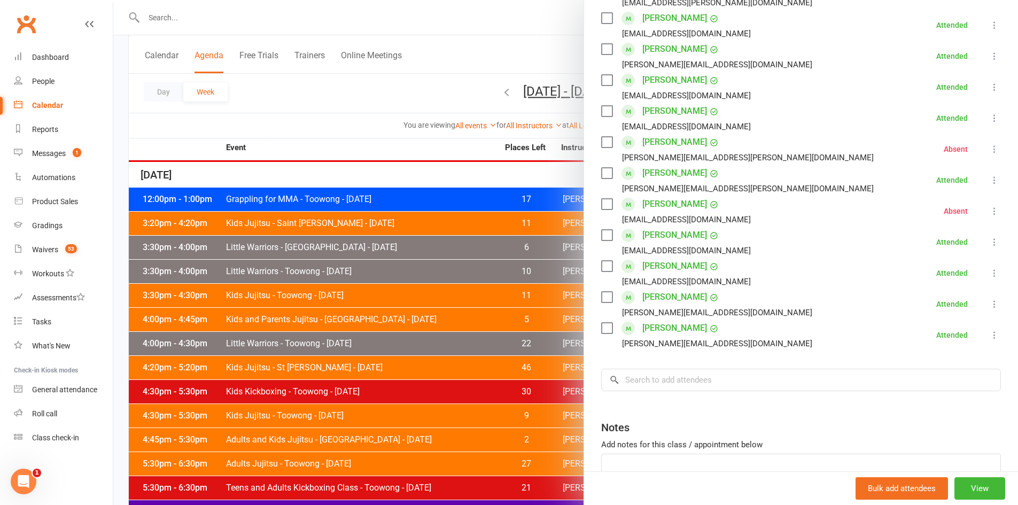
scroll to position [1283, 0]
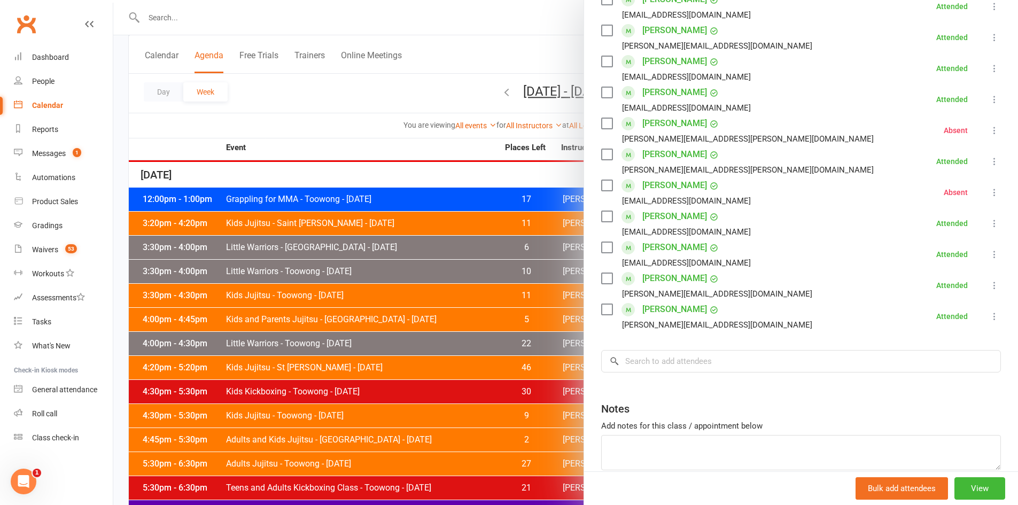
click at [316, 116] on div at bounding box center [565, 252] width 905 height 505
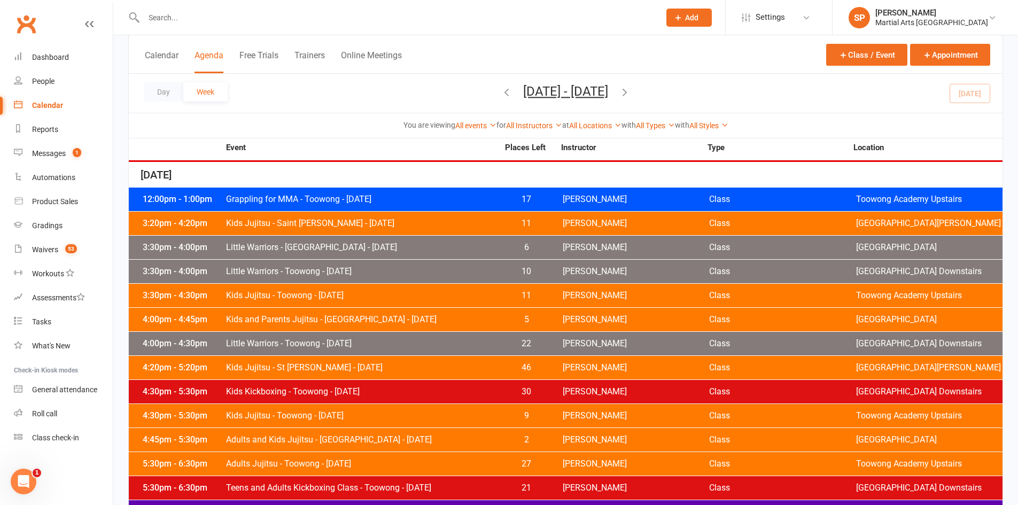
click at [348, 344] on span "Little Warriors - Toowong - Tuesday" at bounding box center [362, 343] width 273 height 9
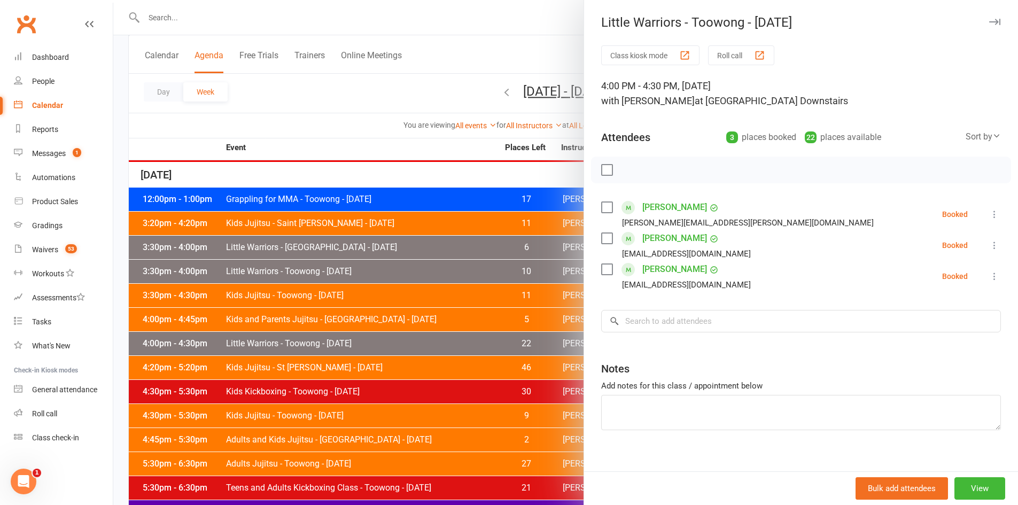
click at [316, 122] on div at bounding box center [565, 252] width 905 height 505
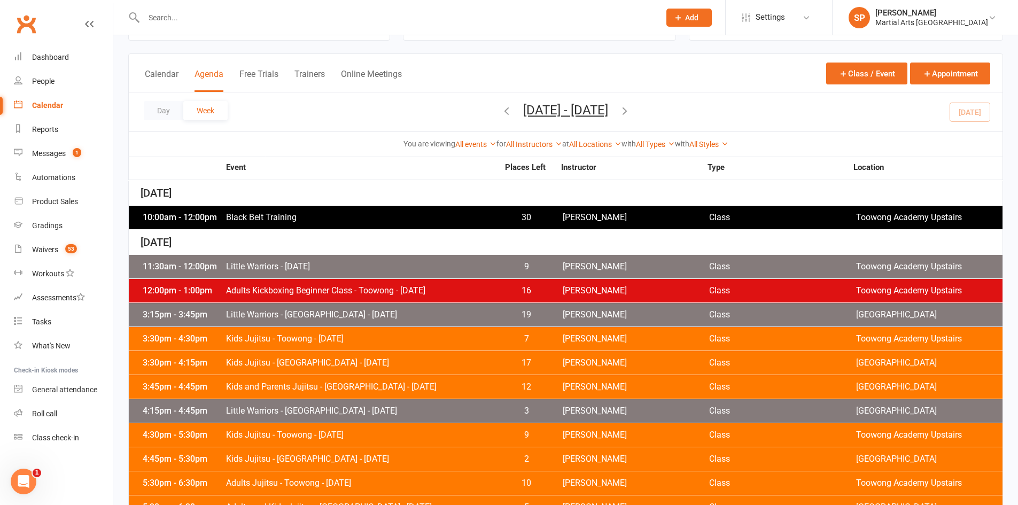
scroll to position [0, 0]
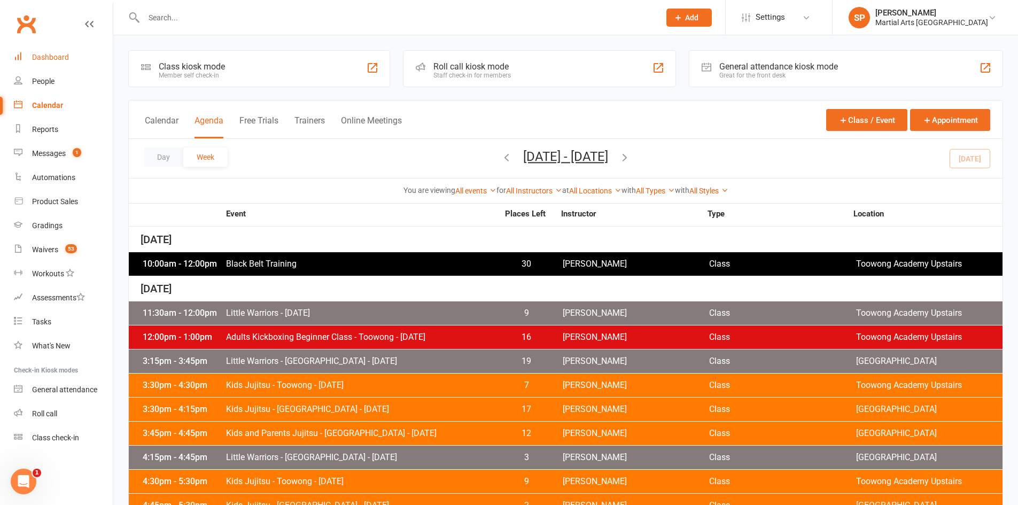
click at [65, 60] on div "Dashboard" at bounding box center [50, 57] width 37 height 9
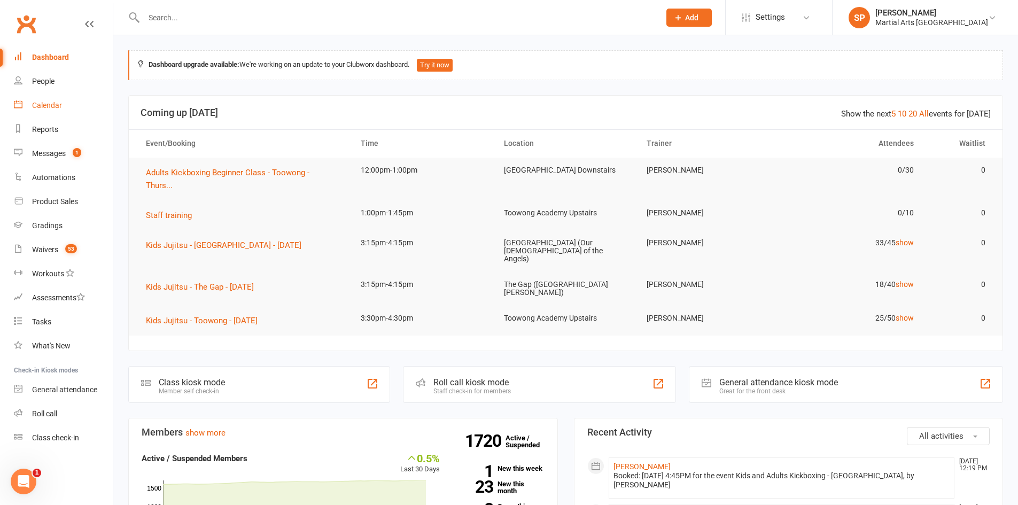
click at [63, 109] on link "Calendar" at bounding box center [63, 106] width 99 height 24
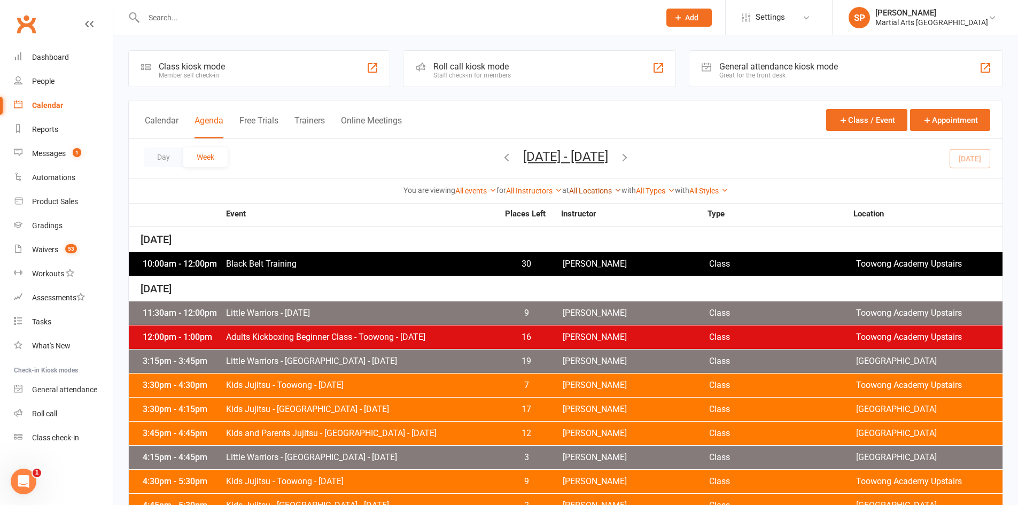
click at [600, 190] on link "All Locations" at bounding box center [595, 191] width 52 height 9
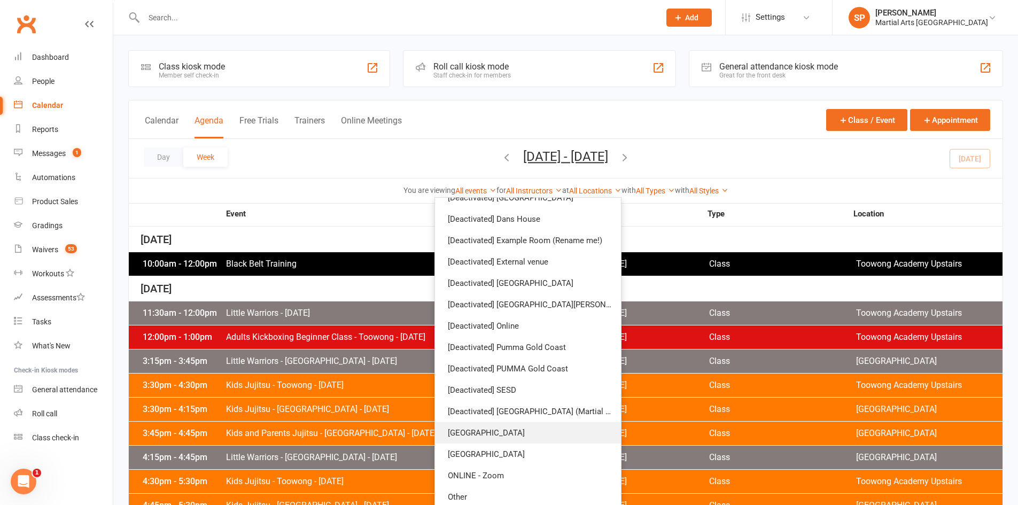
scroll to position [53, 0]
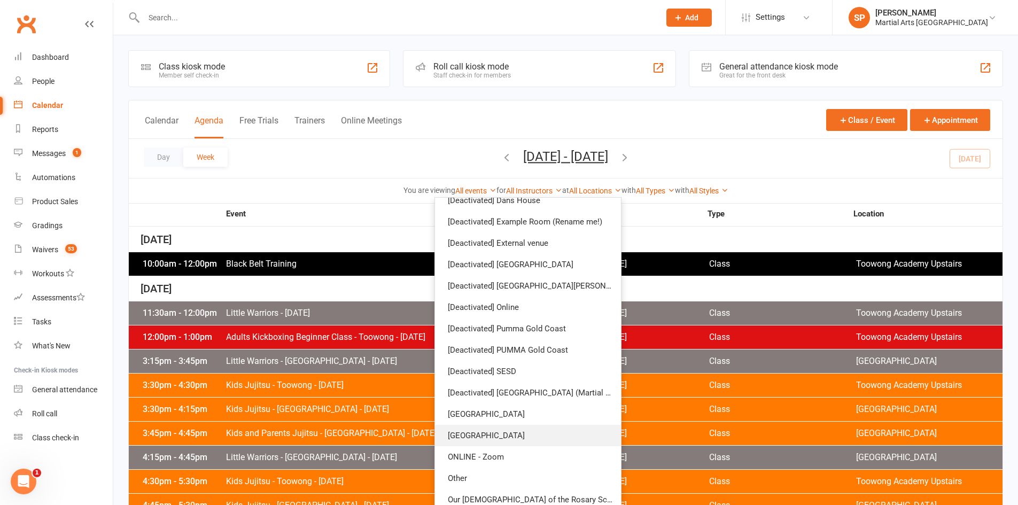
click at [505, 438] on link "[GEOGRAPHIC_DATA]" at bounding box center [528, 435] width 186 height 21
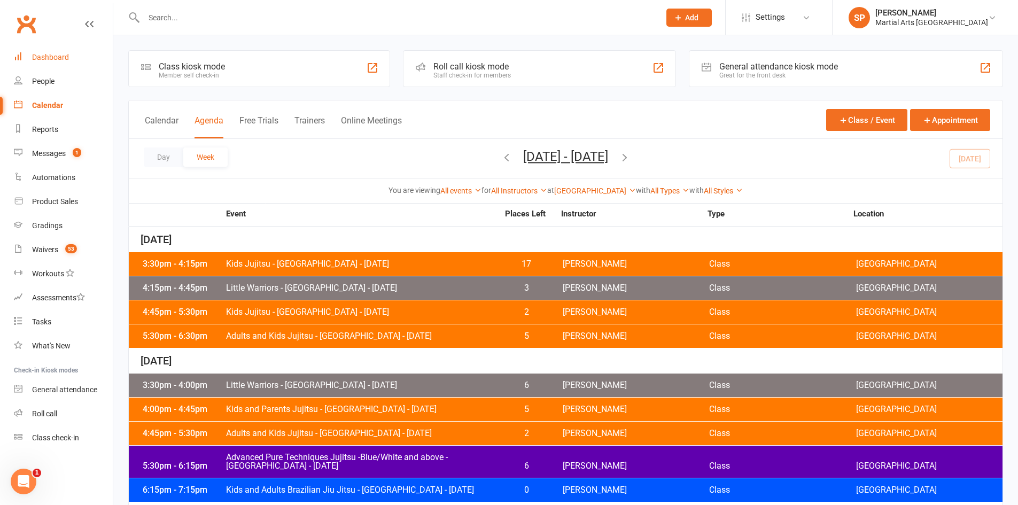
click at [48, 55] on div "Dashboard" at bounding box center [50, 57] width 37 height 9
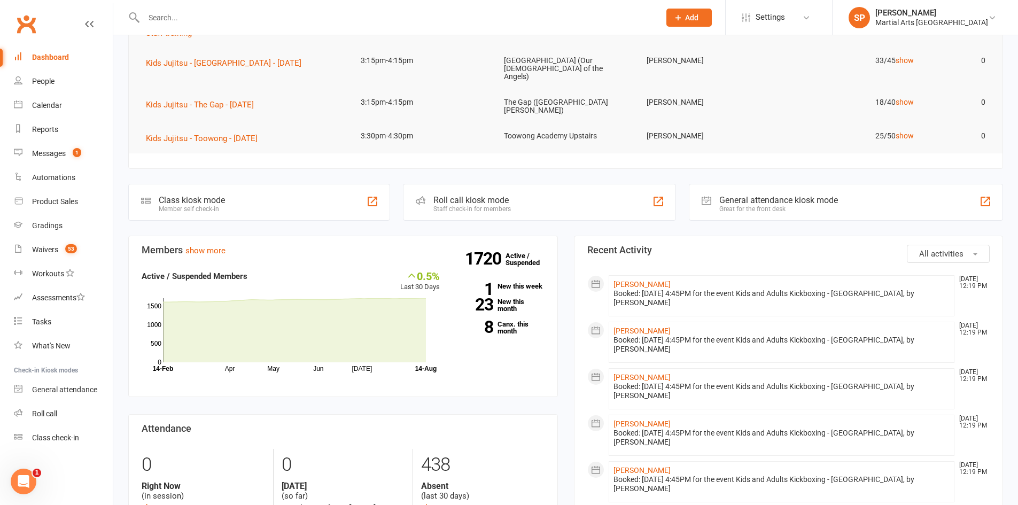
scroll to position [321, 0]
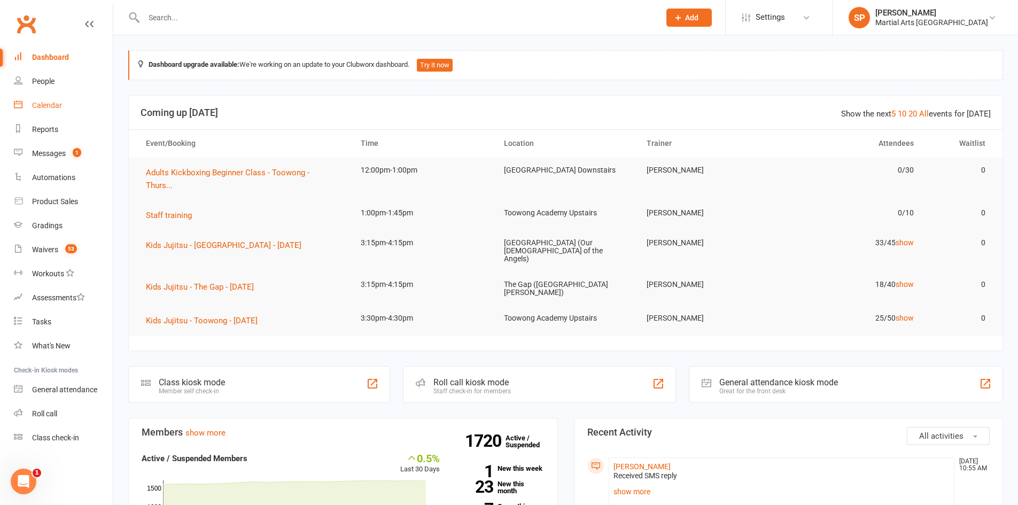
click at [56, 104] on div "Calendar" at bounding box center [47, 105] width 30 height 9
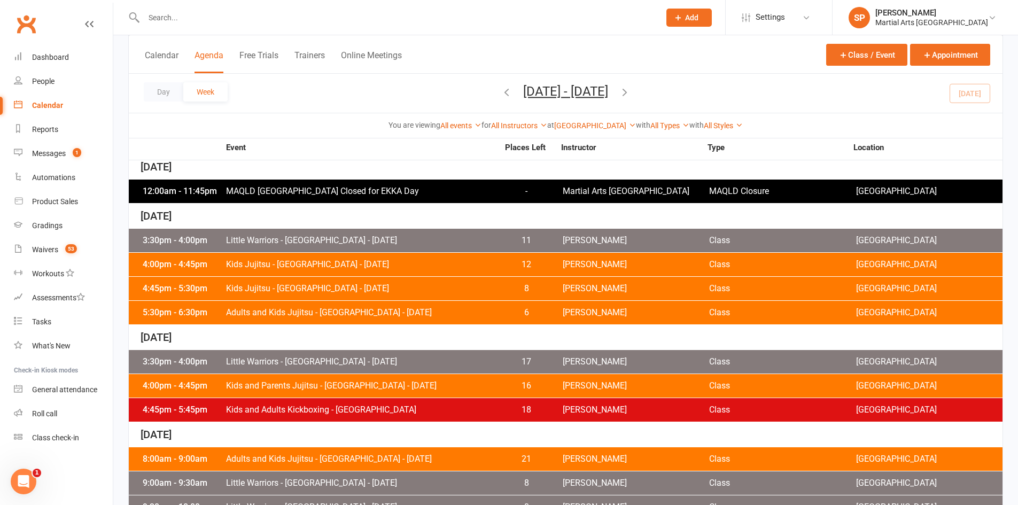
scroll to position [374, 0]
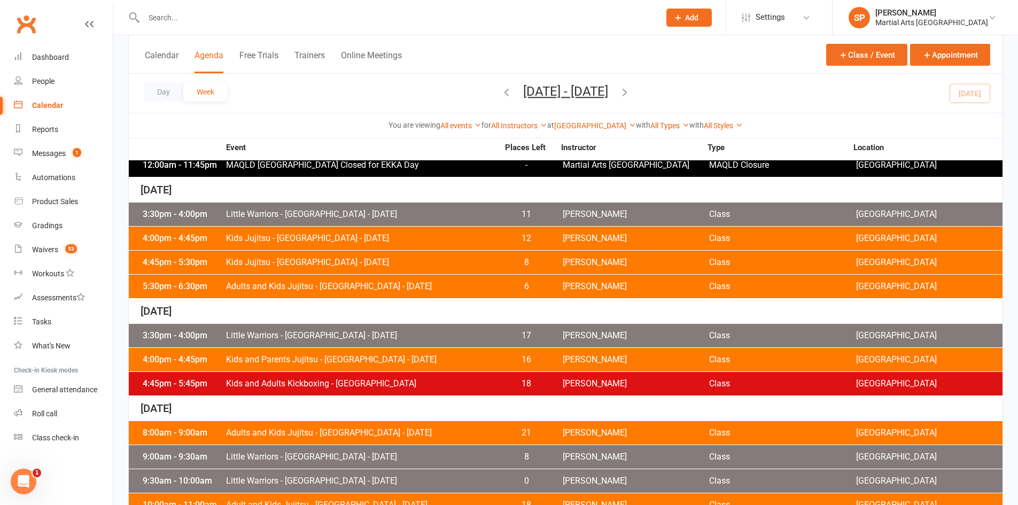
click at [374, 216] on span "Little Warriors - [GEOGRAPHIC_DATA] - [DATE]" at bounding box center [362, 214] width 273 height 9
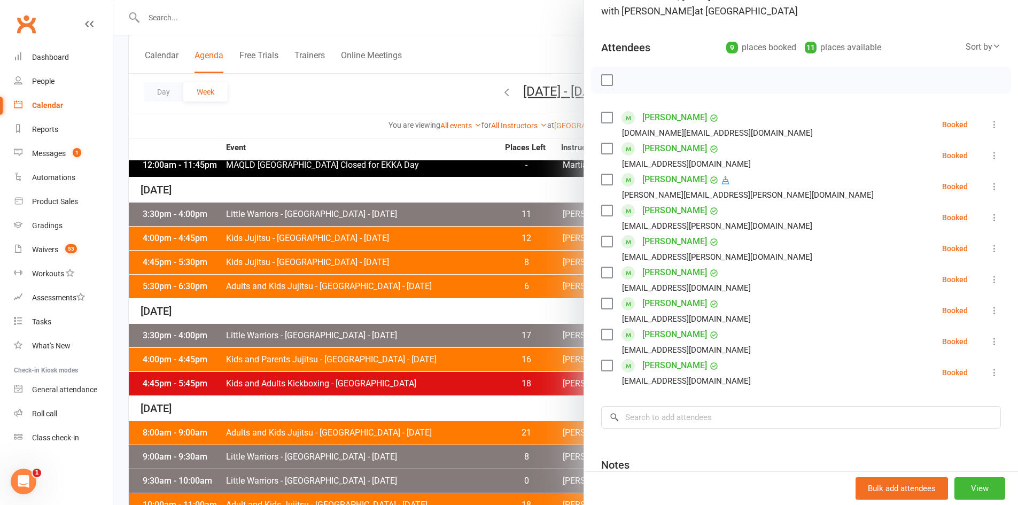
scroll to position [107, 0]
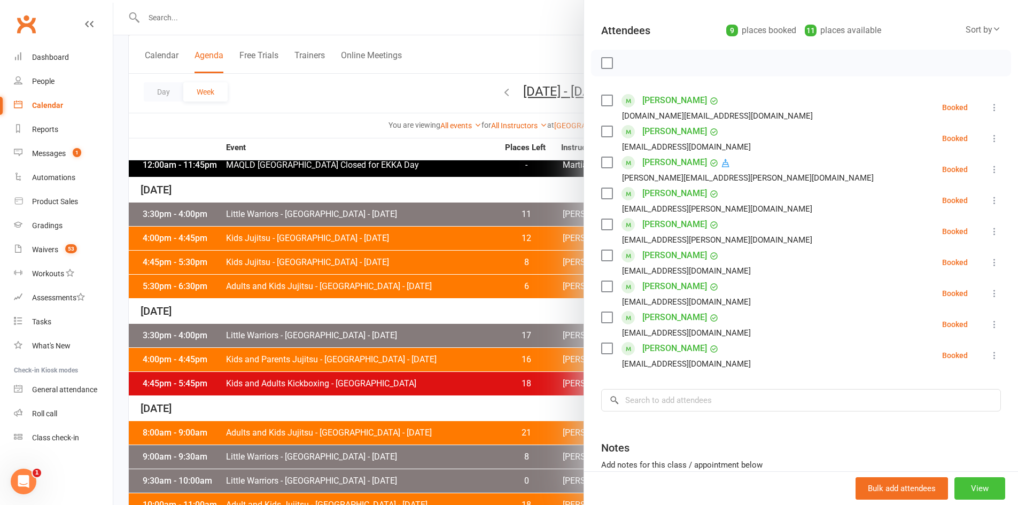
click at [963, 487] on button "View" at bounding box center [980, 488] width 51 height 22
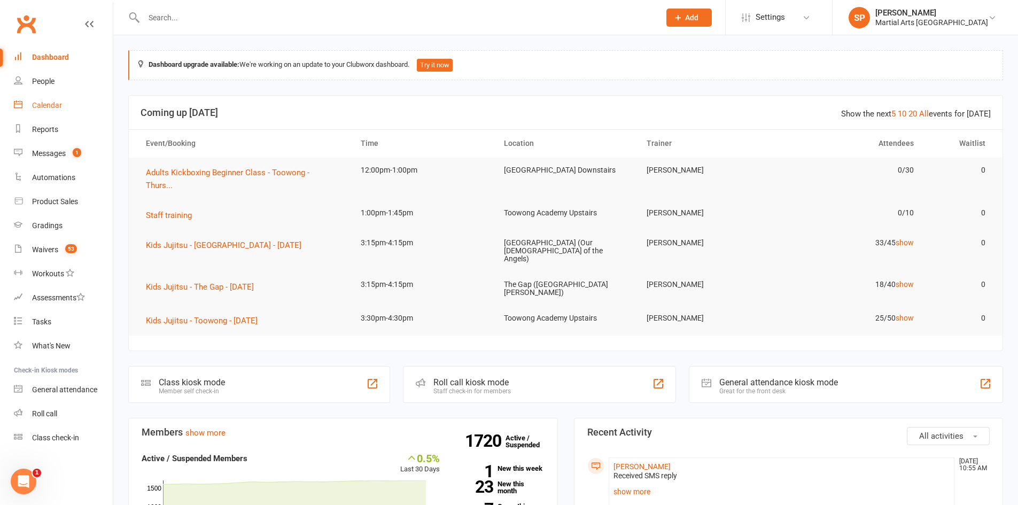
click at [50, 102] on div "Calendar" at bounding box center [47, 105] width 30 height 9
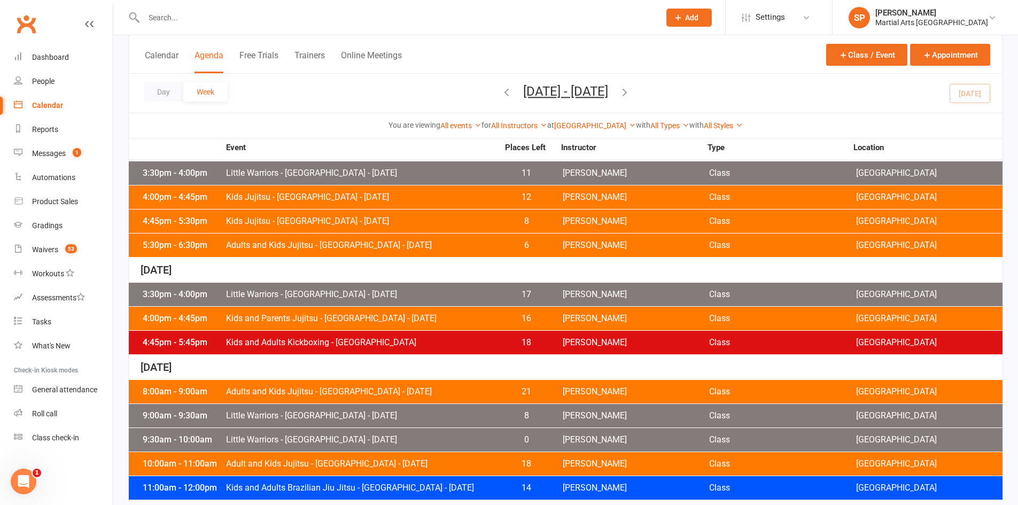
scroll to position [427, 0]
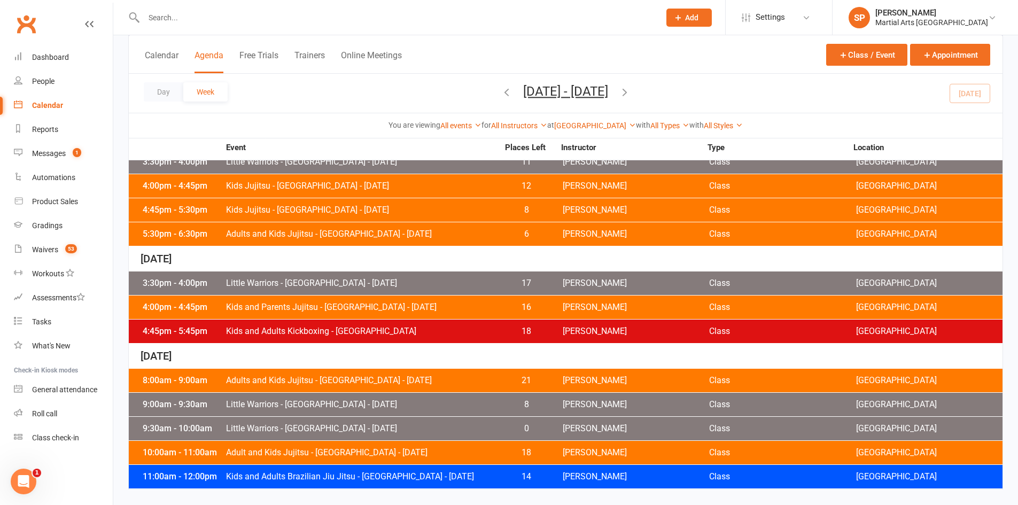
click at [354, 188] on span "Kids Jujitsu - [GEOGRAPHIC_DATA] - [DATE]" at bounding box center [362, 186] width 273 height 9
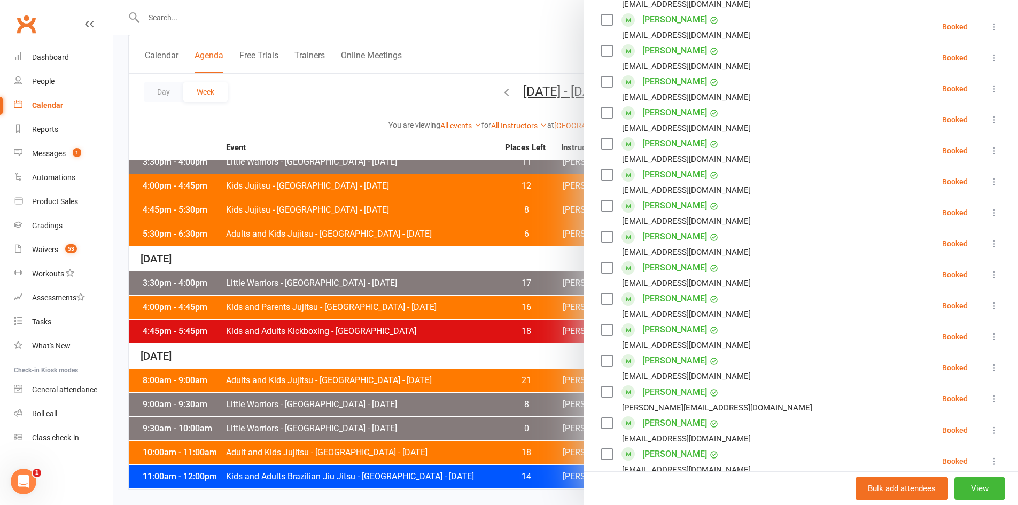
scroll to position [481, 0]
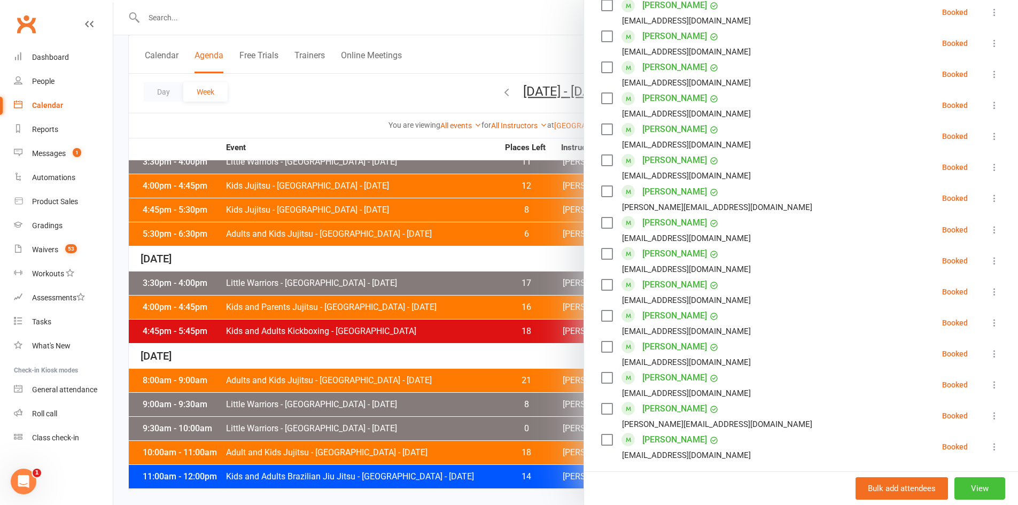
click at [966, 497] on button "View" at bounding box center [980, 488] width 51 height 22
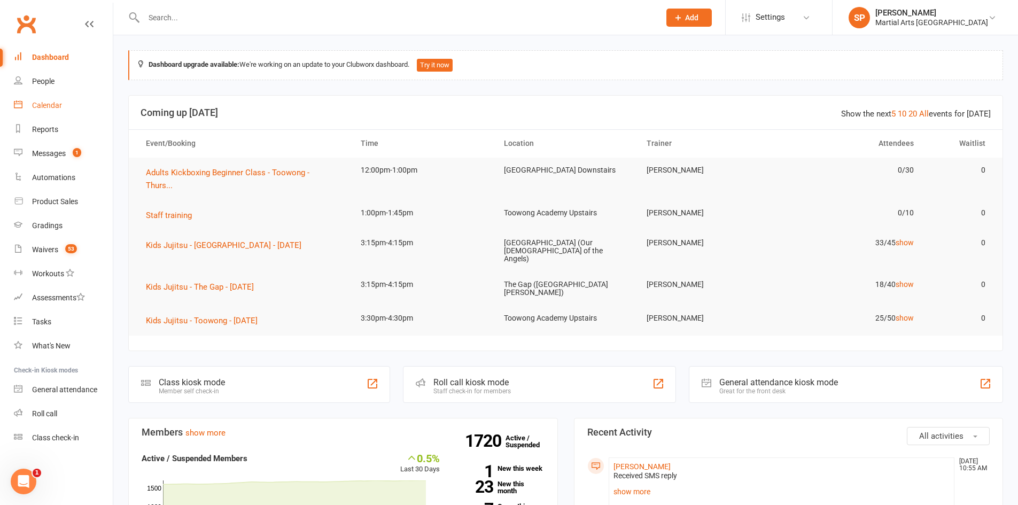
click at [34, 99] on link "Calendar" at bounding box center [63, 106] width 99 height 24
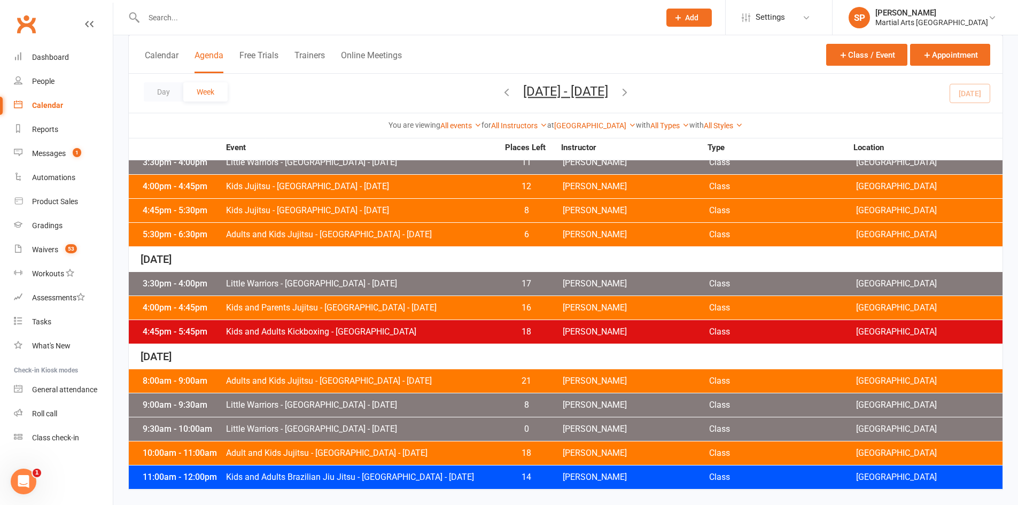
scroll to position [427, 0]
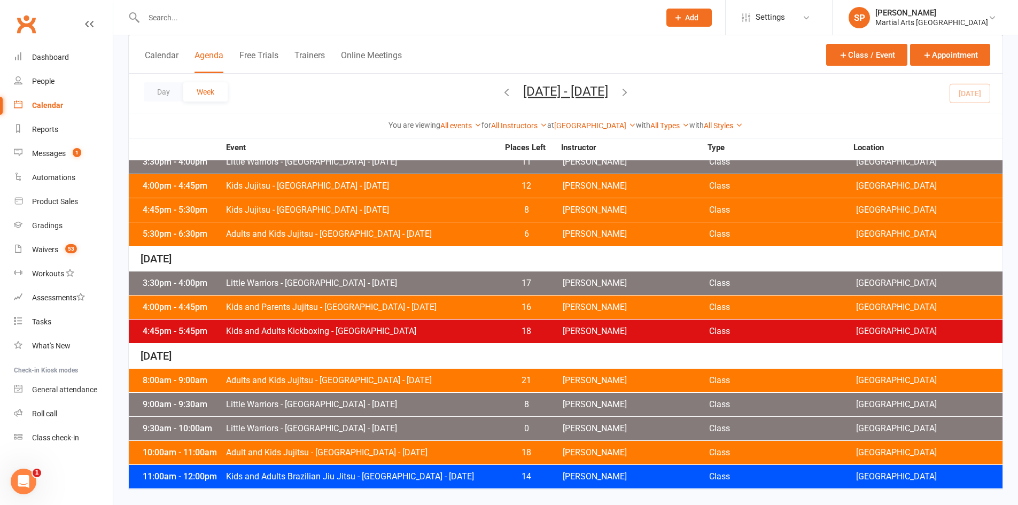
click at [353, 213] on span "Kids Jujitsu - [GEOGRAPHIC_DATA] - [DATE]" at bounding box center [362, 210] width 273 height 9
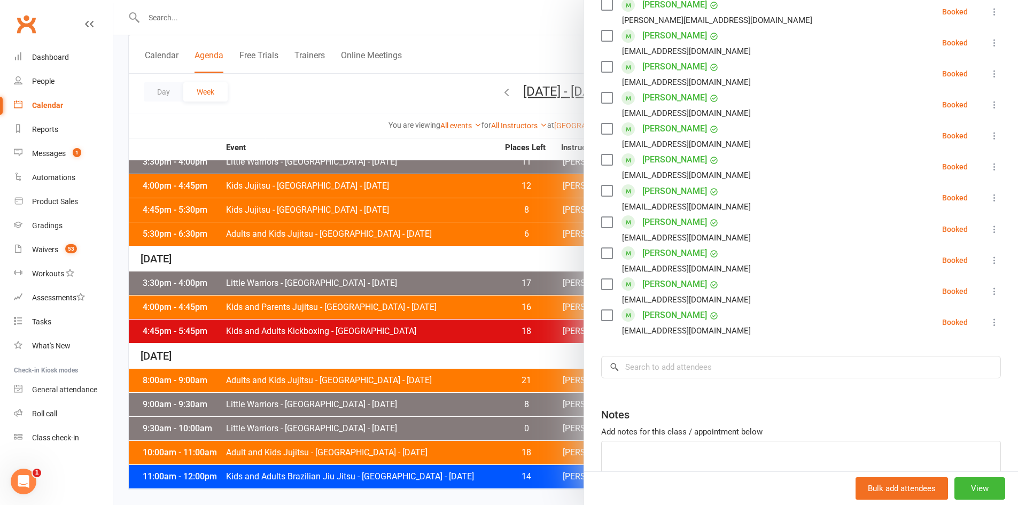
scroll to position [602, 0]
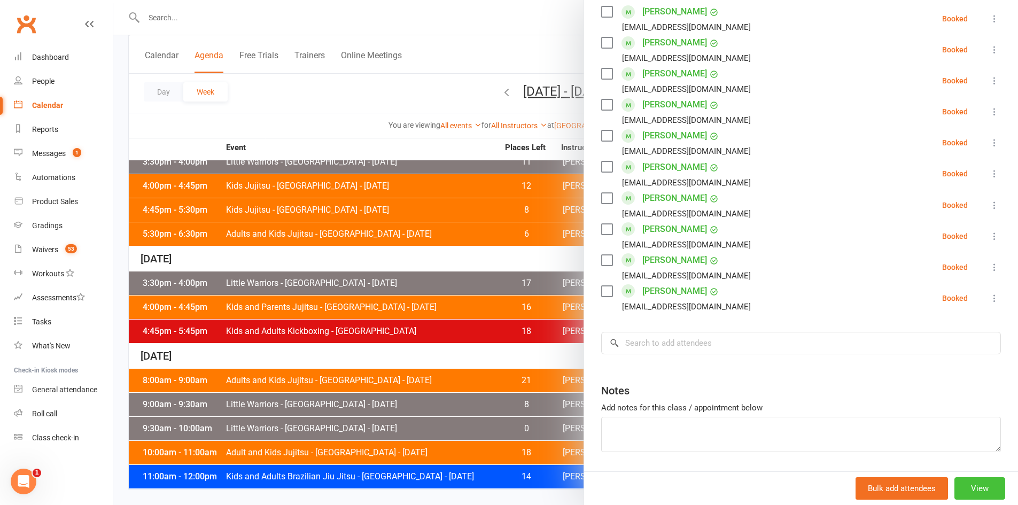
drag, startPoint x: 971, startPoint y: 487, endPoint x: 966, endPoint y: 470, distance: 17.8
click at [973, 487] on button "View" at bounding box center [980, 488] width 51 height 22
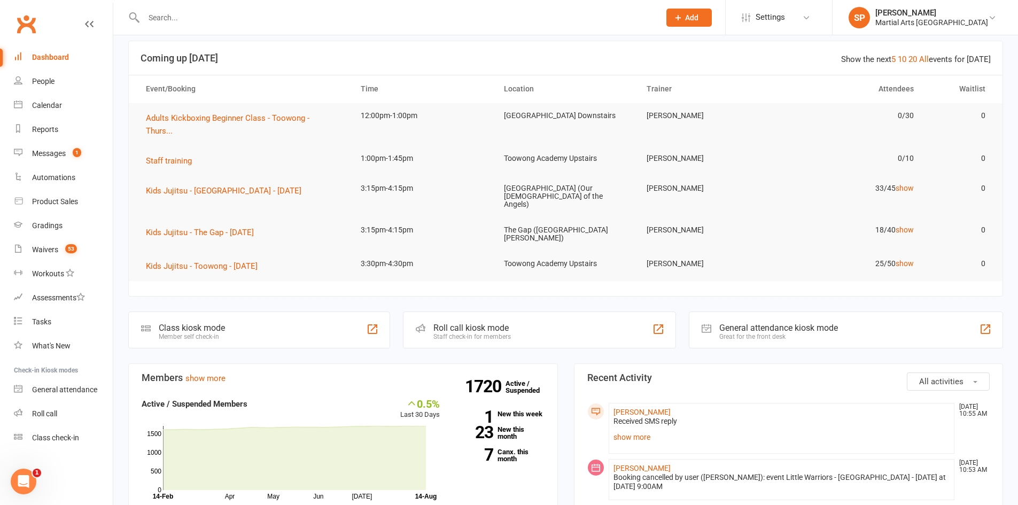
scroll to position [53, 0]
click at [20, 107] on icon at bounding box center [18, 104] width 9 height 9
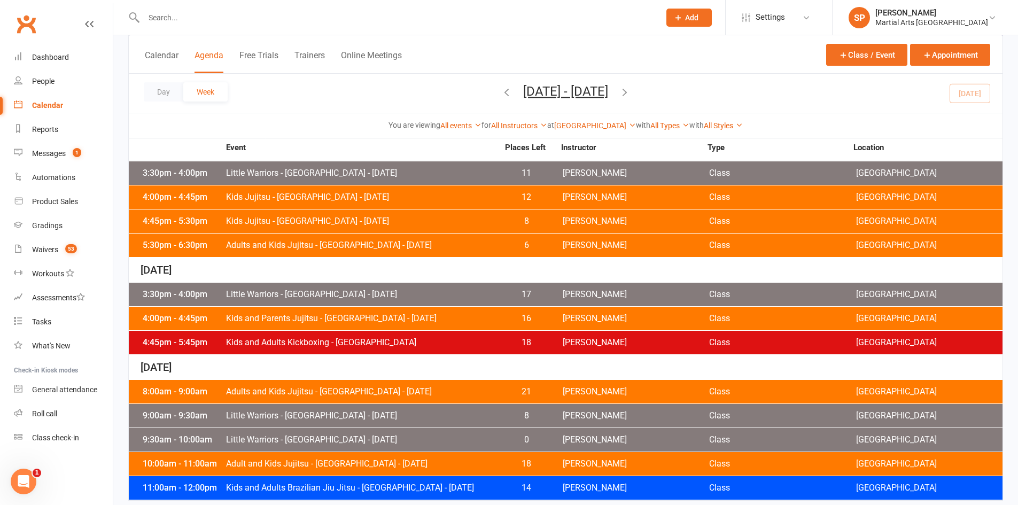
scroll to position [427, 0]
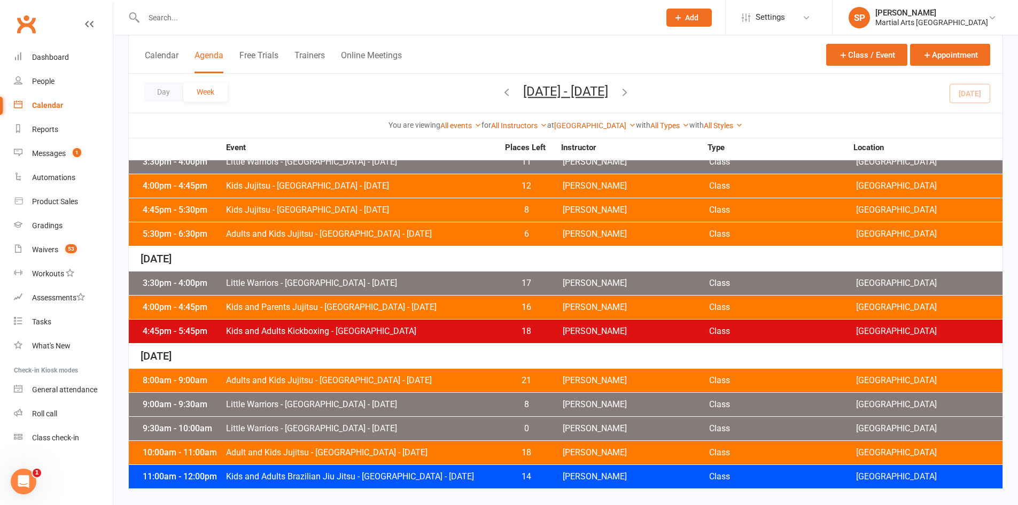
click at [293, 238] on span "Adults and Kids Jujitsu - [GEOGRAPHIC_DATA] - [DATE]" at bounding box center [362, 234] width 273 height 9
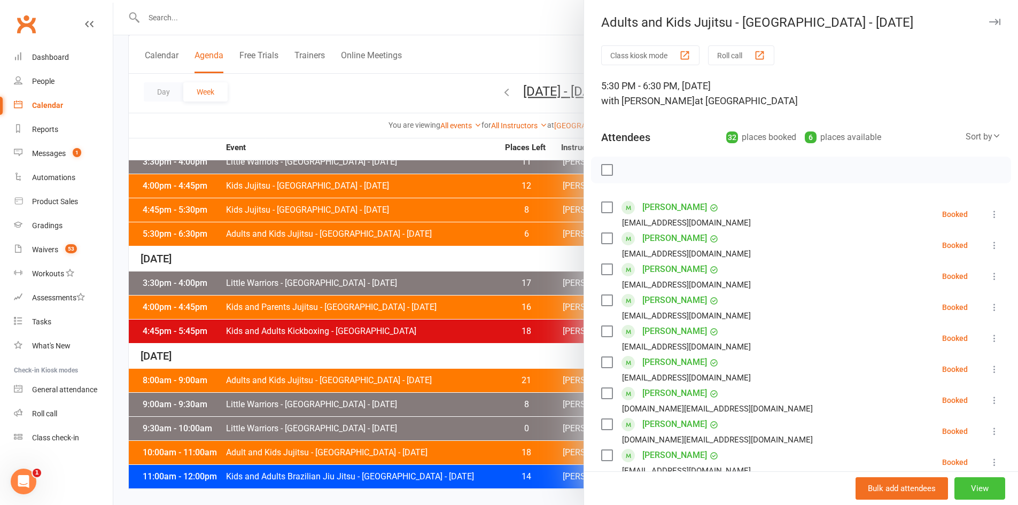
click at [983, 488] on button "View" at bounding box center [980, 488] width 51 height 22
